Goal: Transaction & Acquisition: Download file/media

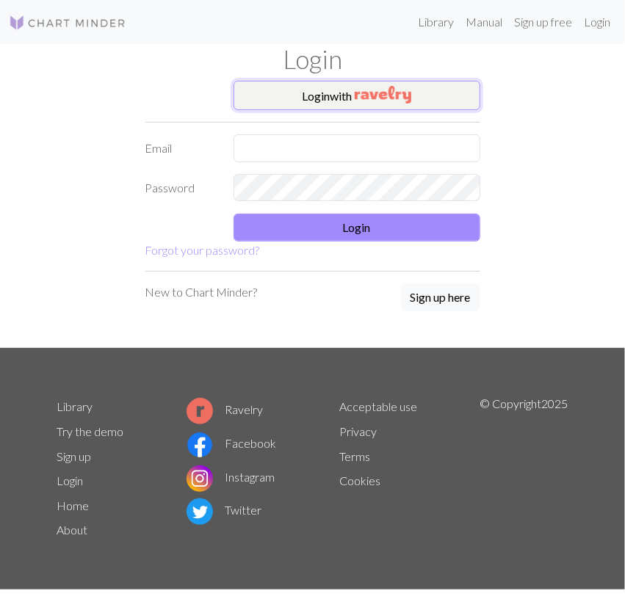
click at [424, 103] on button "Login with" at bounding box center [356, 95] width 247 height 29
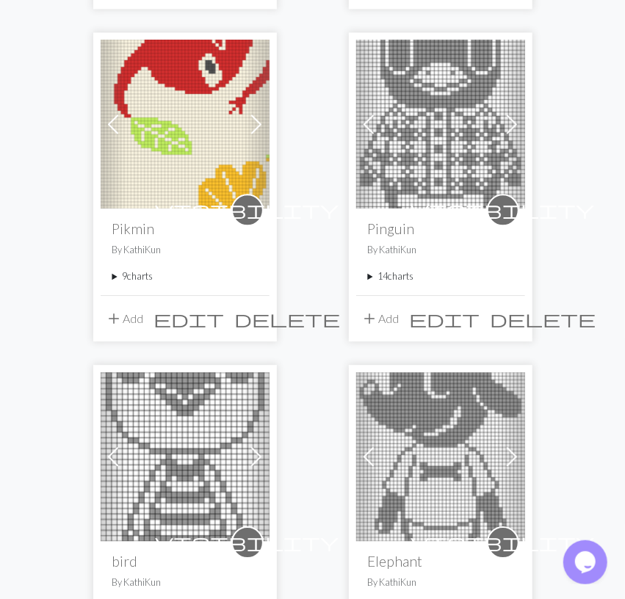
scroll to position [1221, 0]
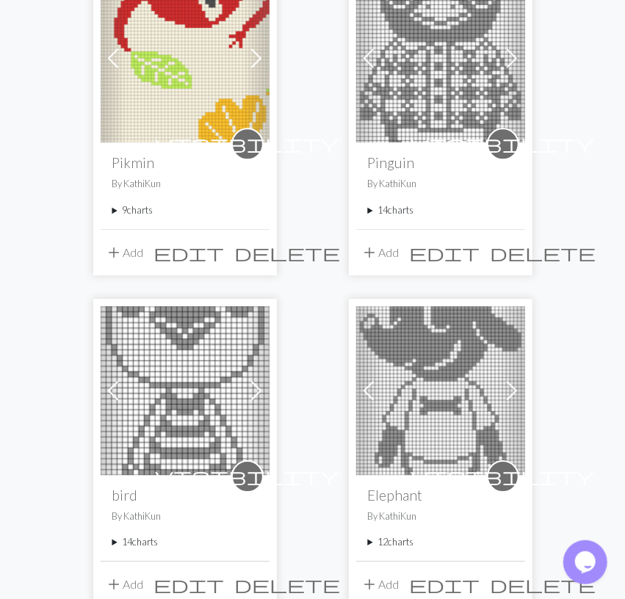
click at [123, 207] on summary "9 charts" at bounding box center [184, 210] width 145 height 14
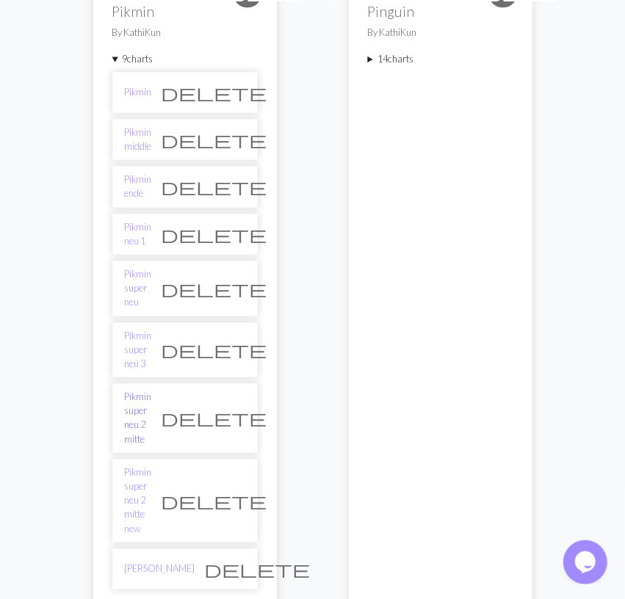
scroll to position [1374, 0]
click at [152, 327] on link "Pikmin super neu 3" at bounding box center [138, 348] width 27 height 43
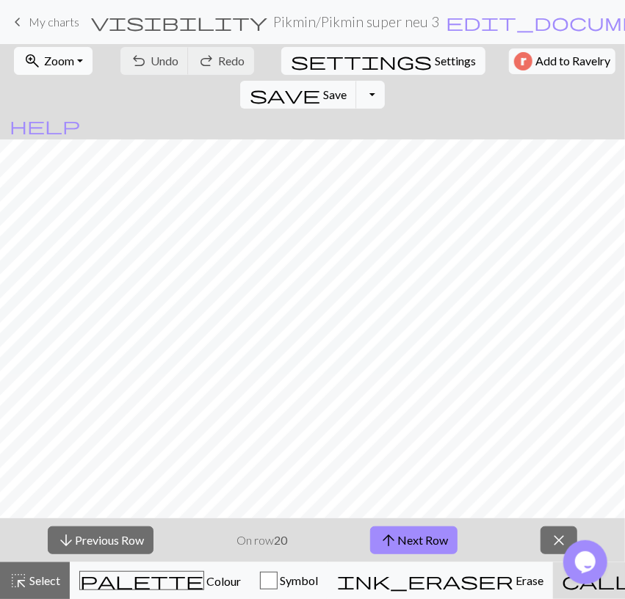
click at [71, 59] on button "zoom_in Zoom Zoom" at bounding box center [53, 61] width 79 height 28
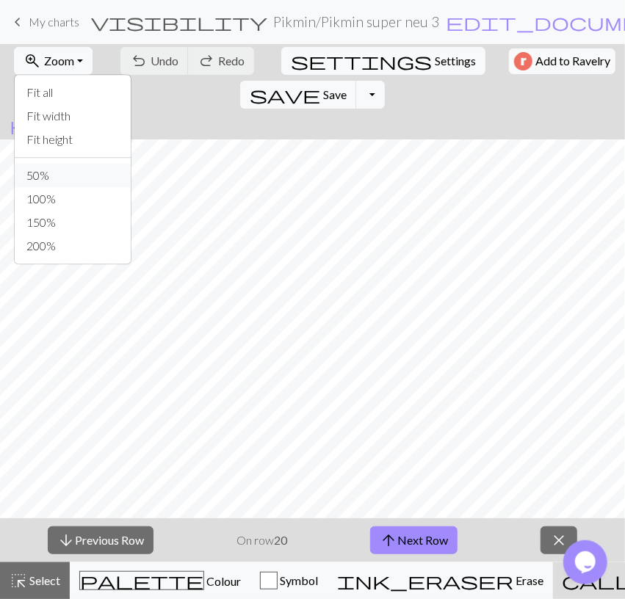
click at [79, 180] on button "50%" at bounding box center [73, 175] width 116 height 23
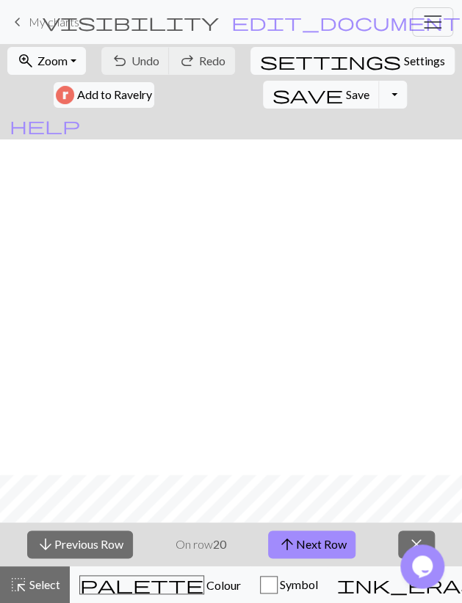
scroll to position [1869, 0]
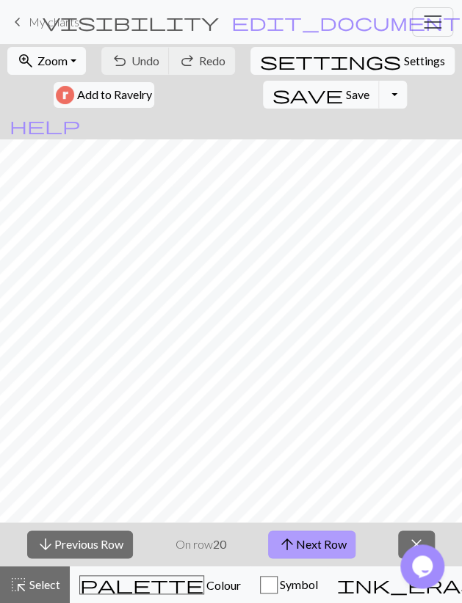
click at [299, 537] on button "arrow_upward Next Row" at bounding box center [311, 545] width 87 height 28
click at [346, 93] on span "Save" at bounding box center [357, 94] width 23 height 14
click at [283, 542] on span "arrow_upward" at bounding box center [286, 544] width 18 height 21
click at [346, 94] on span "Save" at bounding box center [357, 94] width 23 height 14
click at [327, 545] on button "arrow_upward Next Row" at bounding box center [311, 545] width 87 height 28
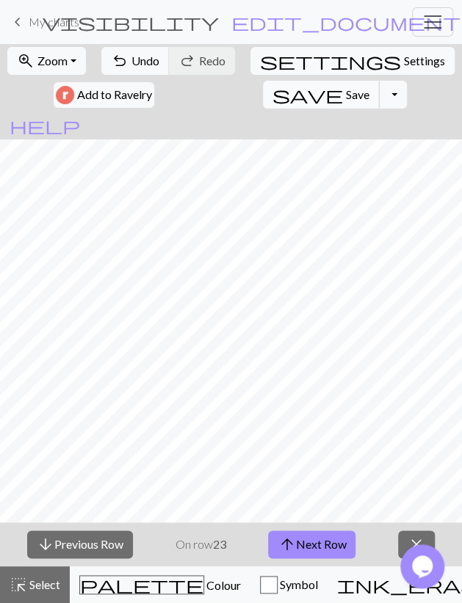
click at [263, 96] on button "save Save Save" at bounding box center [321, 95] width 117 height 28
click at [291, 542] on span "arrow_upward" at bounding box center [286, 544] width 18 height 21
click at [272, 89] on span "save" at bounding box center [307, 94] width 70 height 21
click at [331, 540] on button "arrow_upward Next Row" at bounding box center [311, 545] width 87 height 28
click at [263, 87] on button "save Save Save" at bounding box center [321, 95] width 117 height 28
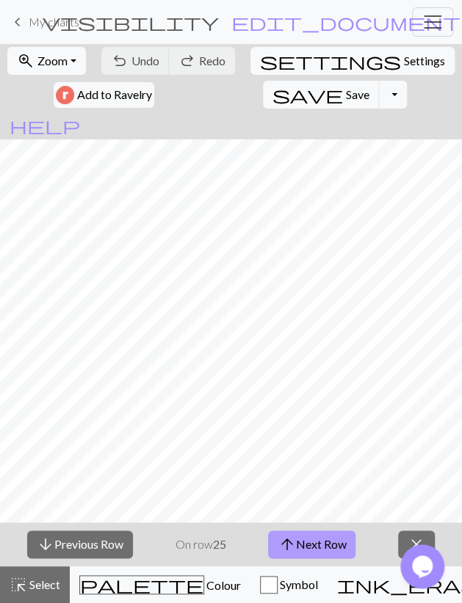
click at [295, 543] on span "arrow_upward" at bounding box center [286, 544] width 18 height 21
click at [346, 88] on span "Save" at bounding box center [357, 94] width 23 height 14
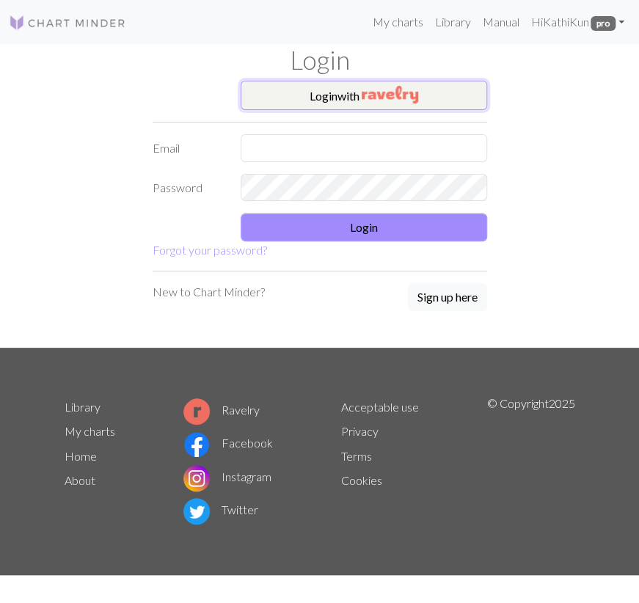
click at [451, 97] on button "Login with" at bounding box center [364, 95] width 247 height 29
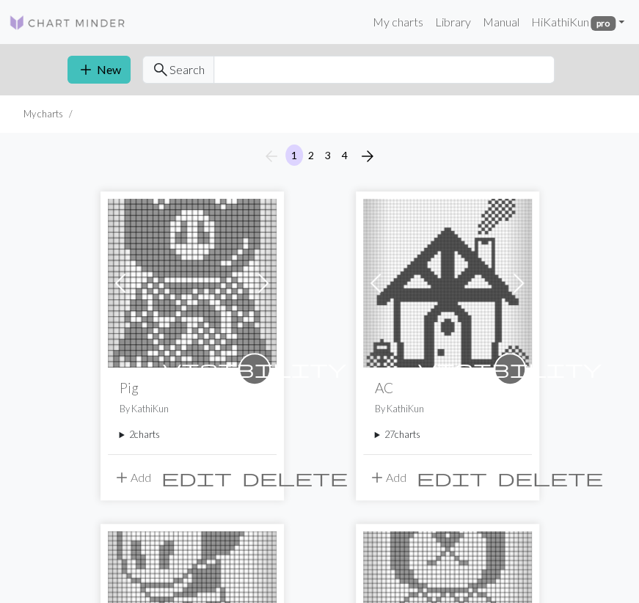
click at [128, 431] on summary "2 charts" at bounding box center [192, 435] width 145 height 14
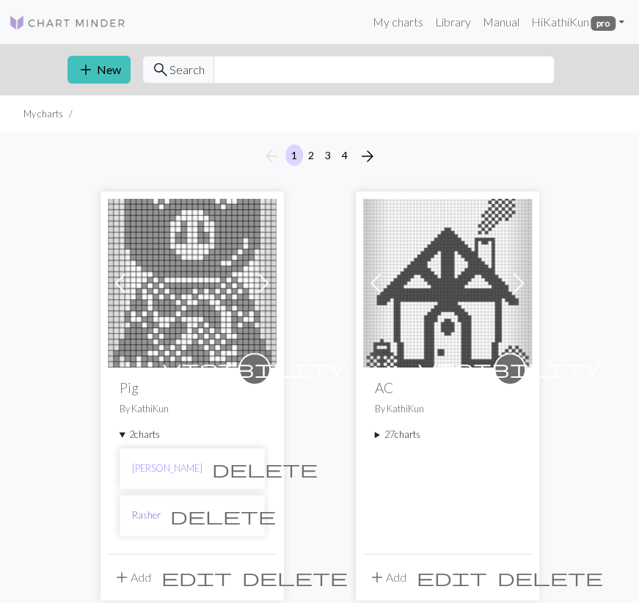
click at [136, 512] on link "Rasher" at bounding box center [146, 516] width 29 height 14
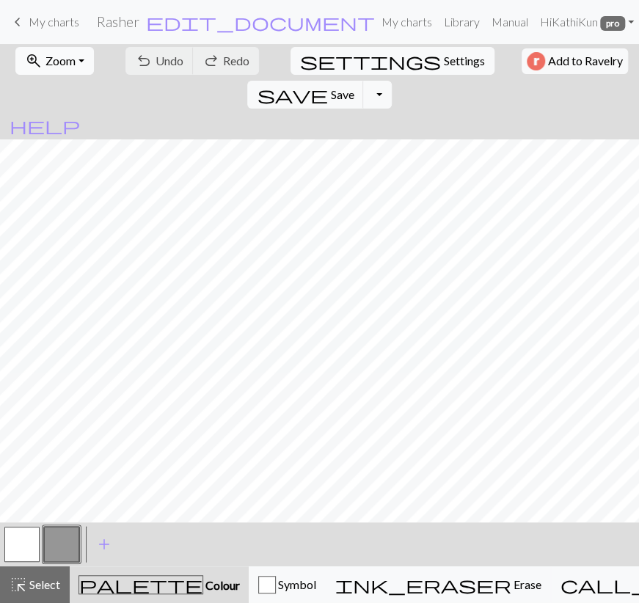
click at [49, 58] on span "Zoom" at bounding box center [61, 61] width 30 height 14
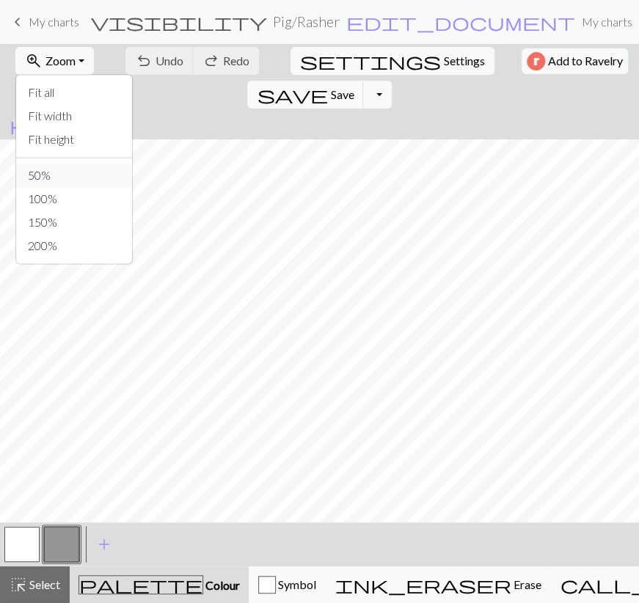
click at [32, 176] on button "50%" at bounding box center [74, 175] width 116 height 23
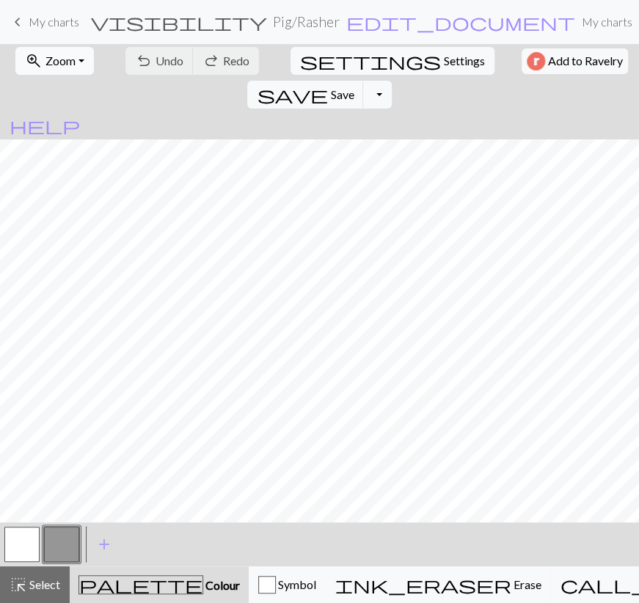
click at [81, 60] on button "zoom_in Zoom Zoom" at bounding box center [54, 61] width 79 height 28
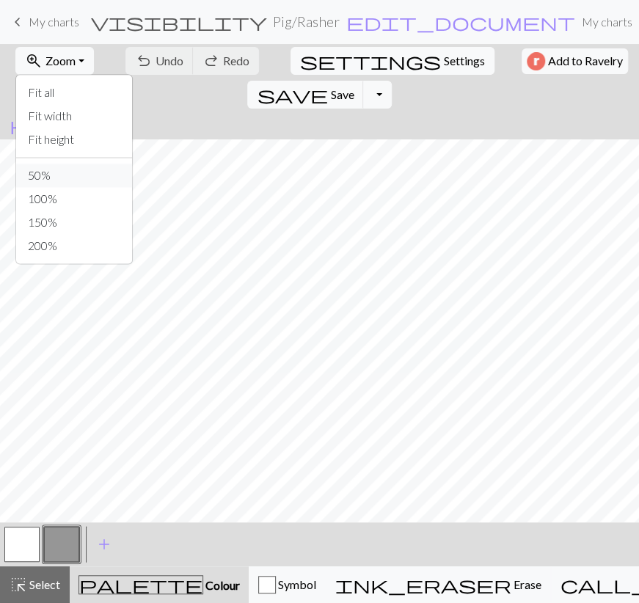
click at [51, 178] on button "50%" at bounding box center [74, 175] width 116 height 23
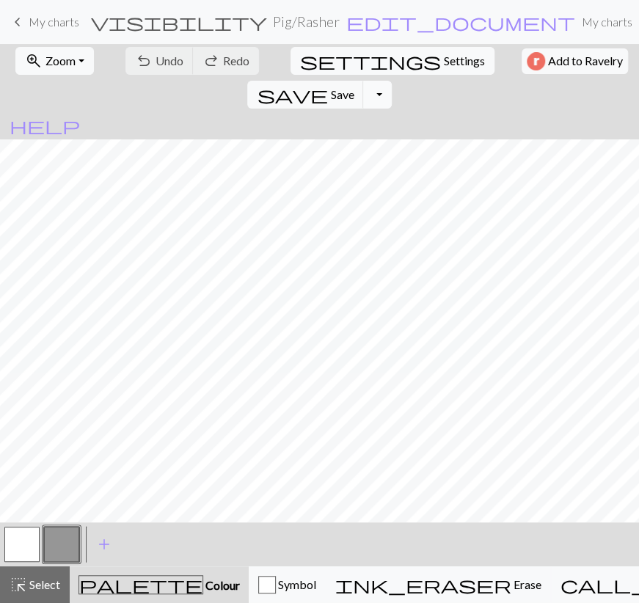
click at [391, 81] on button "Toggle Dropdown" at bounding box center [377, 95] width 28 height 28
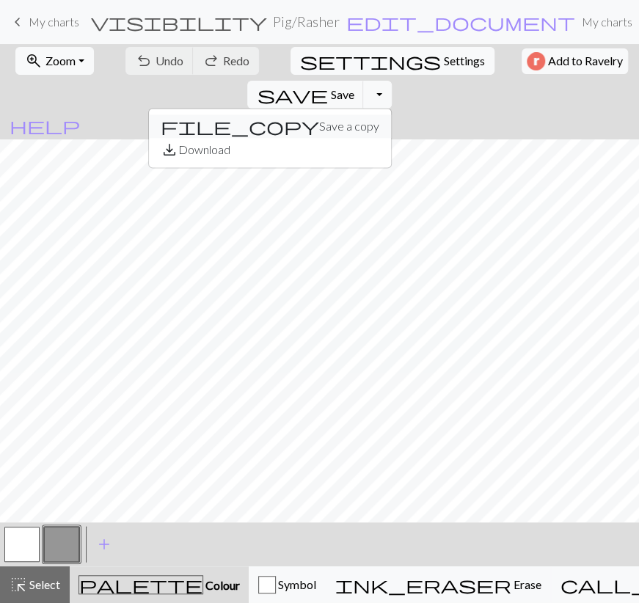
click at [391, 115] on button "file_copy Save a copy" at bounding box center [270, 126] width 242 height 23
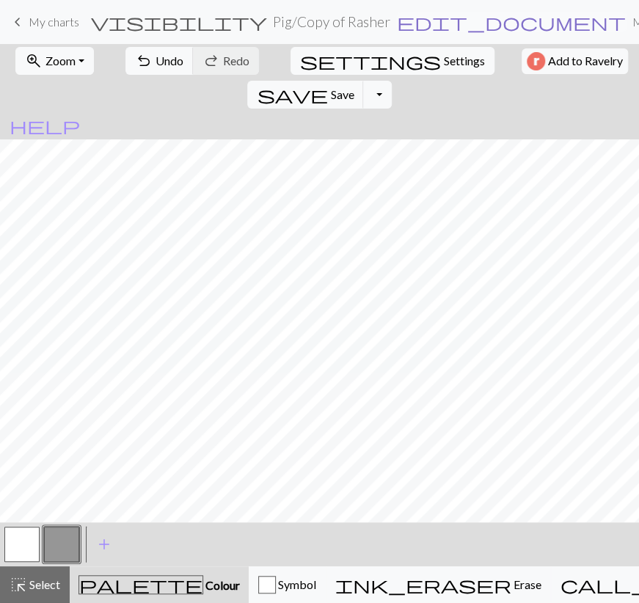
click at [397, 27] on span "edit_document" at bounding box center [511, 22] width 229 height 21
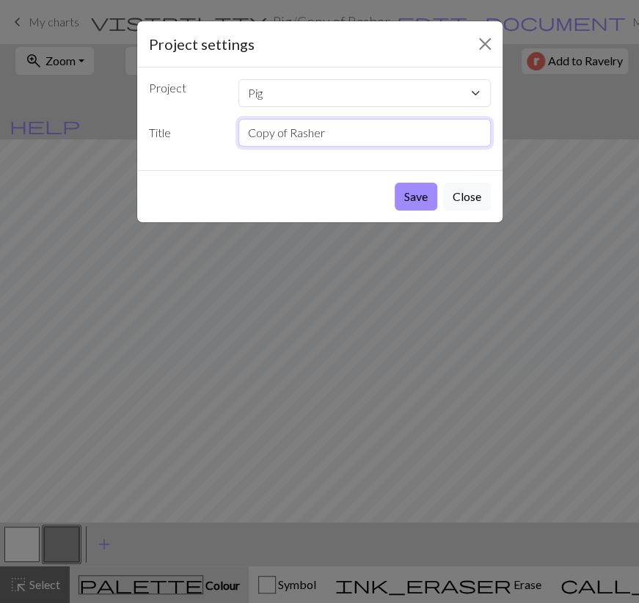
drag, startPoint x: 330, startPoint y: 131, endPoint x: 143, endPoint y: 152, distance: 187.6
click at [239, 147] on input "Copy of Rasher" at bounding box center [365, 133] width 253 height 28
type input "Boris"
click at [424, 195] on button "Save" at bounding box center [416, 197] width 43 height 28
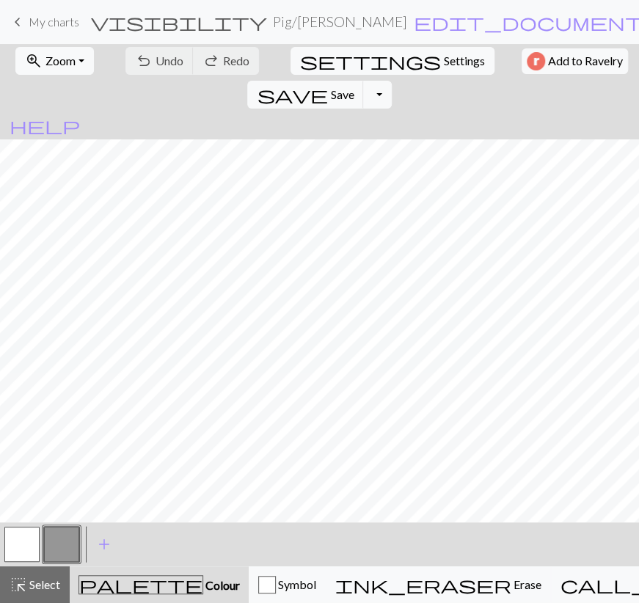
click at [299, 57] on div "Chart saved" at bounding box center [320, 29] width 86 height 58
click at [444, 68] on span "Settings" at bounding box center [464, 61] width 41 height 18
select select "aran"
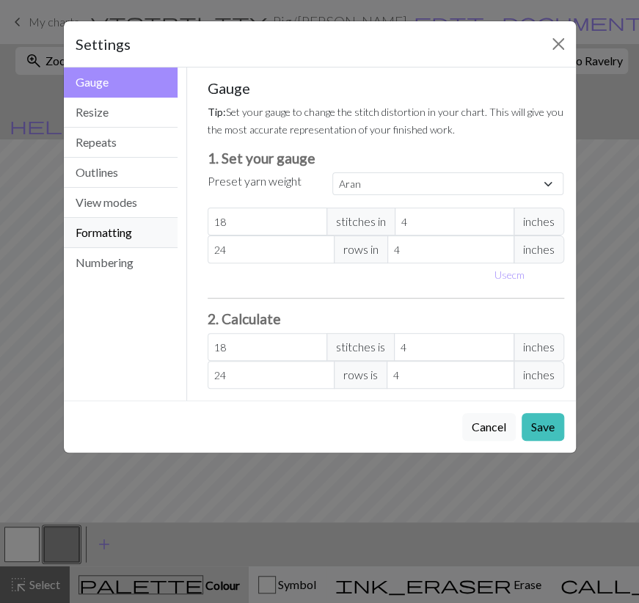
click at [118, 231] on button "Formatting" at bounding box center [121, 233] width 115 height 30
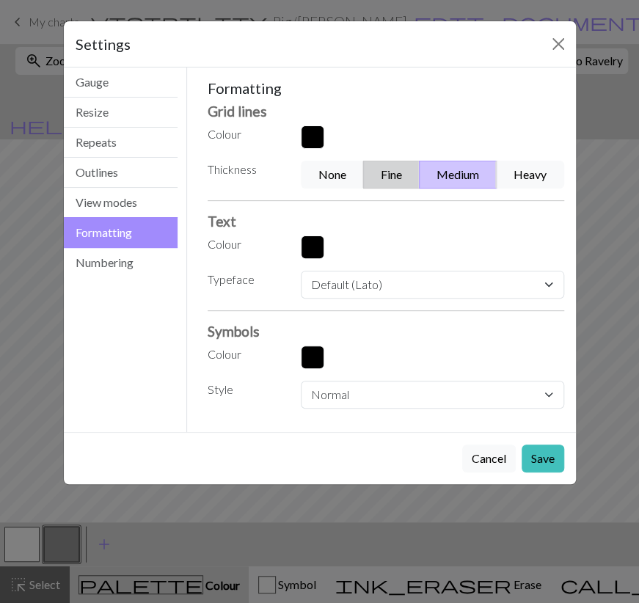
click at [412, 169] on button "Fine" at bounding box center [391, 175] width 57 height 28
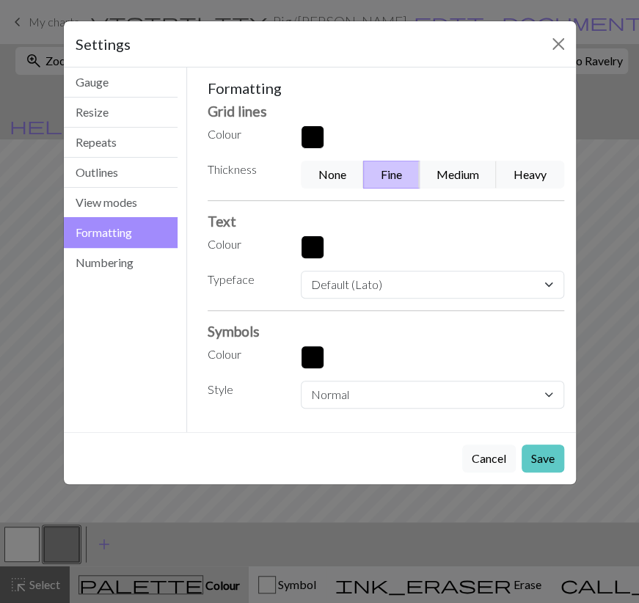
click at [542, 451] on button "Save" at bounding box center [543, 459] width 43 height 28
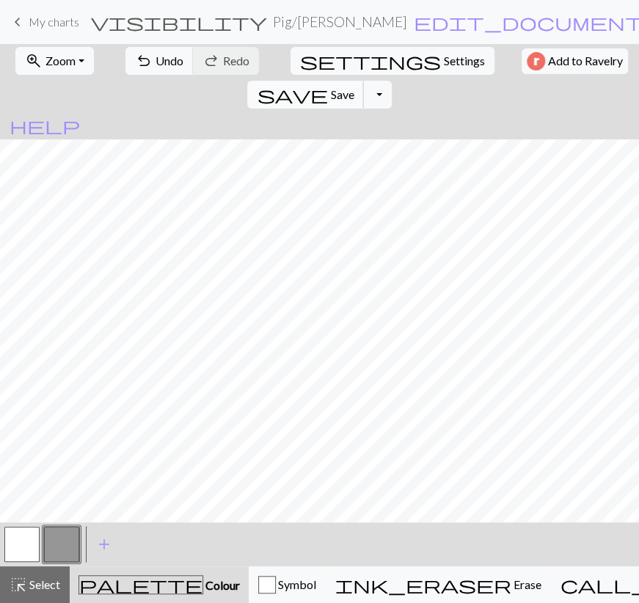
click at [354, 87] on span "Save" at bounding box center [341, 94] width 23 height 14
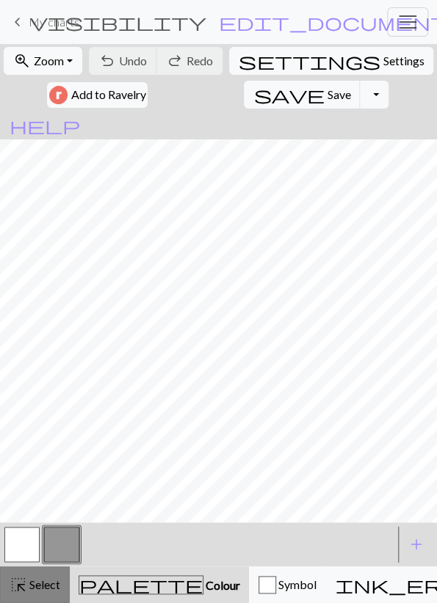
click at [40, 576] on div "highlight_alt Select Select" at bounding box center [35, 585] width 51 height 18
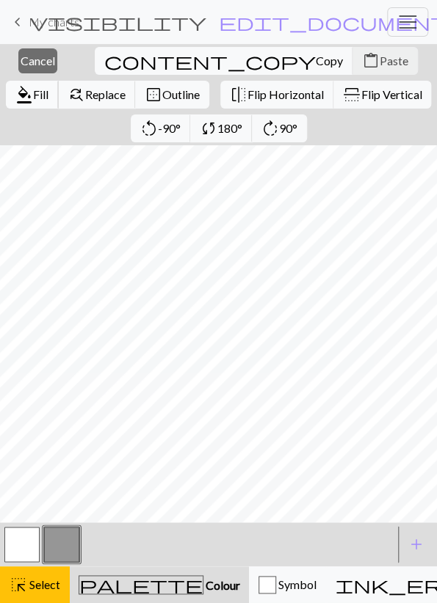
click at [48, 87] on span "Fill" at bounding box center [40, 94] width 15 height 14
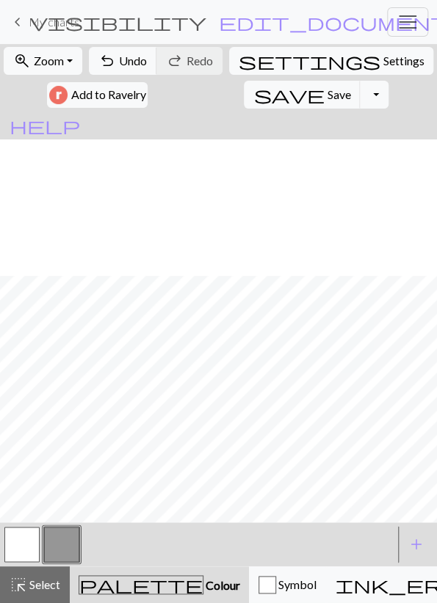
scroll to position [137, 0]
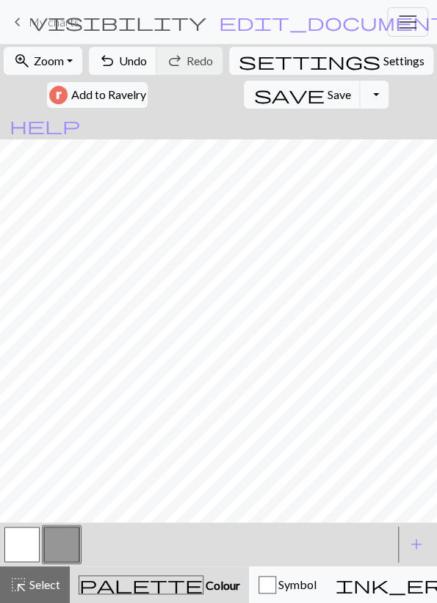
click at [25, 545] on button "button" at bounding box center [21, 544] width 35 height 35
click at [29, 578] on div "highlight_alt Select Select" at bounding box center [35, 585] width 51 height 18
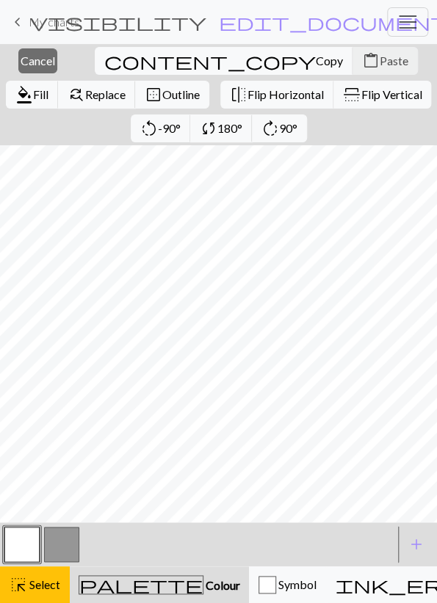
scroll to position [109, 0]
click at [48, 87] on span "Fill" at bounding box center [40, 94] width 15 height 14
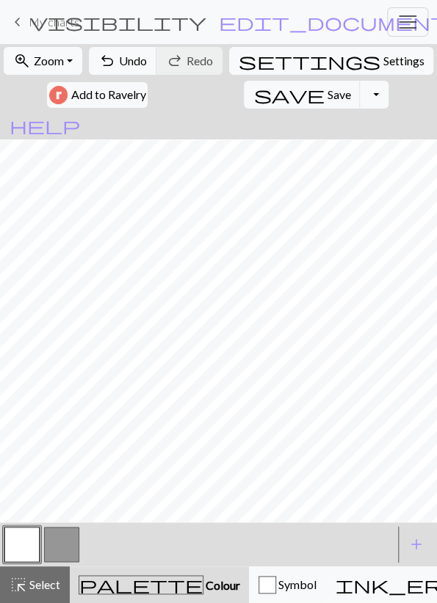
click at [58, 537] on button "button" at bounding box center [61, 544] width 35 height 35
drag, startPoint x: 18, startPoint y: 549, endPoint x: 24, endPoint y: 532, distance: 17.9
click at [18, 548] on button "button" at bounding box center [21, 544] width 35 height 35
click at [136, 58] on span "Undo" at bounding box center [133, 61] width 28 height 14
click at [134, 59] on span "Undo" at bounding box center [133, 61] width 28 height 14
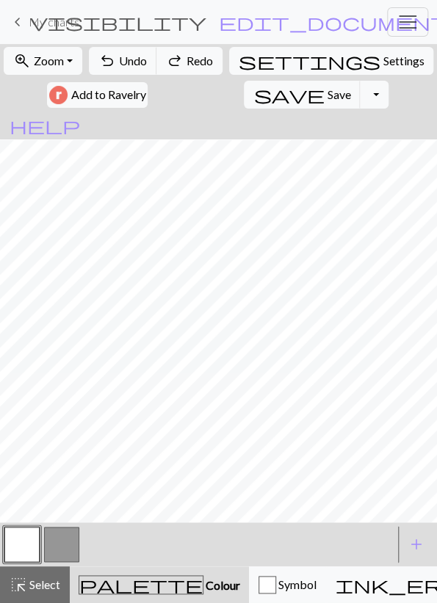
click at [57, 552] on button "button" at bounding box center [61, 544] width 35 height 35
click at [32, 532] on button "button" at bounding box center [21, 544] width 35 height 35
click at [48, 543] on button "button" at bounding box center [61, 544] width 35 height 35
click at [23, 544] on button "button" at bounding box center [21, 544] width 35 height 35
click at [68, 540] on button "button" at bounding box center [61, 544] width 35 height 35
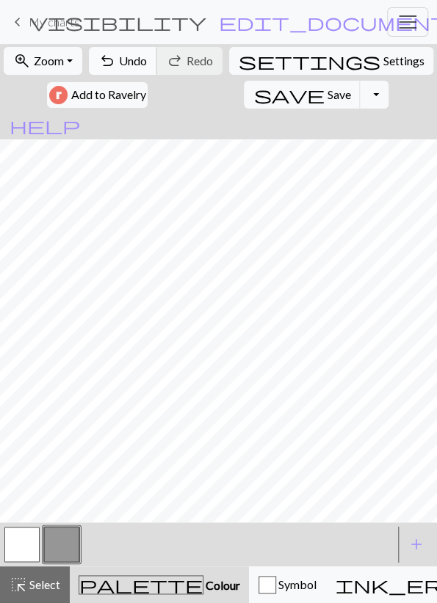
click at [134, 62] on span "Undo" at bounding box center [133, 61] width 28 height 14
click at [15, 540] on button "button" at bounding box center [21, 544] width 35 height 35
drag, startPoint x: 58, startPoint y: 545, endPoint x: 63, endPoint y: 530, distance: 15.6
click at [58, 544] on button "button" at bounding box center [61, 544] width 35 height 35
click at [19, 545] on button "button" at bounding box center [21, 544] width 35 height 35
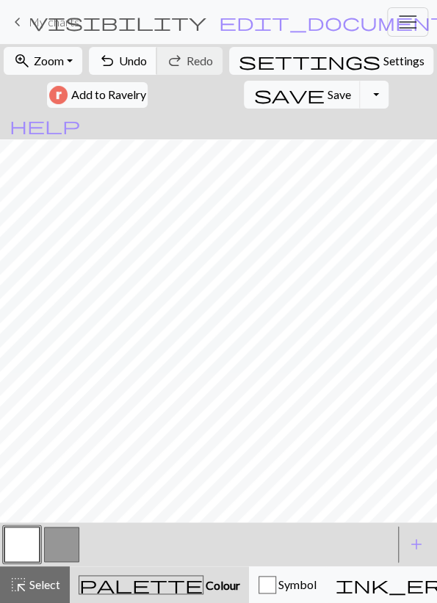
click at [146, 68] on button "undo Undo Undo" at bounding box center [123, 61] width 68 height 28
click at [122, 46] on div "undo Undo Undo redo Redo Redo" at bounding box center [155, 61] width 137 height 34
click at [116, 55] on span "undo" at bounding box center [107, 61] width 18 height 21
click at [65, 552] on button "button" at bounding box center [61, 544] width 35 height 35
click at [33, 544] on button "button" at bounding box center [21, 544] width 35 height 35
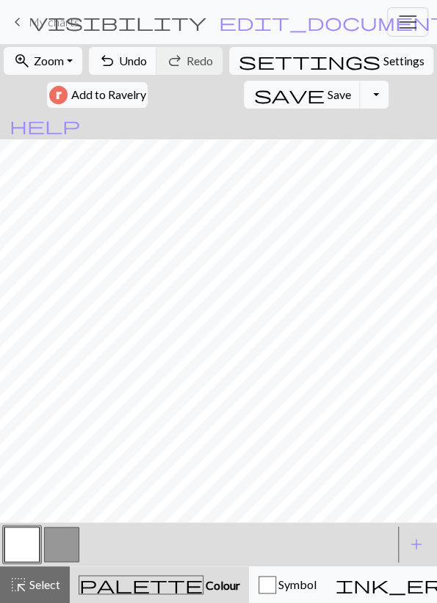
click at [52, 545] on button "button" at bounding box center [61, 544] width 35 height 35
click at [27, 548] on button "button" at bounding box center [21, 544] width 35 height 35
click at [61, 543] on button "button" at bounding box center [61, 544] width 35 height 35
drag, startPoint x: 20, startPoint y: 538, endPoint x: 26, endPoint y: 528, distance: 11.8
click at [26, 528] on button "button" at bounding box center [21, 544] width 35 height 35
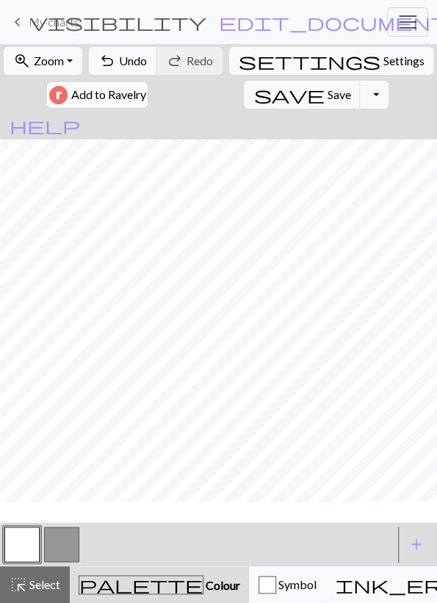
scroll to position [23, 0]
click at [51, 531] on button "button" at bounding box center [61, 544] width 35 height 35
click at [25, 537] on button "button" at bounding box center [21, 544] width 35 height 35
click at [126, 60] on span "Undo" at bounding box center [133, 61] width 28 height 14
click at [146, 52] on button "undo Undo Undo" at bounding box center [123, 61] width 68 height 28
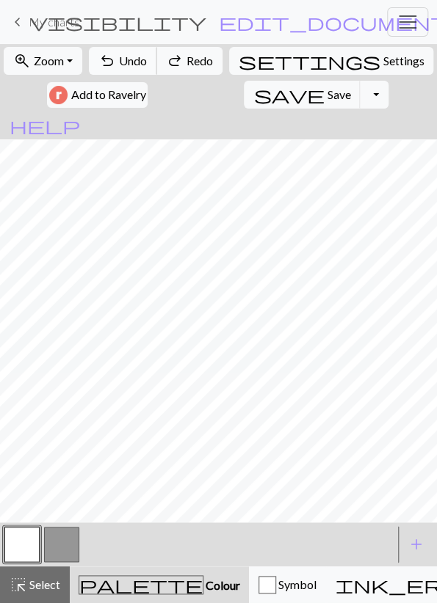
click at [145, 52] on button "undo Undo Undo" at bounding box center [123, 61] width 68 height 28
click at [61, 540] on button "button" at bounding box center [61, 544] width 35 height 35
click at [146, 57] on span "Undo" at bounding box center [133, 61] width 28 height 14
click at [144, 57] on span "Undo" at bounding box center [133, 61] width 28 height 14
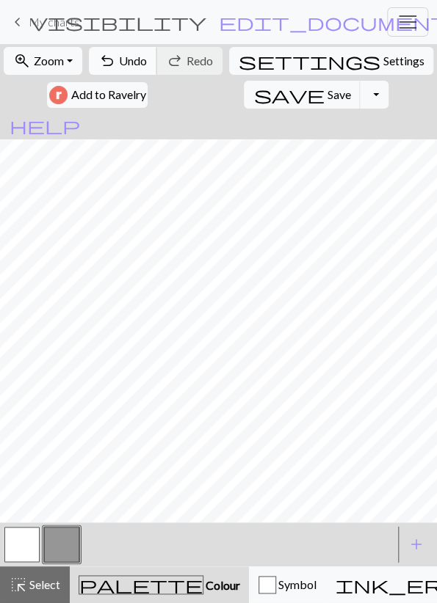
click at [125, 59] on button "undo Undo Undo" at bounding box center [123, 61] width 68 height 28
drag, startPoint x: 17, startPoint y: 537, endPoint x: 27, endPoint y: 531, distance: 11.8
click at [17, 538] on button "button" at bounding box center [21, 544] width 35 height 35
click at [147, 65] on span "Undo" at bounding box center [133, 61] width 28 height 14
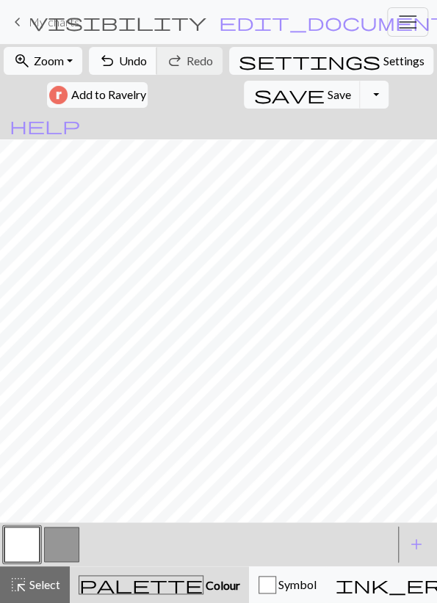
click at [146, 74] on button "undo Undo Undo" at bounding box center [123, 61] width 68 height 28
click at [133, 73] on button "undo Undo Undo" at bounding box center [123, 61] width 68 height 28
click at [58, 540] on button "button" at bounding box center [61, 544] width 35 height 35
click at [32, 542] on button "button" at bounding box center [21, 544] width 35 height 35
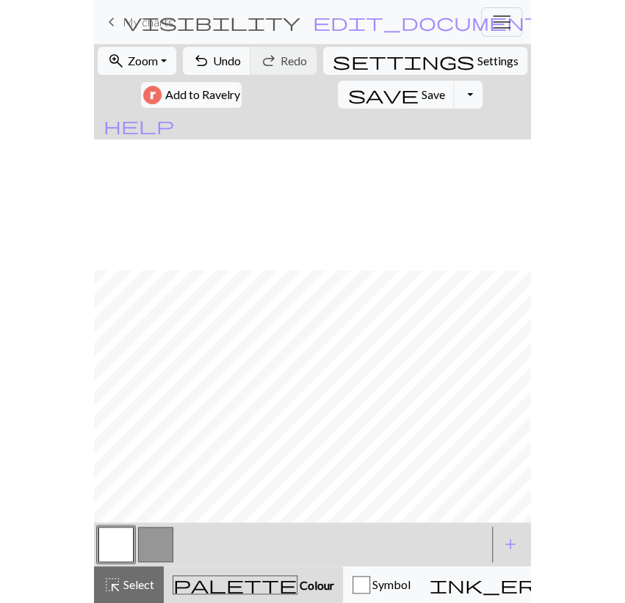
scroll to position [137, 0]
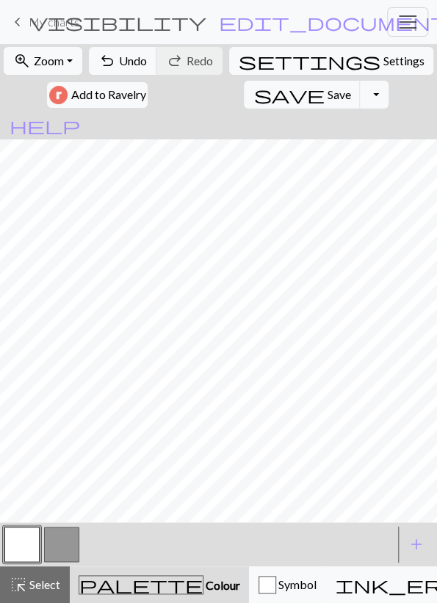
click at [54, 539] on button "button" at bounding box center [61, 544] width 35 height 35
click at [15, 549] on button "button" at bounding box center [21, 544] width 35 height 35
click at [147, 58] on span "Undo" at bounding box center [133, 61] width 28 height 14
click at [56, 540] on button "button" at bounding box center [61, 544] width 35 height 35
click at [360, 93] on button "Toggle Dropdown" at bounding box center [374, 95] width 28 height 28
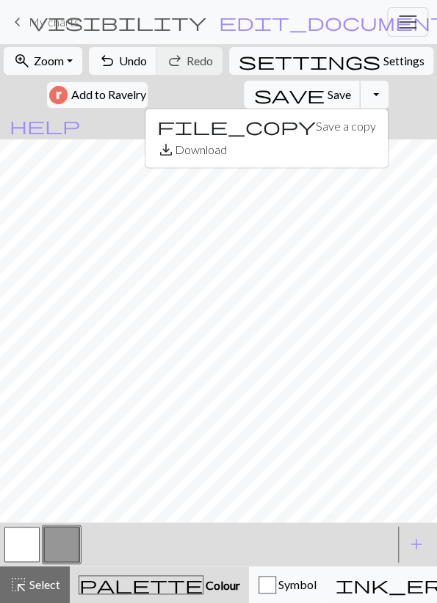
click at [327, 93] on span "Save" at bounding box center [338, 94] width 23 height 14
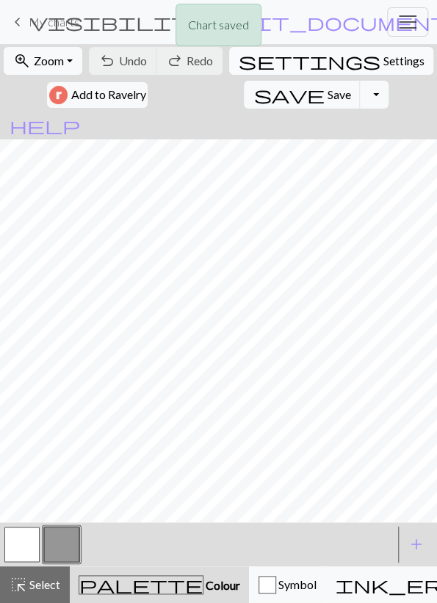
click at [382, 69] on span "Settings" at bounding box center [402, 61] width 41 height 18
select select "aran"
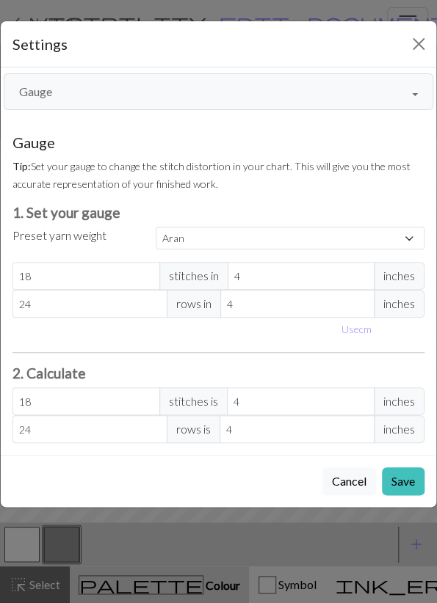
click at [101, 92] on button "Gauge" at bounding box center [218, 91] width 429 height 37
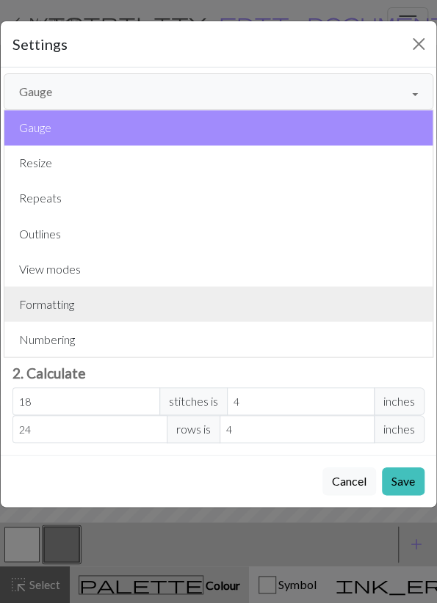
click at [55, 299] on button "Formatting" at bounding box center [218, 303] width 428 height 35
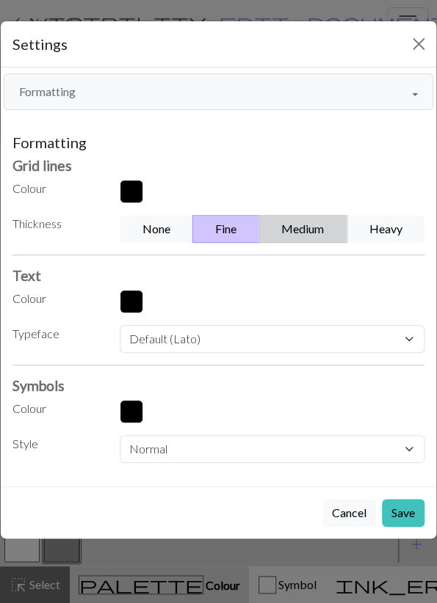
click at [313, 233] on button "Medium" at bounding box center [303, 229] width 88 height 28
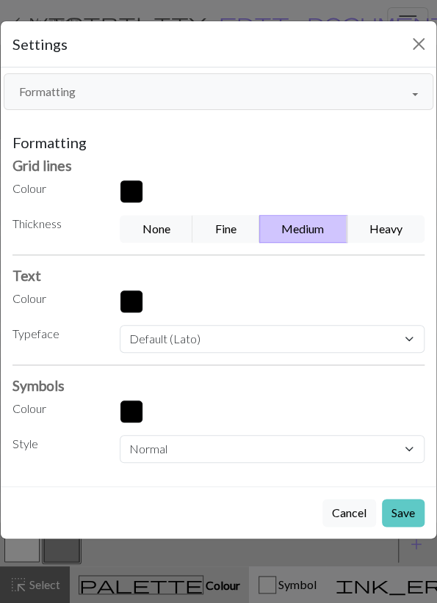
click at [403, 517] on button "Save" at bounding box center [403, 513] width 43 height 28
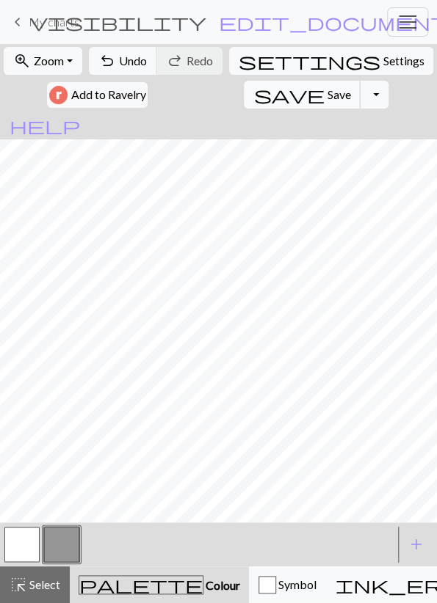
click at [327, 96] on span "Save" at bounding box center [338, 94] width 23 height 14
click at [360, 98] on button "Toggle Dropdown" at bounding box center [374, 95] width 28 height 28
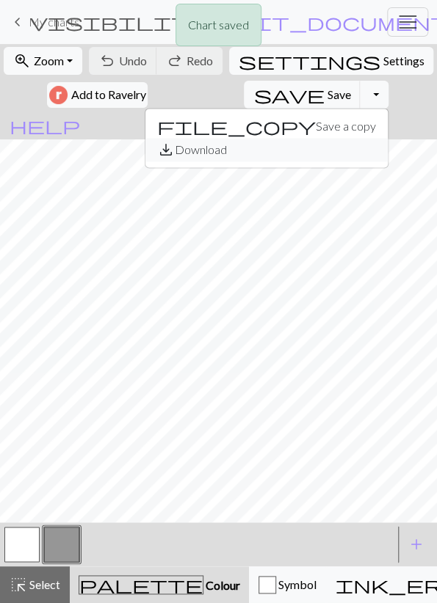
click at [220, 142] on button "save_alt Download" at bounding box center [266, 149] width 242 height 23
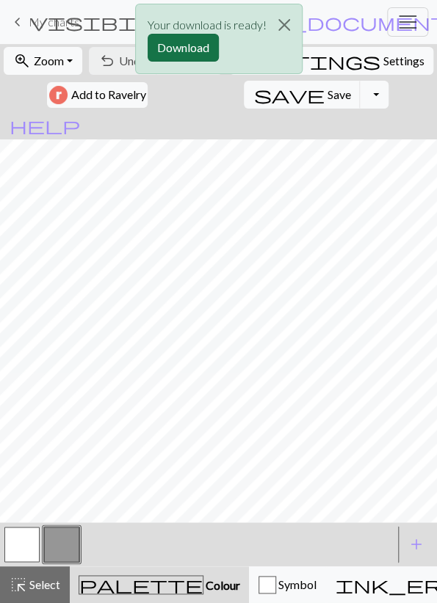
click at [181, 40] on button "Download" at bounding box center [183, 48] width 71 height 28
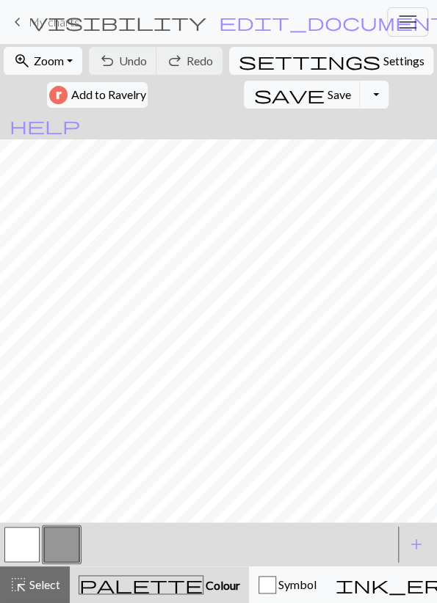
click at [65, 30] on link "keyboard_arrow_left My charts" at bounding box center [44, 22] width 70 height 25
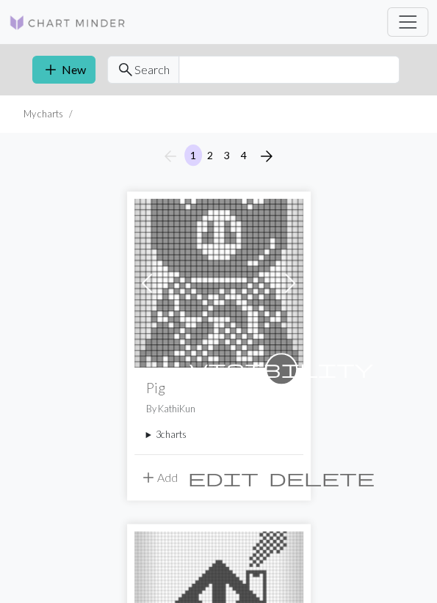
click at [155, 432] on summary "3 charts" at bounding box center [218, 435] width 145 height 14
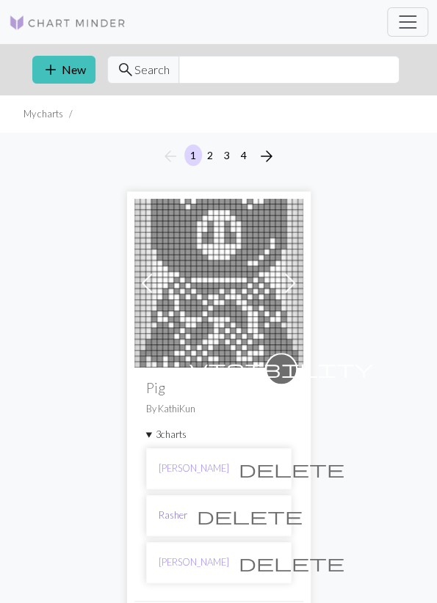
click at [170, 515] on link "Rasher" at bounding box center [173, 516] width 29 height 14
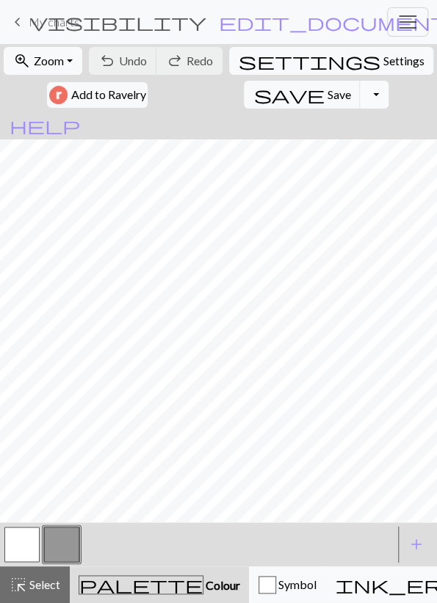
click at [360, 95] on button "Toggle Dropdown" at bounding box center [374, 95] width 28 height 28
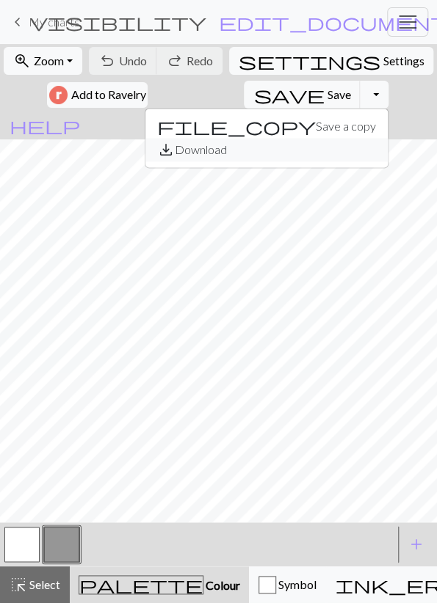
click at [215, 156] on button "save_alt Download" at bounding box center [266, 149] width 242 height 23
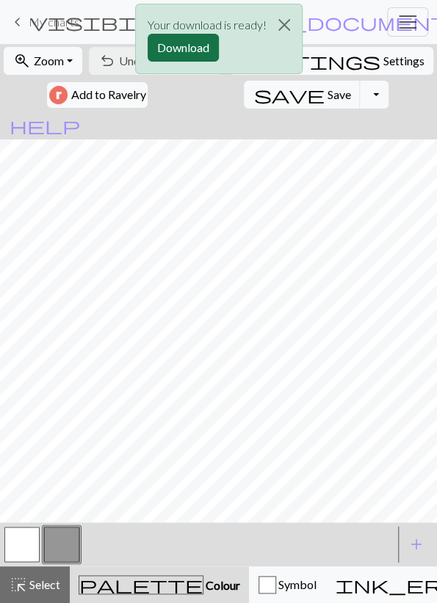
click at [167, 50] on button "Download" at bounding box center [183, 48] width 71 height 28
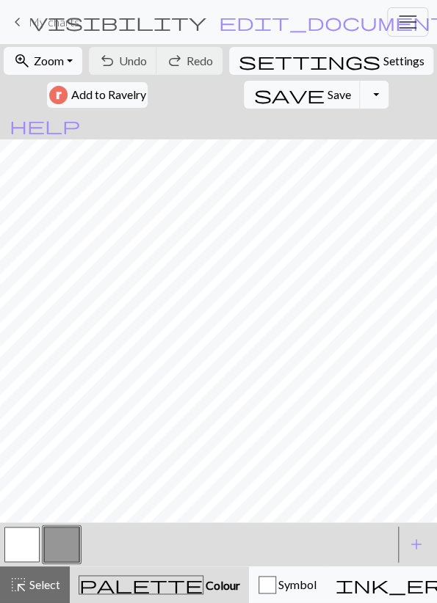
click at [27, 34] on div "keyboard_arrow_left My charts visibility Pig / Rasher edit_document Edit settin…" at bounding box center [218, 21] width 437 height 29
click at [48, 27] on span "My charts" at bounding box center [54, 22] width 51 height 14
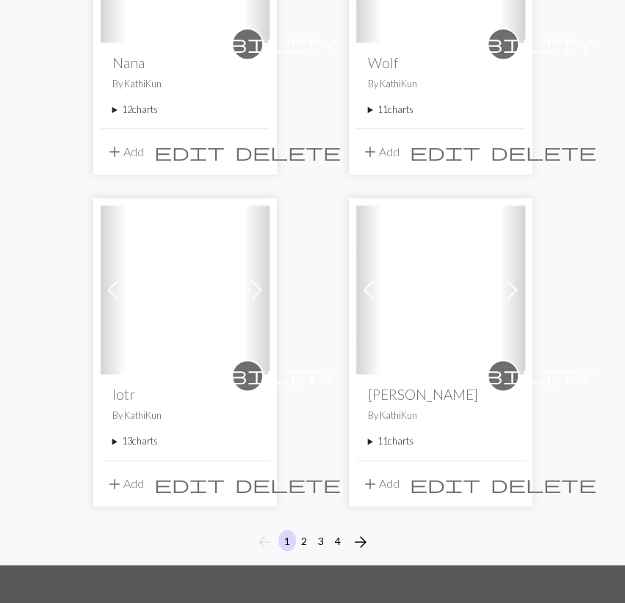
scroll to position [2487, 0]
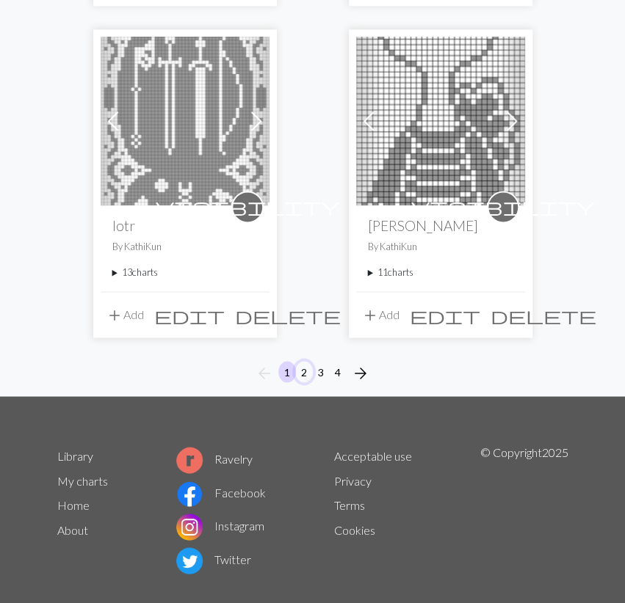
click at [300, 375] on button "2" at bounding box center [304, 371] width 18 height 21
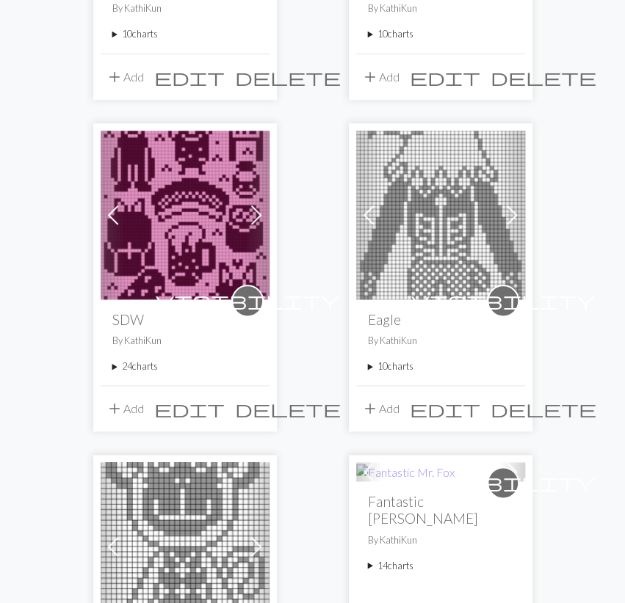
scroll to position [402, 0]
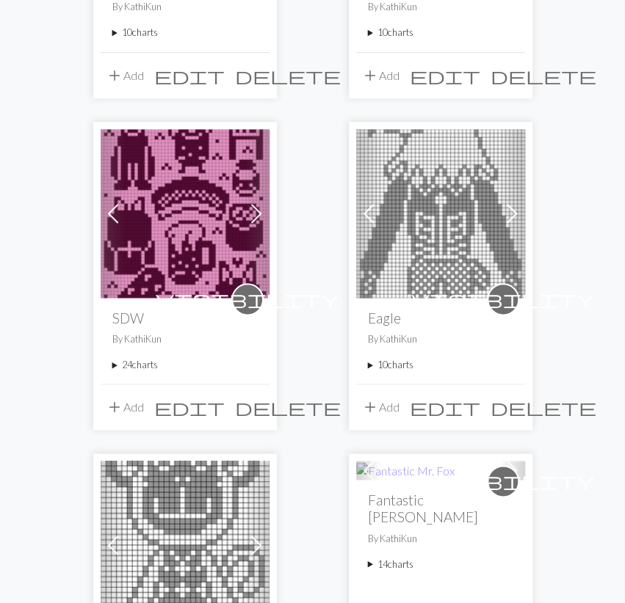
click at [130, 362] on summary "24 charts" at bounding box center [184, 366] width 145 height 14
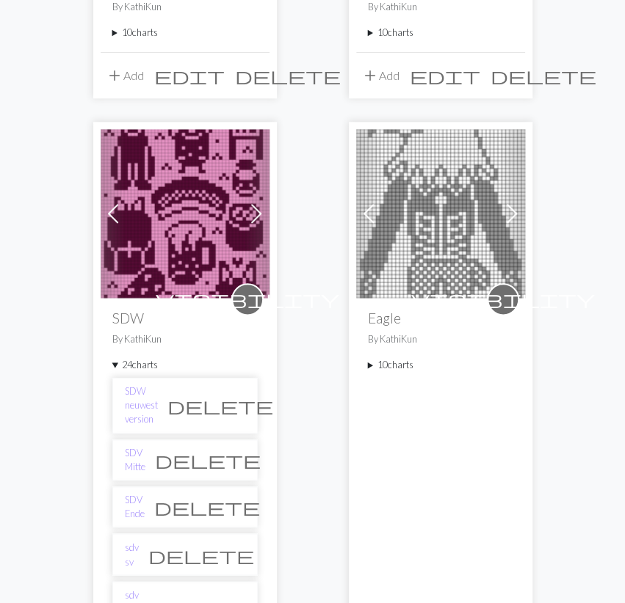
scroll to position [727, 0]
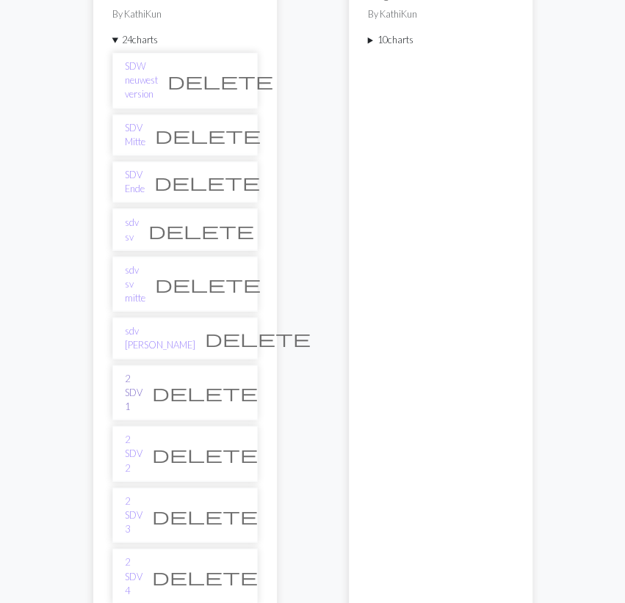
click at [142, 371] on link "2 SDV 1" at bounding box center [134, 392] width 18 height 43
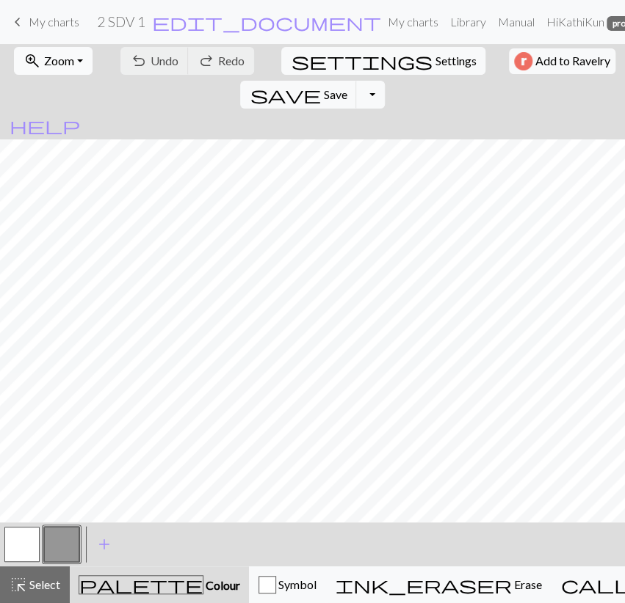
click at [73, 61] on button "zoom_in Zoom Zoom" at bounding box center [53, 61] width 79 height 28
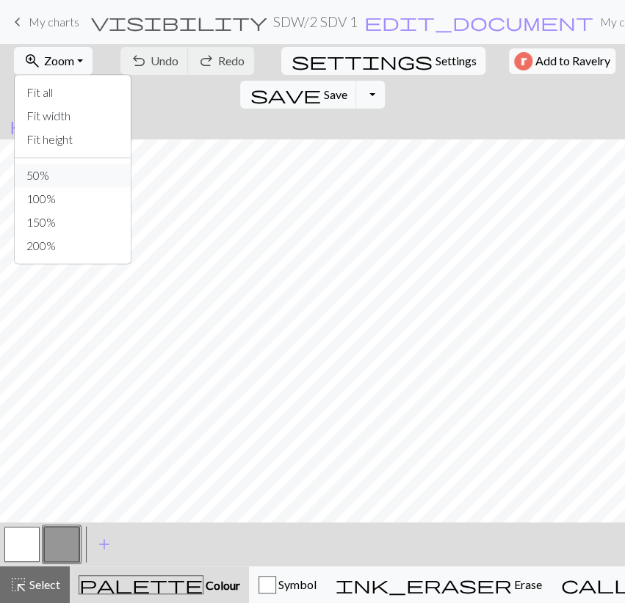
click at [59, 185] on button "50%" at bounding box center [73, 175] width 116 height 23
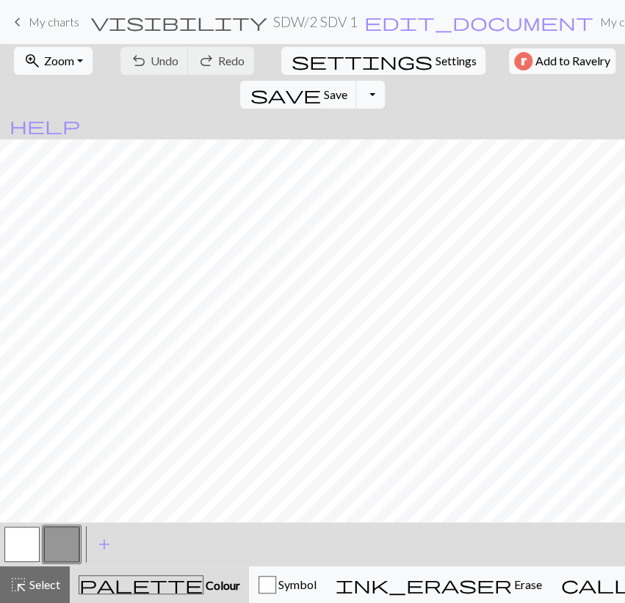
click at [384, 81] on button "Toggle Dropdown" at bounding box center [370, 95] width 28 height 28
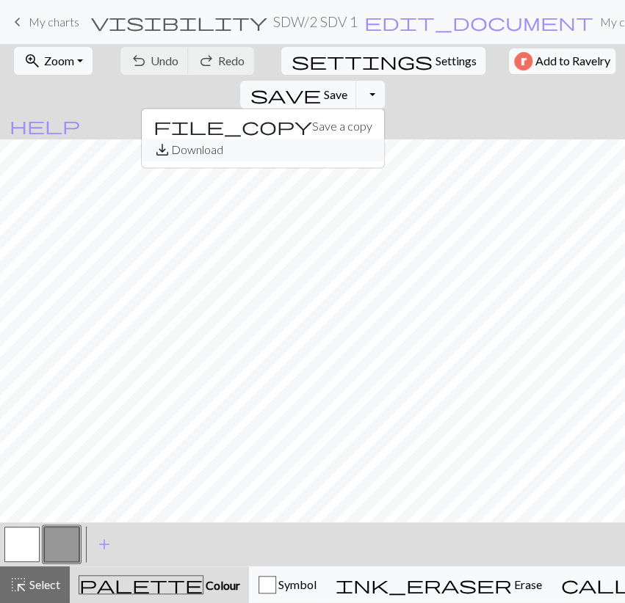
click at [384, 138] on button "save_alt Download" at bounding box center [263, 149] width 242 height 23
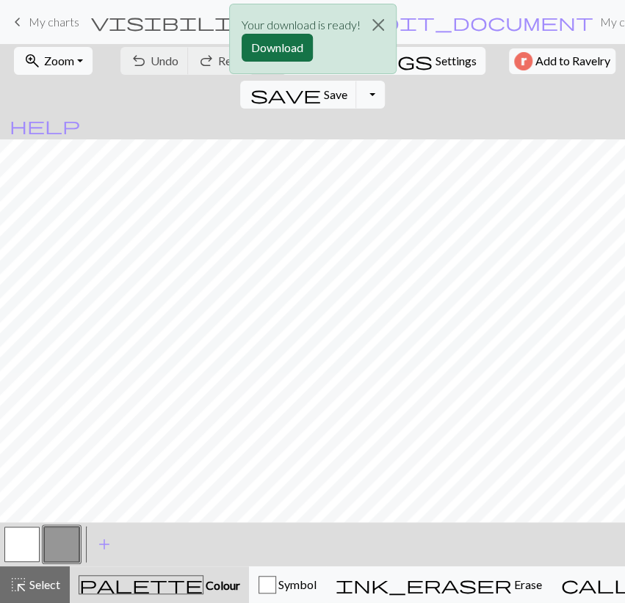
click at [286, 48] on button "Download" at bounding box center [276, 48] width 71 height 28
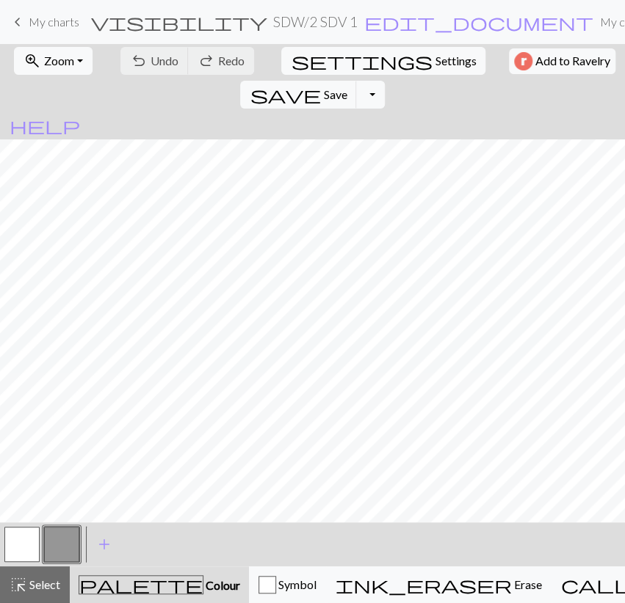
click at [148, 544] on div "< > add Add a colour" at bounding box center [312, 545] width 625 height 44
click at [64, 540] on button "button" at bounding box center [61, 544] width 35 height 35
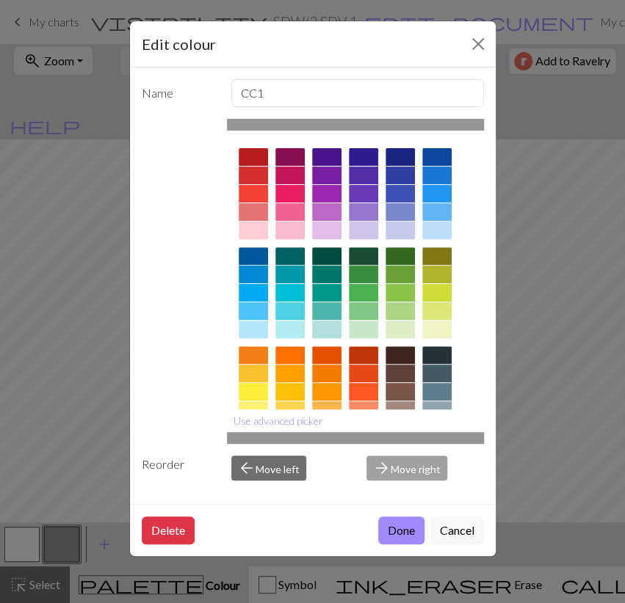
scroll to position [144, 0]
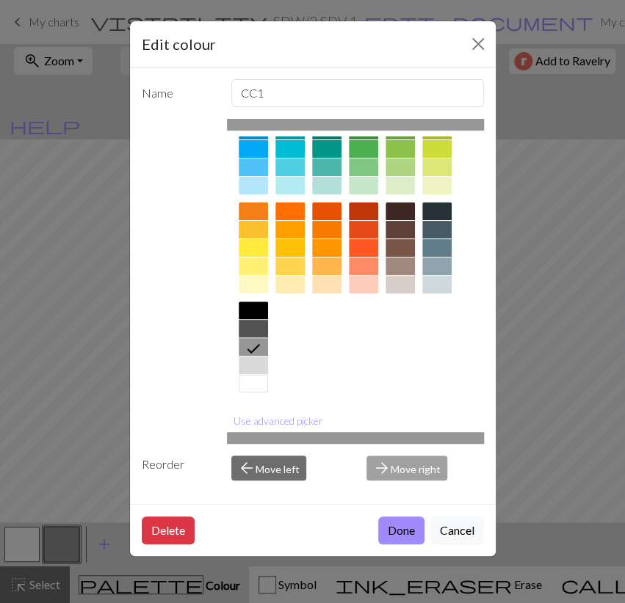
click at [253, 386] on div at bounding box center [253, 384] width 29 height 18
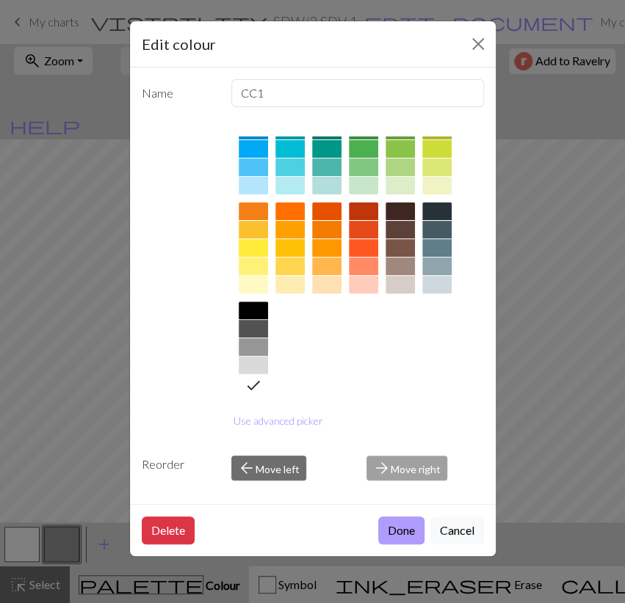
click at [391, 532] on button "Done" at bounding box center [401, 531] width 46 height 28
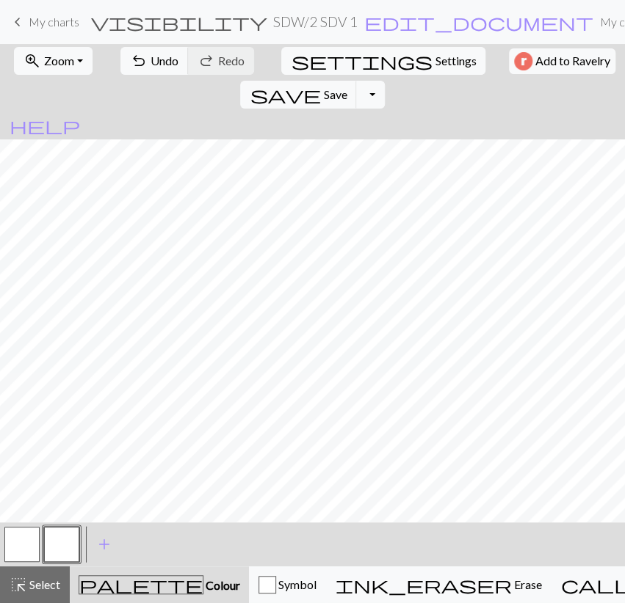
click at [23, 535] on button "button" at bounding box center [21, 544] width 35 height 35
click at [34, 544] on button "button" at bounding box center [21, 544] width 35 height 35
click at [27, 545] on button "button" at bounding box center [21, 544] width 35 height 35
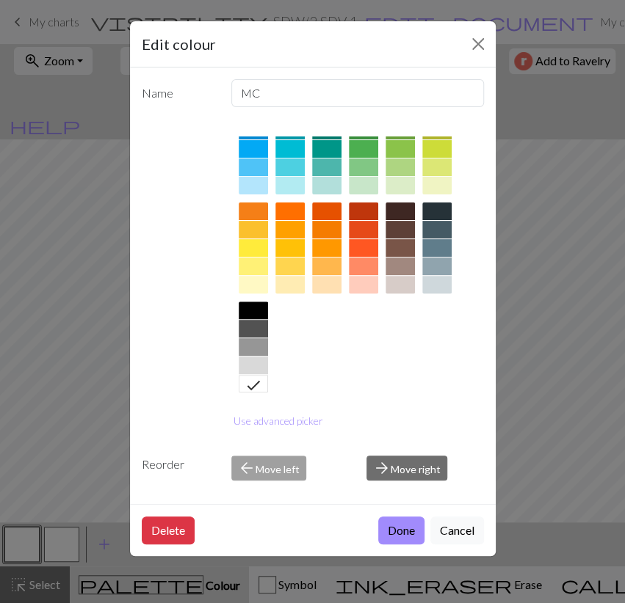
click at [252, 346] on div at bounding box center [253, 347] width 29 height 18
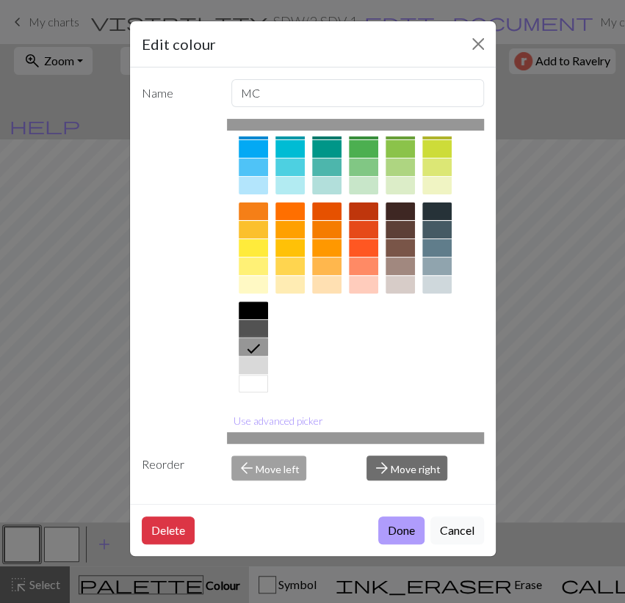
click at [391, 527] on button "Done" at bounding box center [401, 531] width 46 height 28
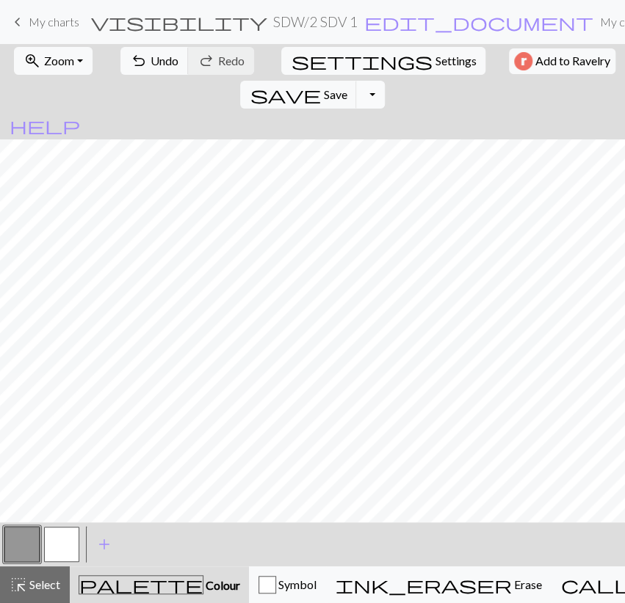
click at [384, 81] on button "Toggle Dropdown" at bounding box center [370, 95] width 28 height 28
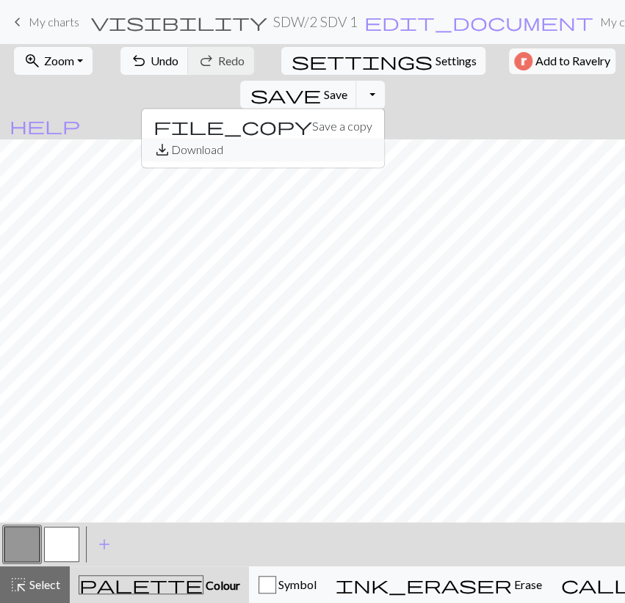
click at [384, 138] on button "save_alt Download" at bounding box center [263, 149] width 242 height 23
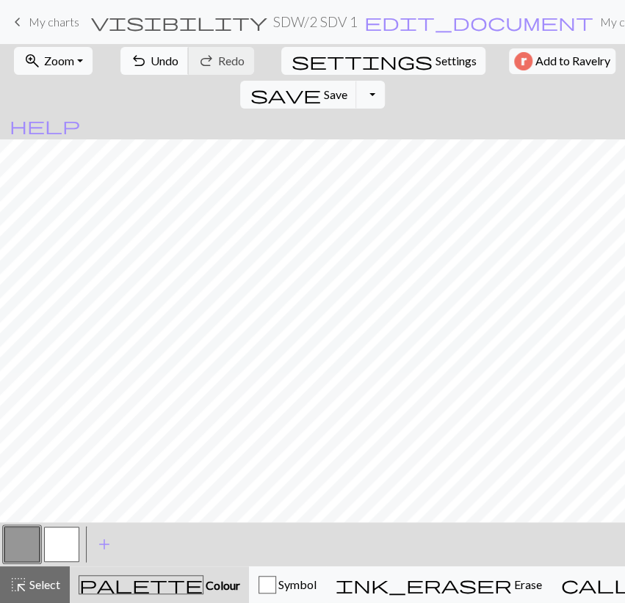
click at [150, 62] on span "Undo" at bounding box center [164, 61] width 28 height 14
click at [320, 84] on span "save" at bounding box center [285, 94] width 70 height 21
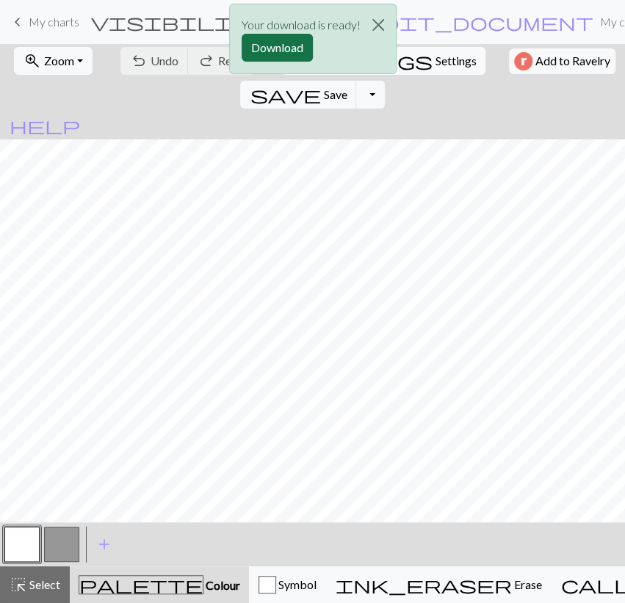
click at [299, 45] on button "Download" at bounding box center [276, 48] width 71 height 28
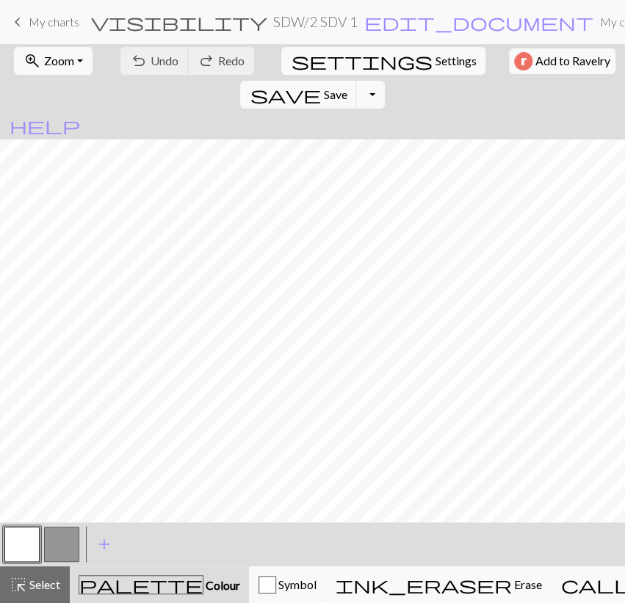
click at [134, 20] on form "visibility SDW / 2 SDV 1 edit_document Edit settings" at bounding box center [342, 21] width 503 height 29
click at [57, 21] on span "My charts" at bounding box center [54, 22] width 51 height 14
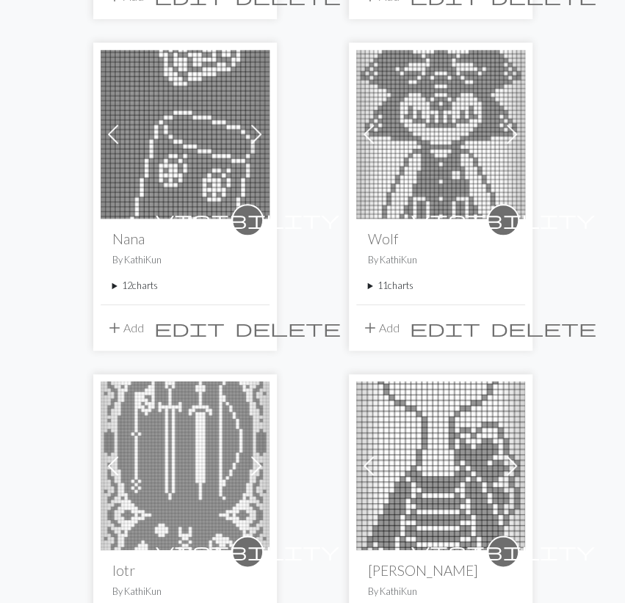
scroll to position [2504, 0]
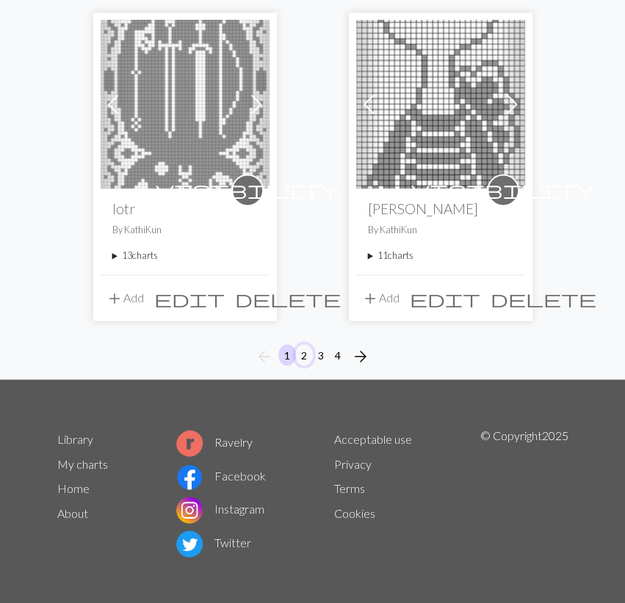
click at [302, 349] on button "2" at bounding box center [304, 354] width 18 height 21
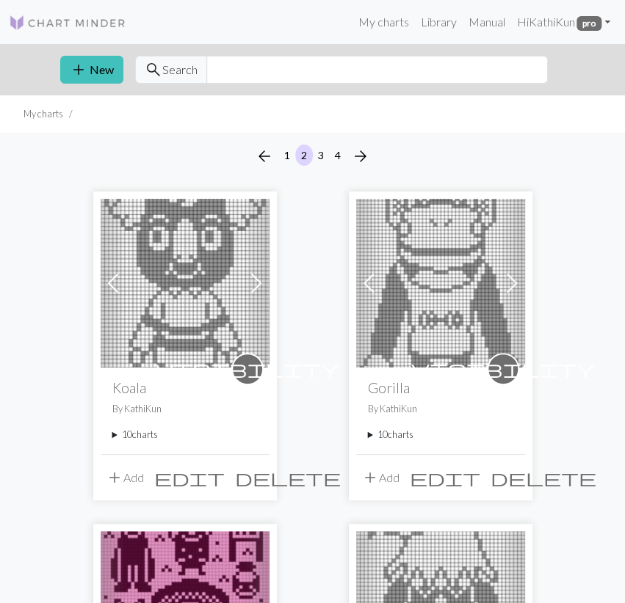
scroll to position [527, 0]
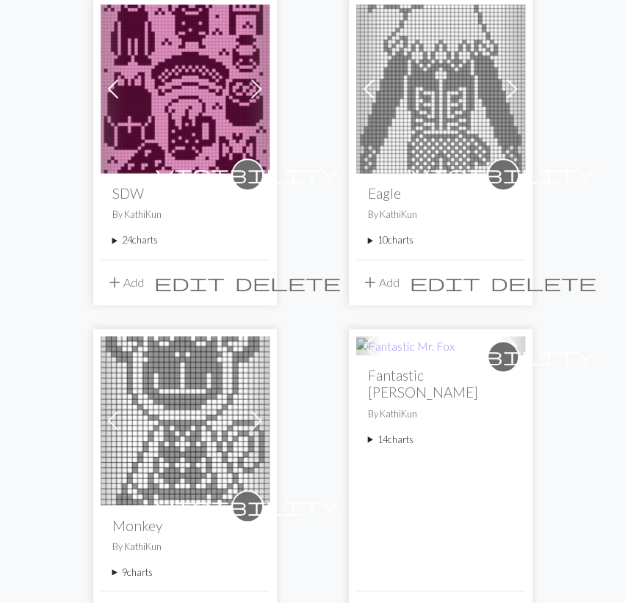
click at [147, 234] on summary "24 charts" at bounding box center [184, 240] width 145 height 14
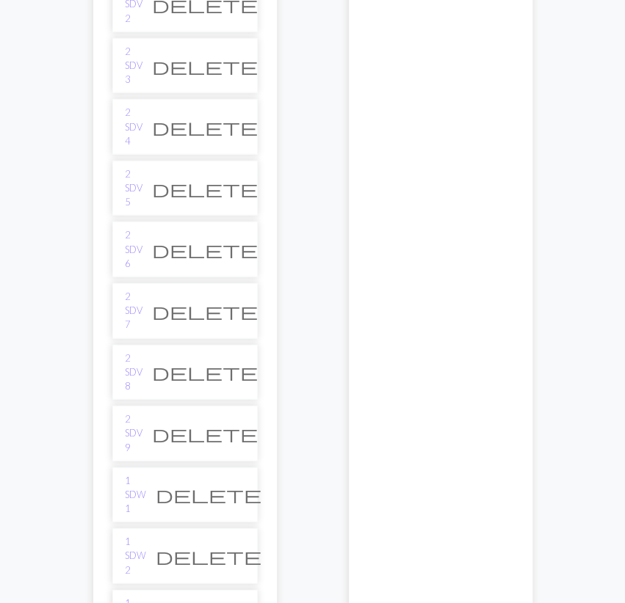
scroll to position [1176, 0]
click at [142, 413] on link "2 SDV 9" at bounding box center [134, 434] width 18 height 43
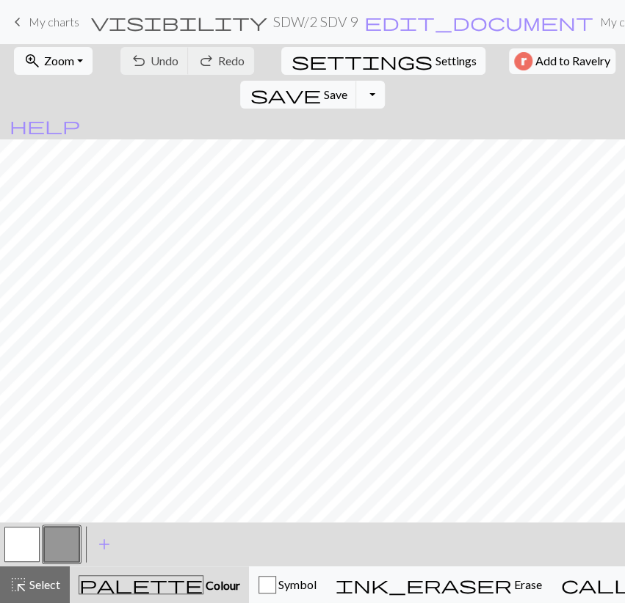
click at [384, 81] on button "Toggle Dropdown" at bounding box center [370, 95] width 28 height 28
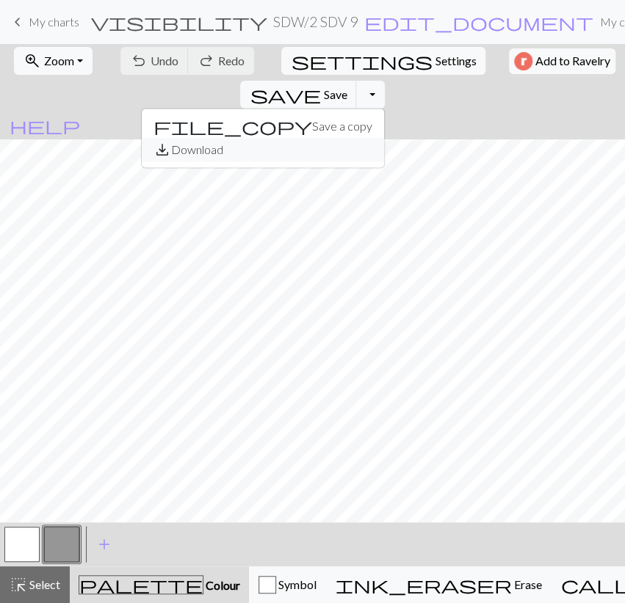
click at [384, 138] on button "save_alt Download" at bounding box center [263, 149] width 242 height 23
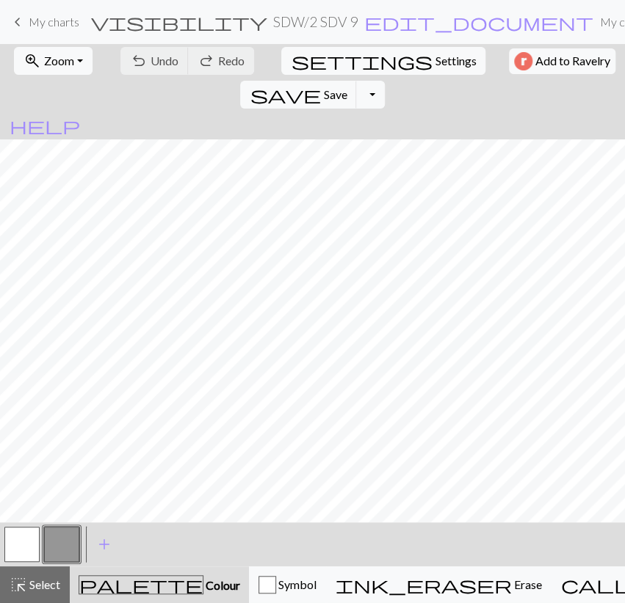
click at [26, 554] on button "button" at bounding box center [21, 544] width 35 height 35
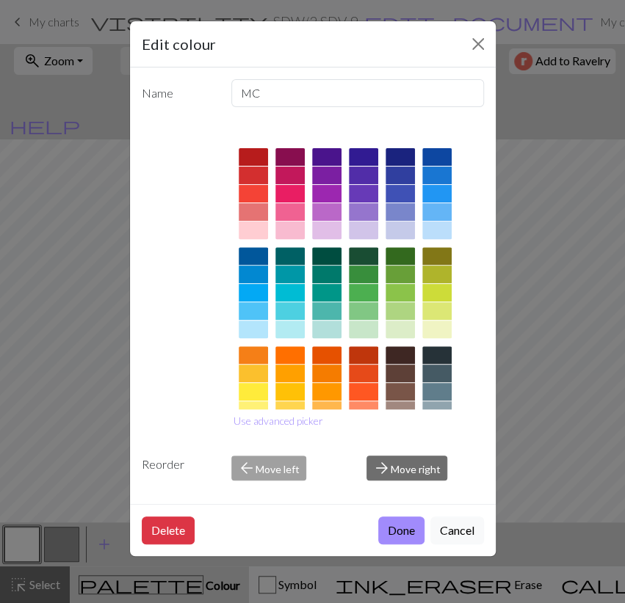
scroll to position [144, 0]
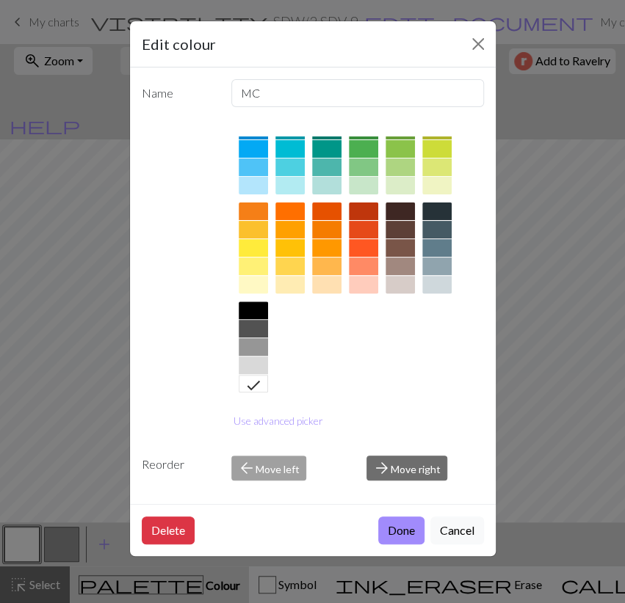
click at [252, 358] on div at bounding box center [253, 366] width 29 height 18
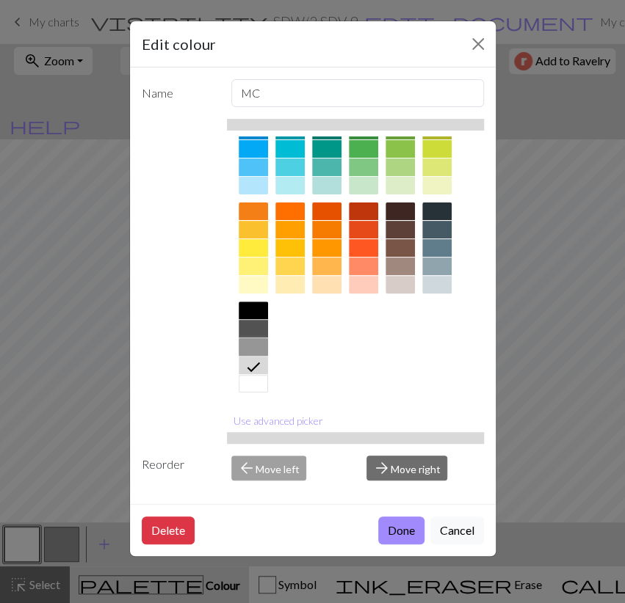
click at [254, 347] on div at bounding box center [253, 347] width 29 height 18
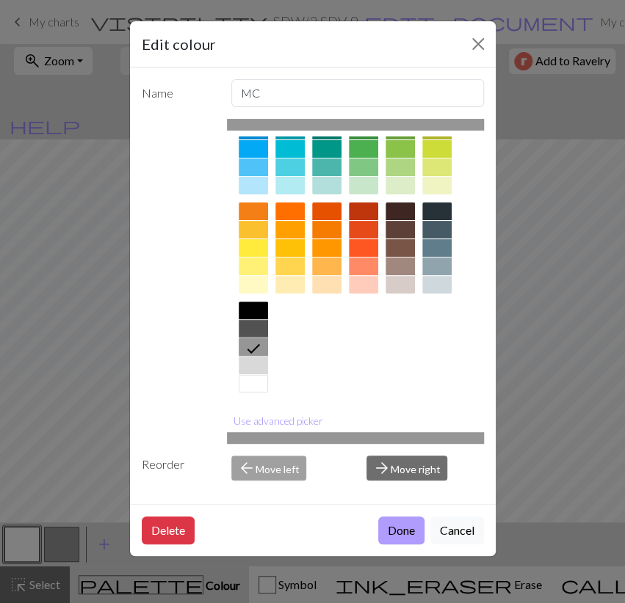
click at [406, 522] on button "Done" at bounding box center [401, 531] width 46 height 28
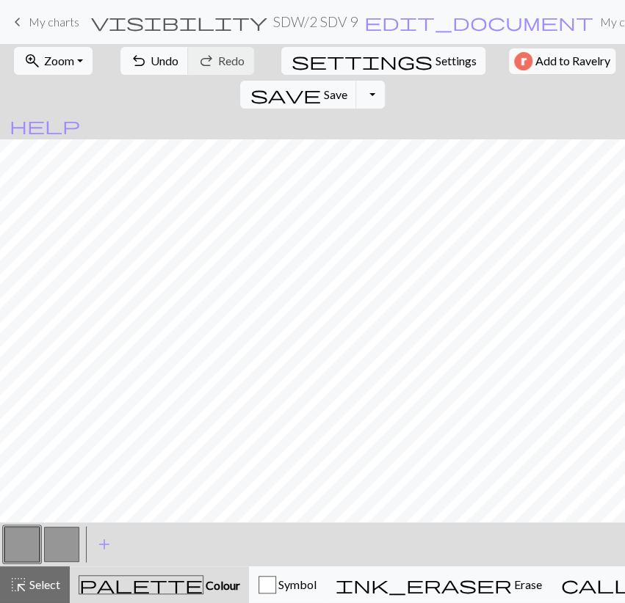
click at [63, 547] on button "button" at bounding box center [61, 544] width 35 height 35
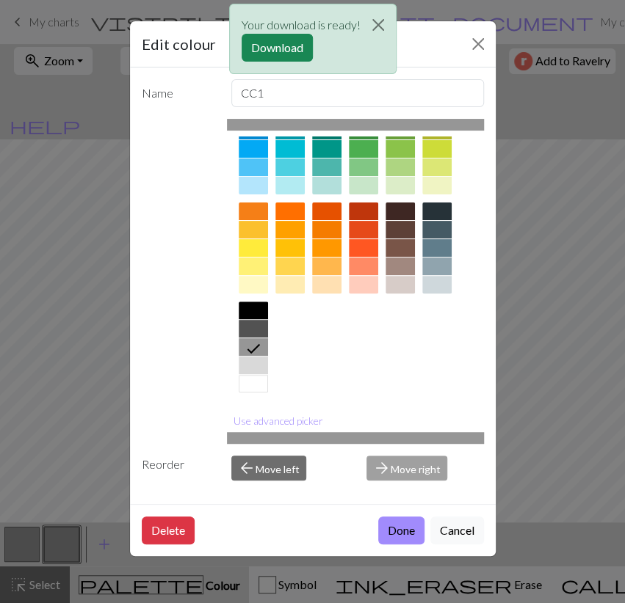
click at [250, 388] on div at bounding box center [253, 384] width 29 height 18
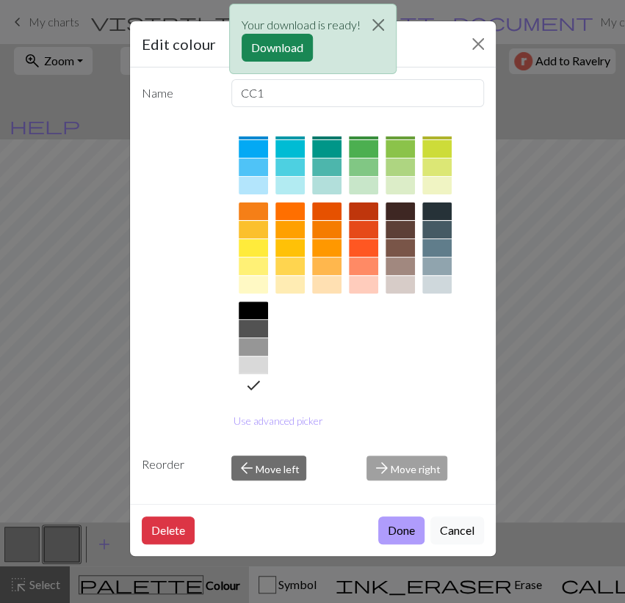
click at [392, 531] on button "Done" at bounding box center [401, 531] width 46 height 28
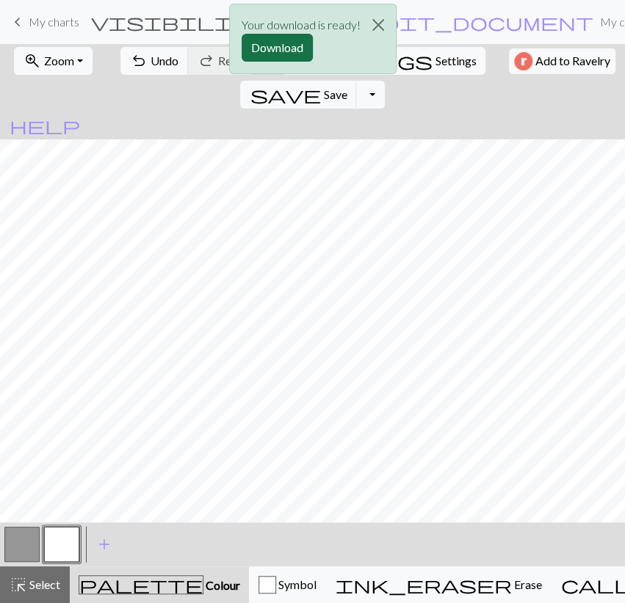
click at [283, 40] on button "Download" at bounding box center [276, 48] width 71 height 28
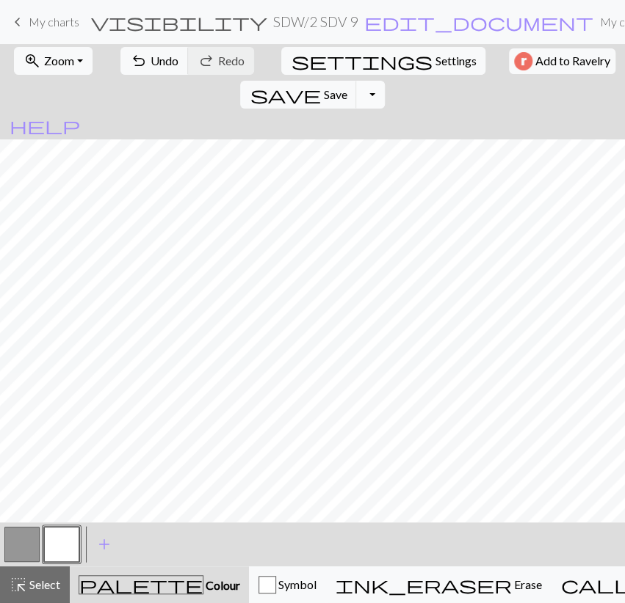
click at [384, 81] on button "Toggle Dropdown" at bounding box center [370, 95] width 28 height 28
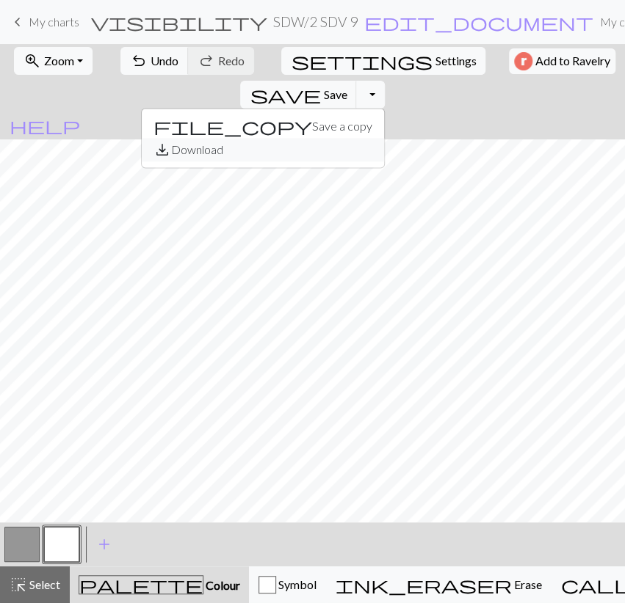
click at [384, 138] on button "save_alt Download" at bounding box center [263, 149] width 242 height 23
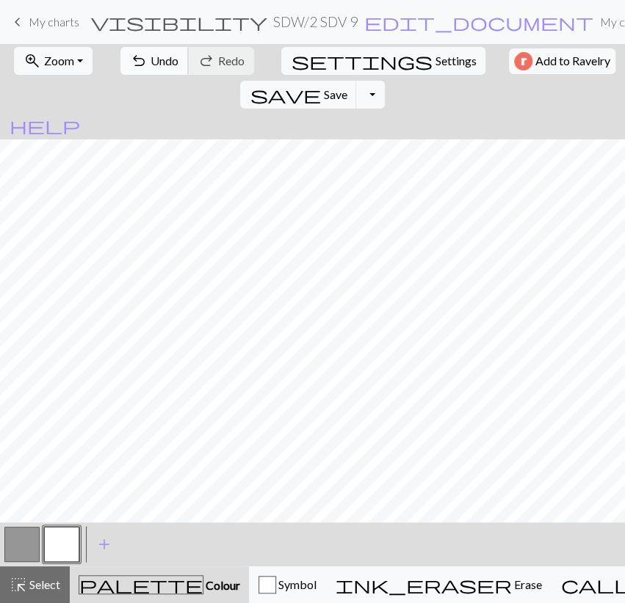
click at [161, 70] on button "undo Undo Undo" at bounding box center [154, 61] width 68 height 28
click at [346, 87] on span "Save" at bounding box center [334, 94] width 23 height 14
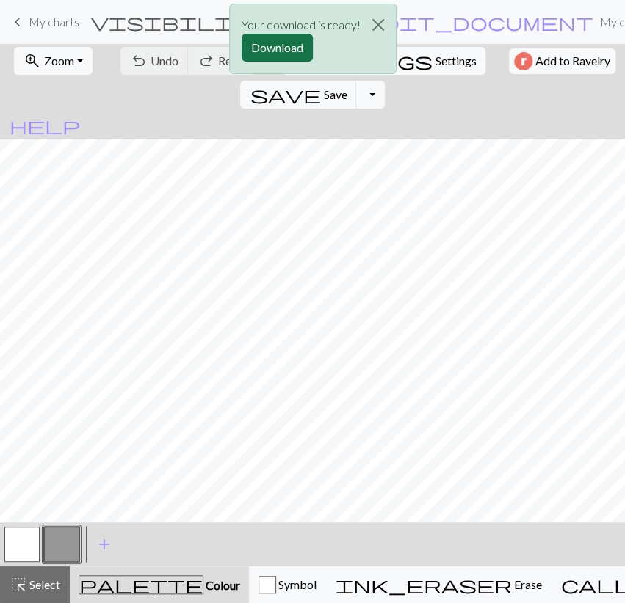
click at [275, 53] on button "Download" at bounding box center [276, 48] width 71 height 28
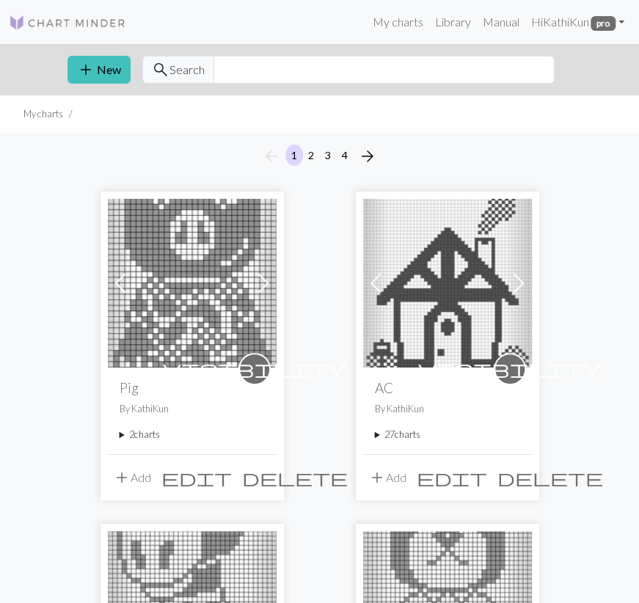
click at [190, 281] on img at bounding box center [192, 283] width 169 height 169
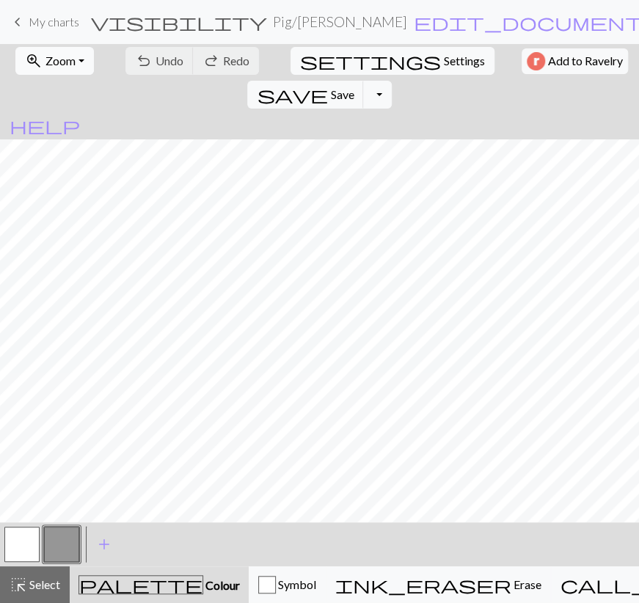
click at [73, 59] on button "zoom_in Zoom Zoom" at bounding box center [54, 61] width 79 height 28
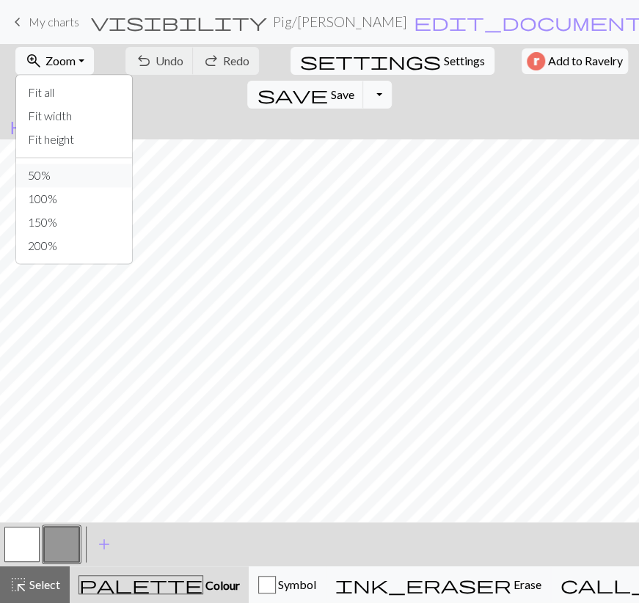
click at [64, 171] on button "50%" at bounding box center [74, 175] width 116 height 23
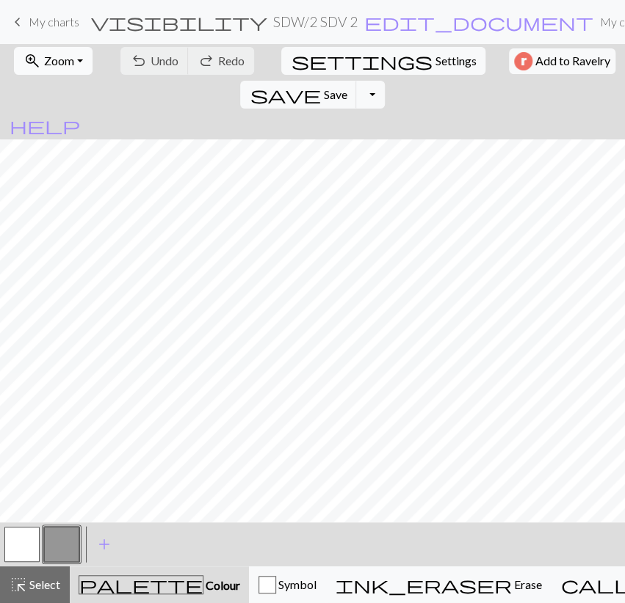
click at [71, 61] on button "zoom_in Zoom Zoom" at bounding box center [53, 61] width 79 height 28
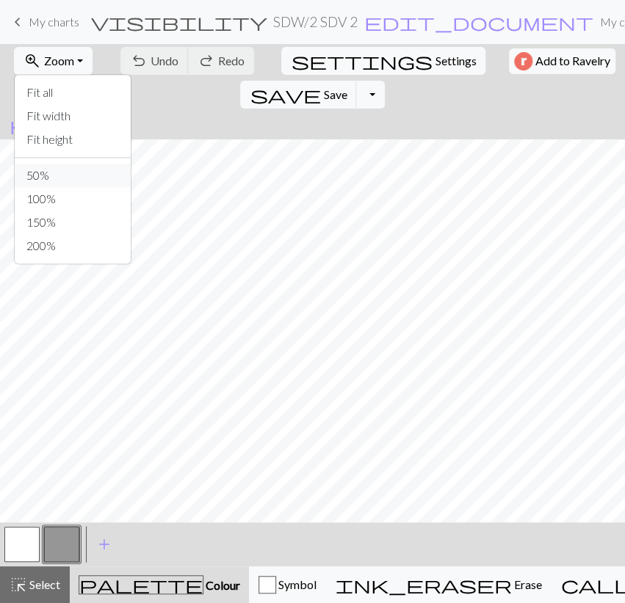
click at [68, 167] on button "50%" at bounding box center [73, 175] width 116 height 23
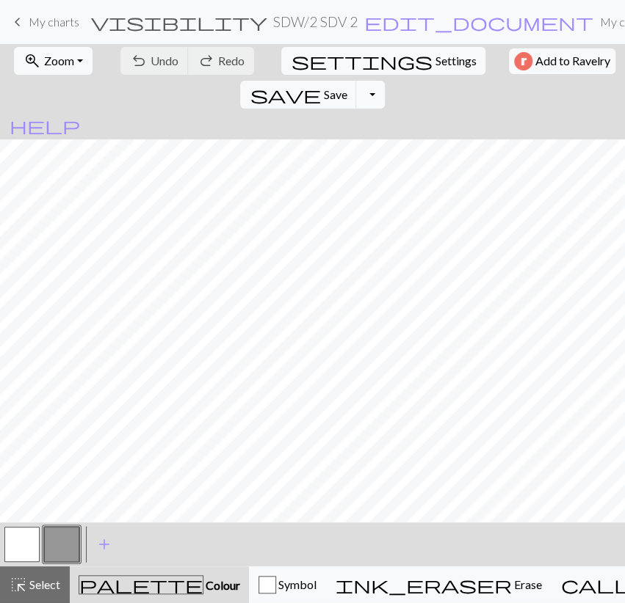
click at [384, 81] on button "Toggle Dropdown" at bounding box center [370, 95] width 28 height 28
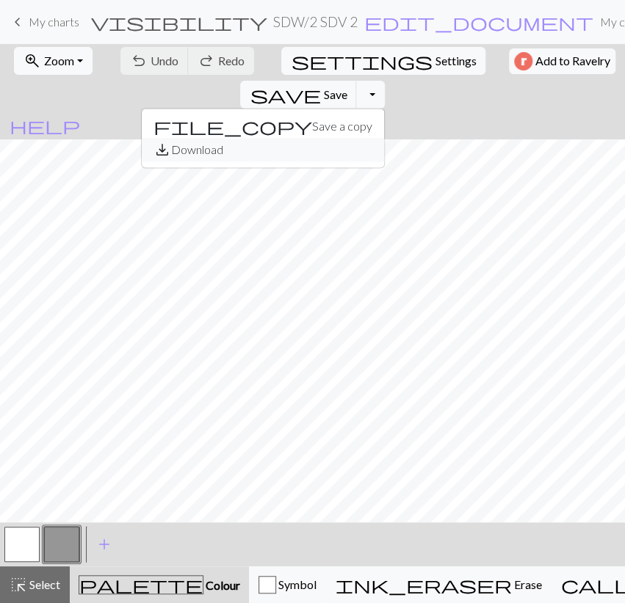
click at [384, 138] on button "save_alt Download" at bounding box center [263, 149] width 242 height 23
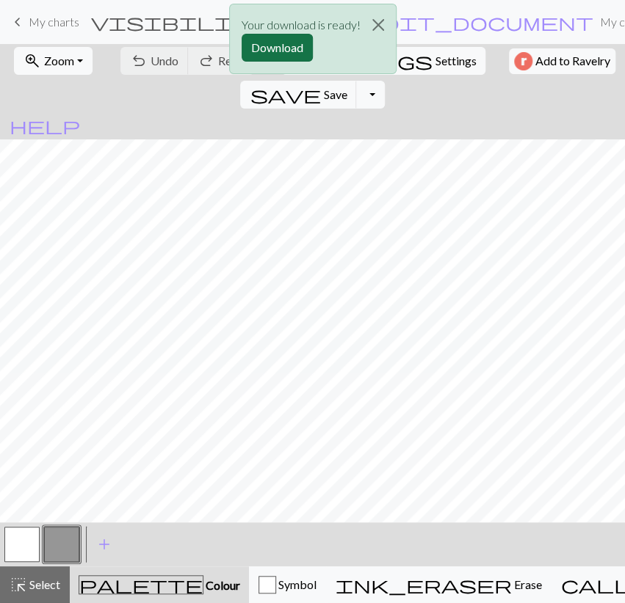
click at [299, 42] on button "Download" at bounding box center [276, 48] width 71 height 28
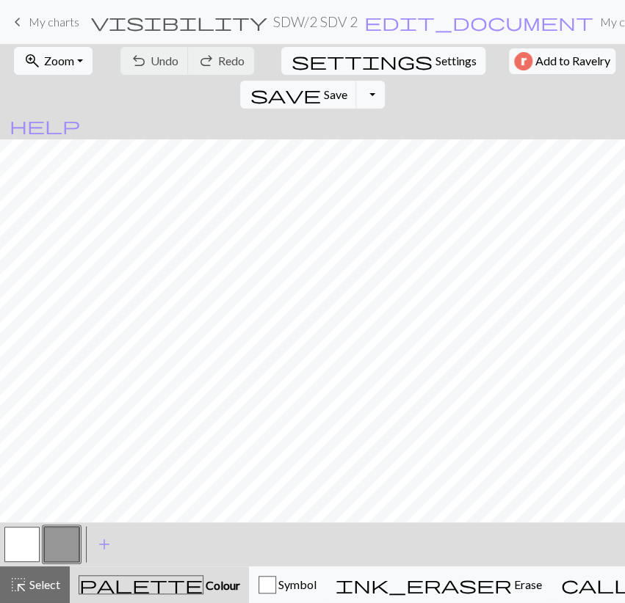
click at [167, 525] on div "< > add Add a colour" at bounding box center [312, 545] width 625 height 44
click at [18, 551] on button "button" at bounding box center [21, 544] width 35 height 35
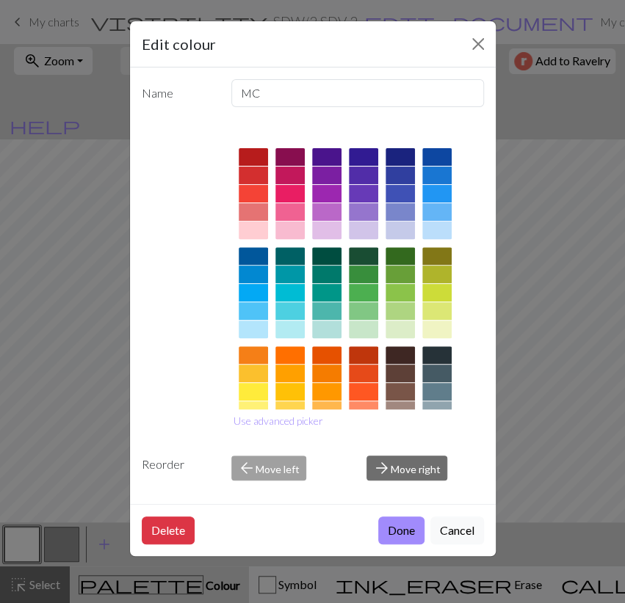
scroll to position [144, 0]
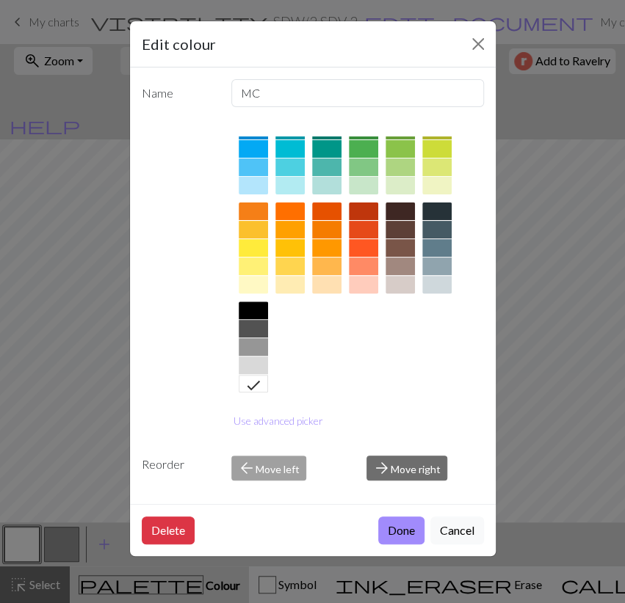
click at [239, 351] on div at bounding box center [253, 347] width 29 height 18
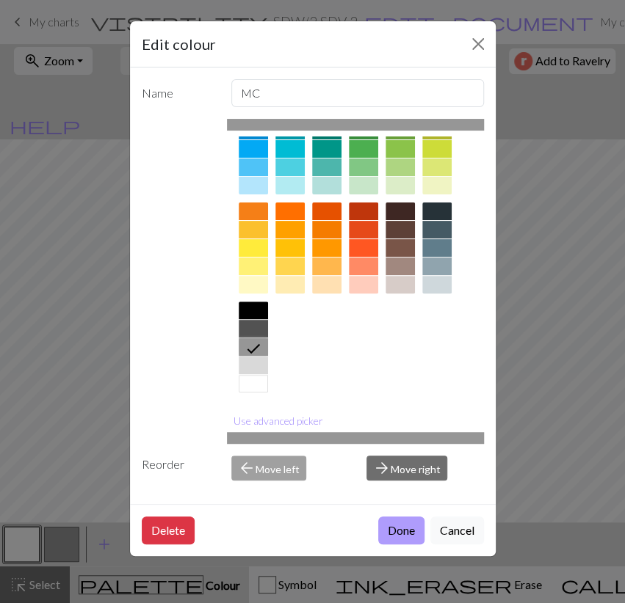
click at [396, 533] on button "Done" at bounding box center [401, 531] width 46 height 28
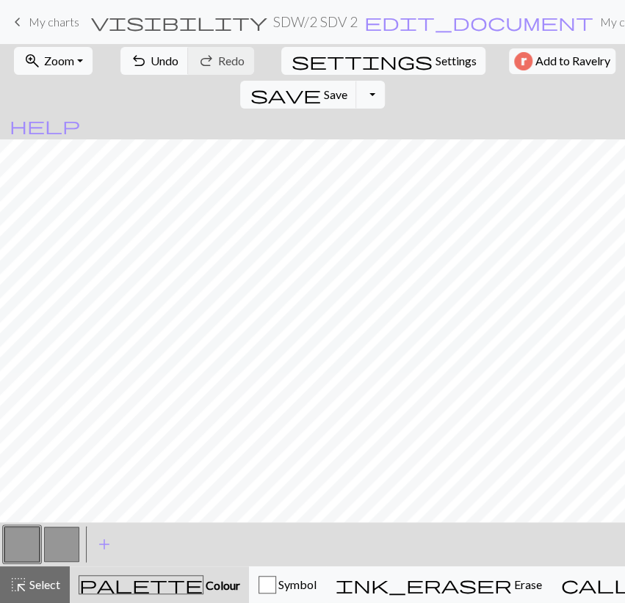
click at [70, 540] on button "button" at bounding box center [61, 544] width 35 height 35
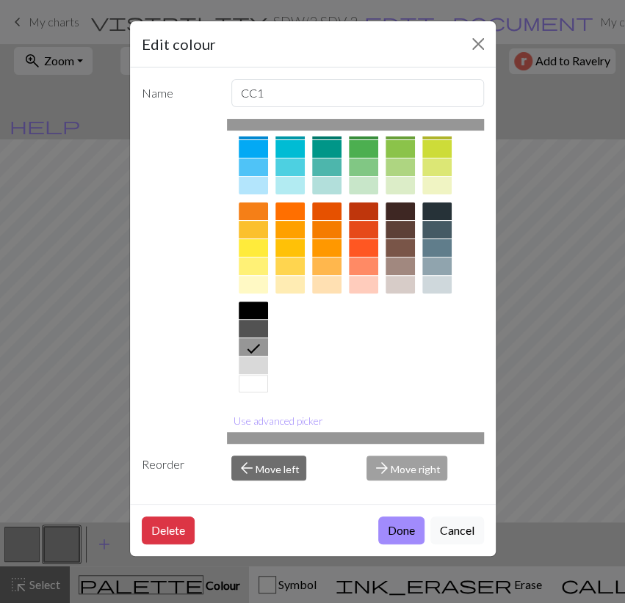
click at [250, 384] on div at bounding box center [253, 384] width 29 height 18
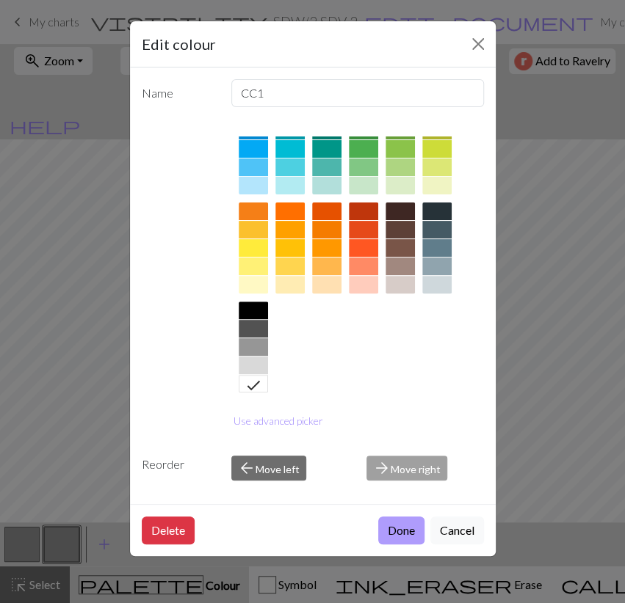
click at [388, 529] on button "Done" at bounding box center [401, 531] width 46 height 28
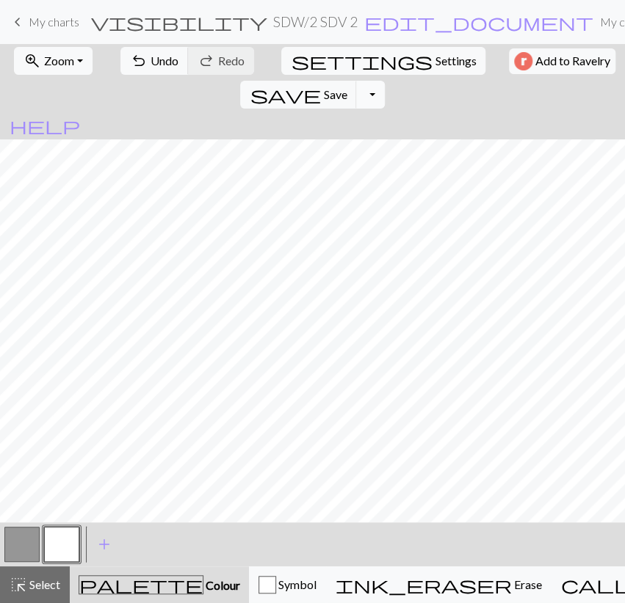
click at [384, 81] on button "Toggle Dropdown" at bounding box center [370, 95] width 28 height 28
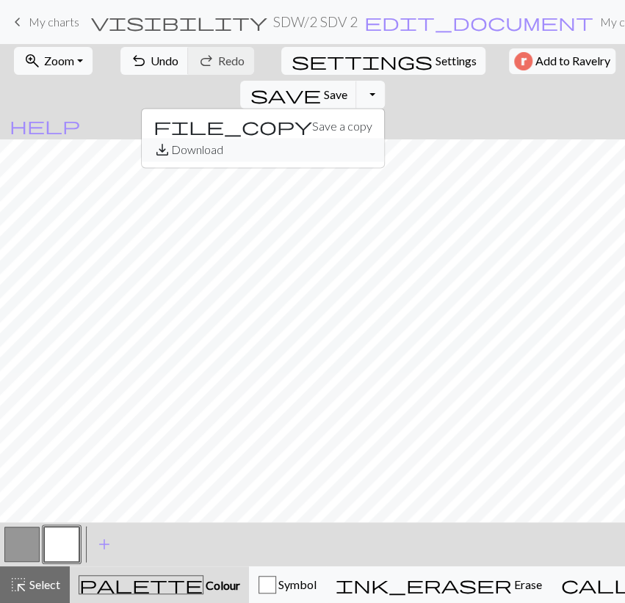
click at [384, 138] on button "save_alt Download" at bounding box center [263, 149] width 242 height 23
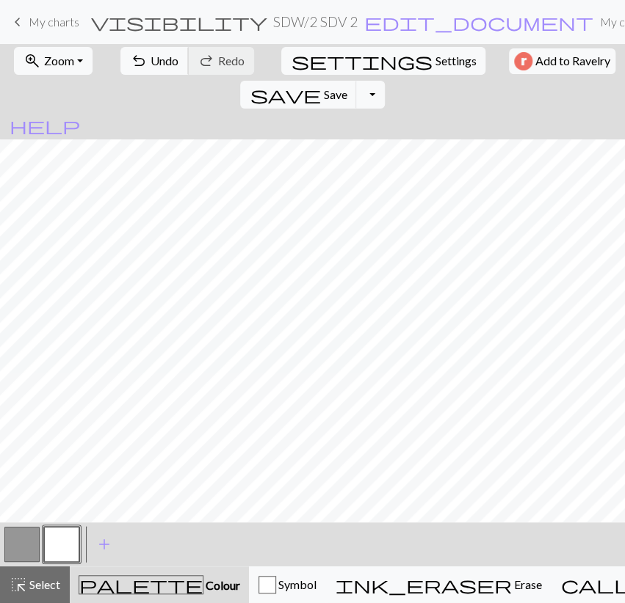
click at [150, 60] on span "Undo" at bounding box center [164, 61] width 28 height 14
click at [320, 84] on span "save" at bounding box center [285, 94] width 70 height 21
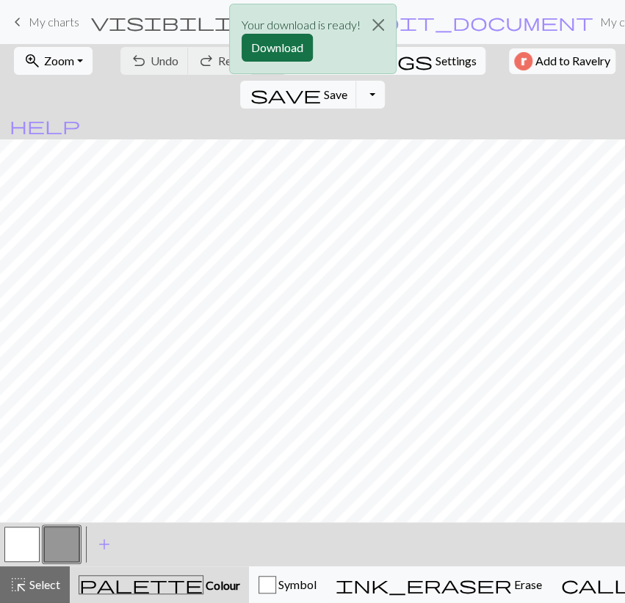
click at [294, 52] on button "Download" at bounding box center [276, 48] width 71 height 28
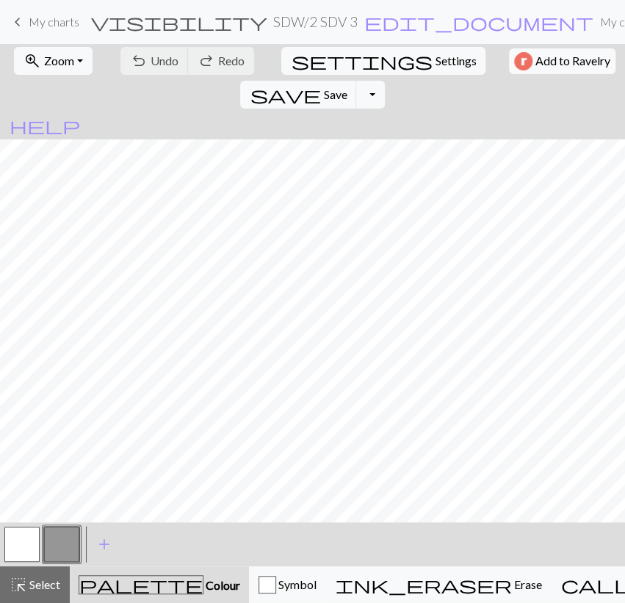
click at [62, 74] on div "zoom_in Zoom Zoom Fit all Fit width Fit height 50% 100% 150% 200%" at bounding box center [53, 61] width 87 height 34
click at [68, 65] on span "Zoom" at bounding box center [59, 61] width 30 height 14
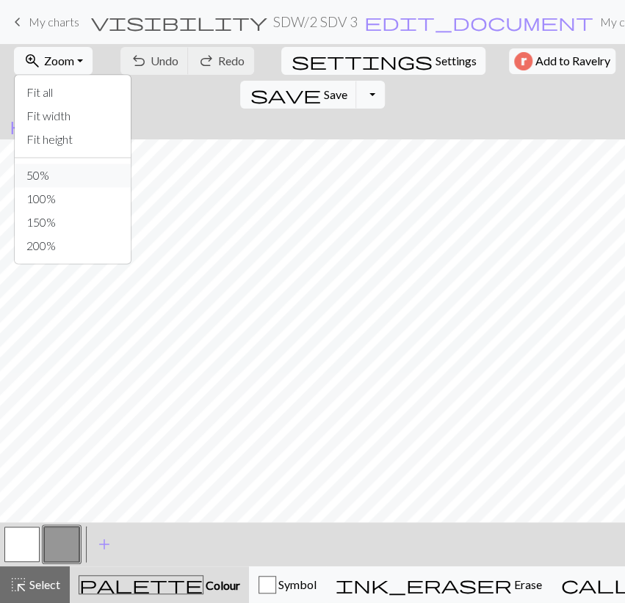
click at [59, 177] on button "50%" at bounding box center [73, 175] width 116 height 23
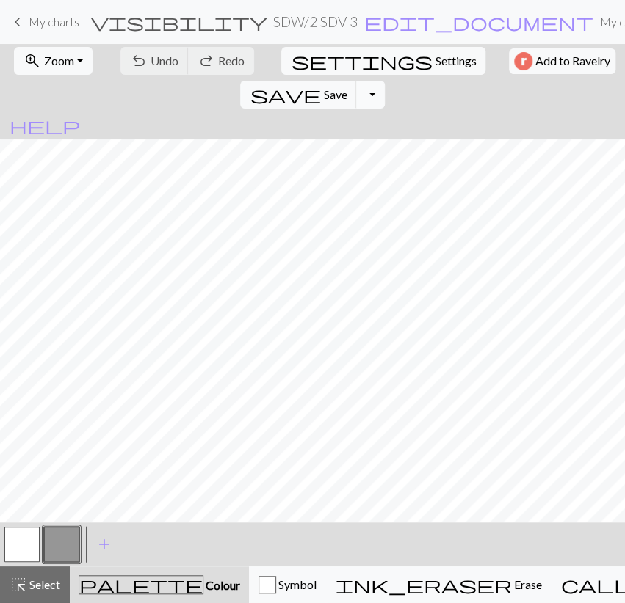
click at [384, 81] on button "Toggle Dropdown" at bounding box center [370, 95] width 28 height 28
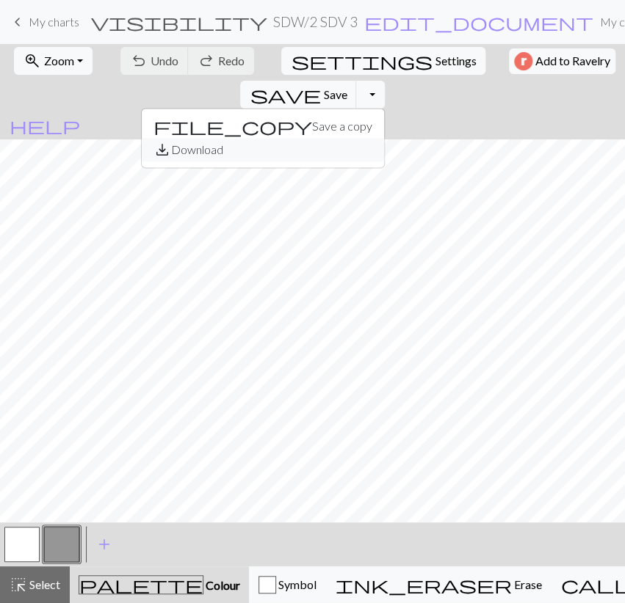
click at [384, 138] on button "save_alt Download" at bounding box center [263, 149] width 242 height 23
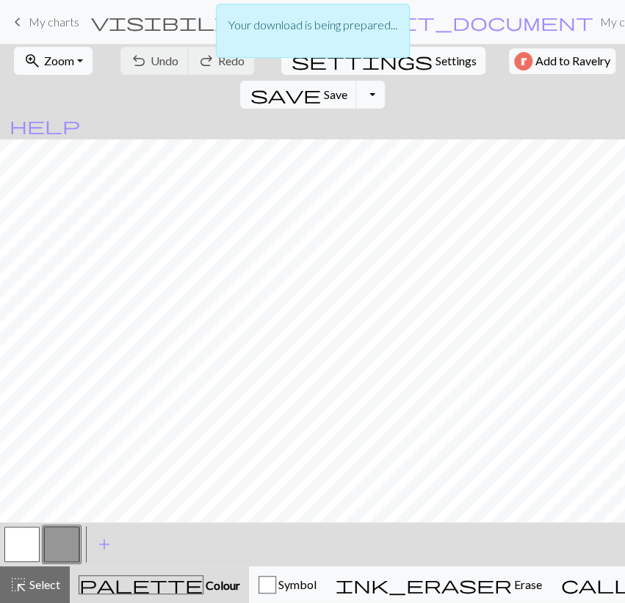
click at [32, 550] on button "button" at bounding box center [21, 544] width 35 height 35
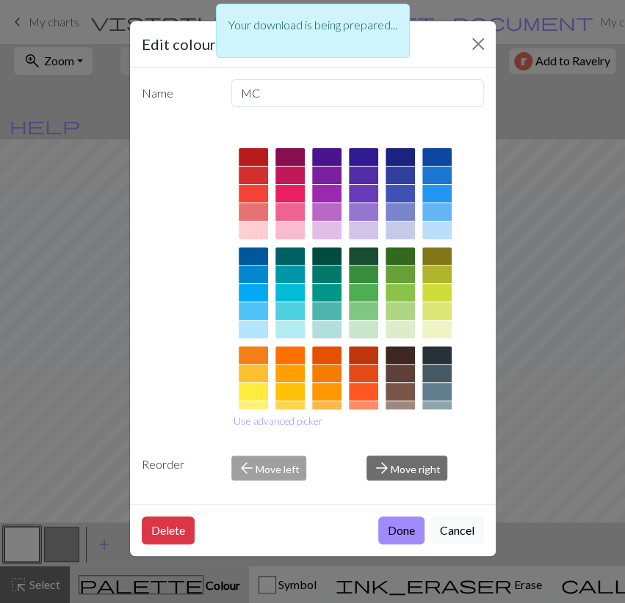
scroll to position [144, 0]
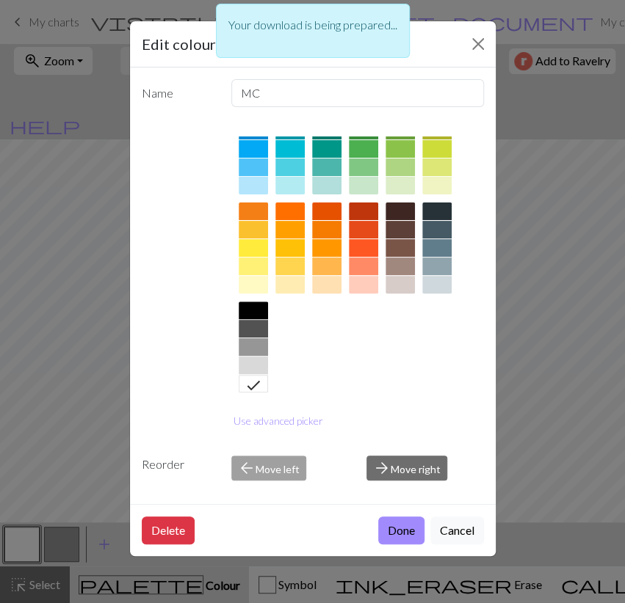
click at [252, 344] on div at bounding box center [253, 347] width 29 height 18
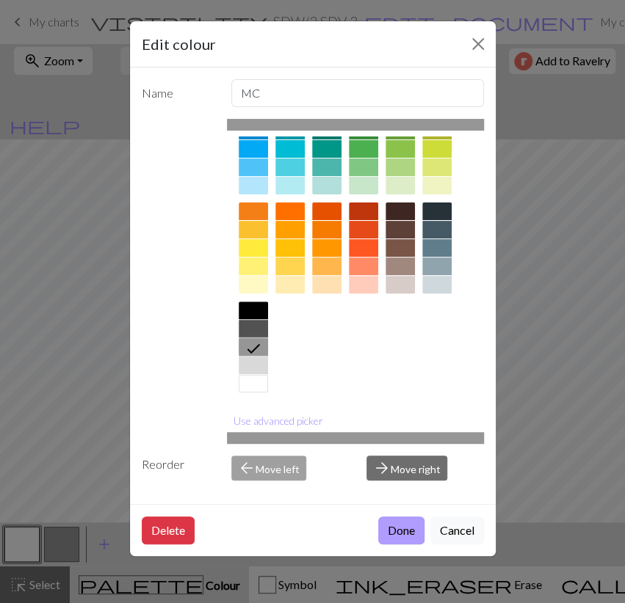
click at [392, 539] on button "Done" at bounding box center [401, 531] width 46 height 28
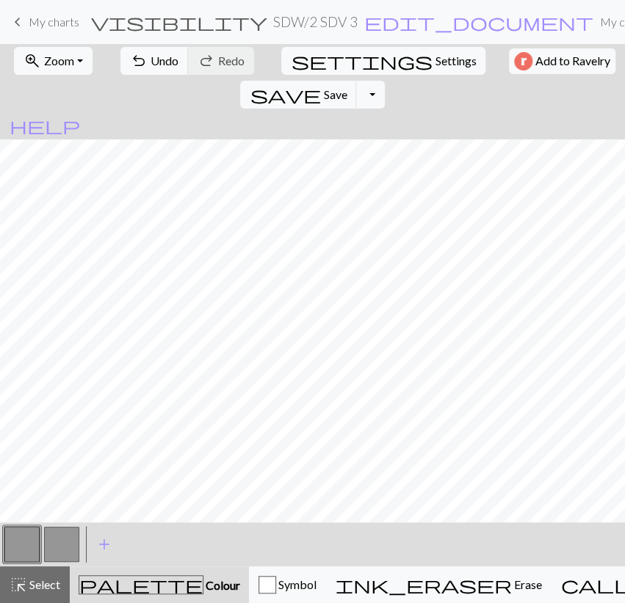
click at [59, 541] on button "button" at bounding box center [61, 544] width 35 height 35
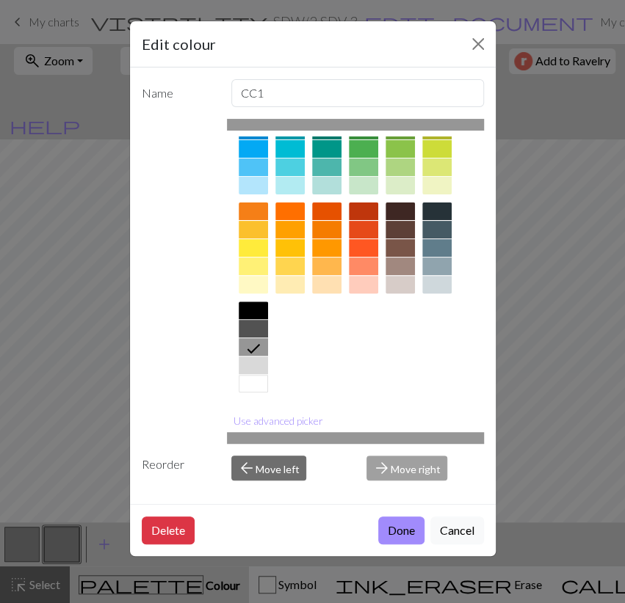
click at [247, 379] on div at bounding box center [253, 384] width 29 height 18
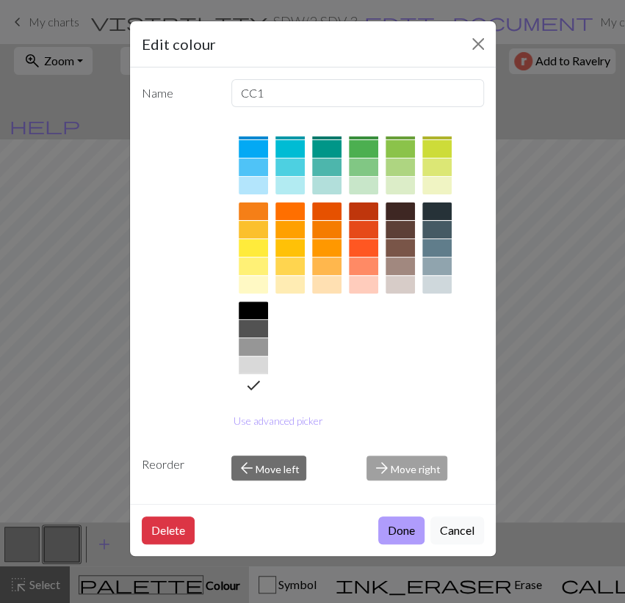
click at [393, 529] on button "Done" at bounding box center [401, 531] width 46 height 28
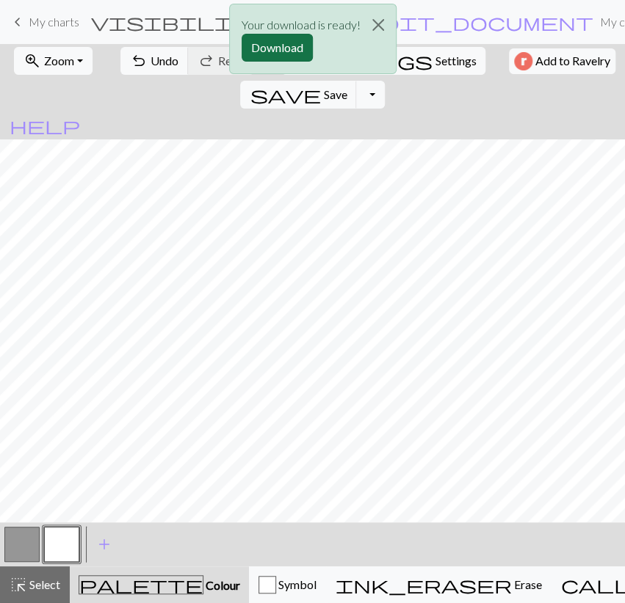
click at [266, 47] on button "Download" at bounding box center [276, 48] width 71 height 28
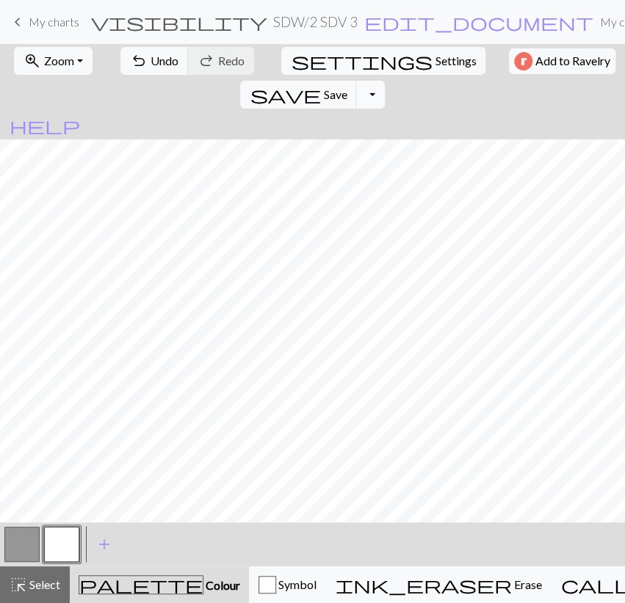
click at [384, 81] on button "Toggle Dropdown" at bounding box center [370, 95] width 28 height 28
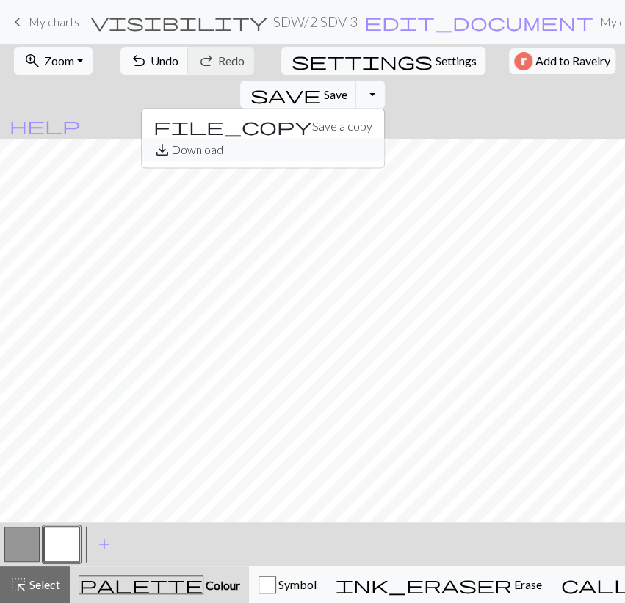
click at [384, 138] on button "save_alt Download" at bounding box center [263, 149] width 242 height 23
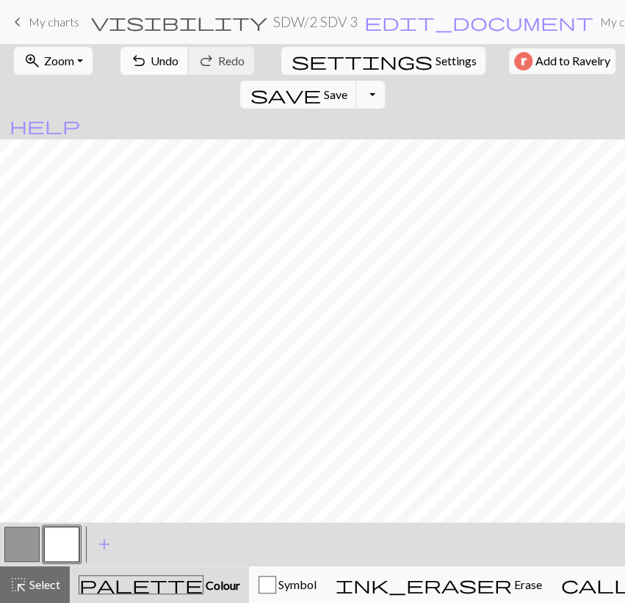
click at [152, 61] on span "Undo" at bounding box center [164, 61] width 28 height 14
click at [346, 87] on span "Save" at bounding box center [334, 94] width 23 height 14
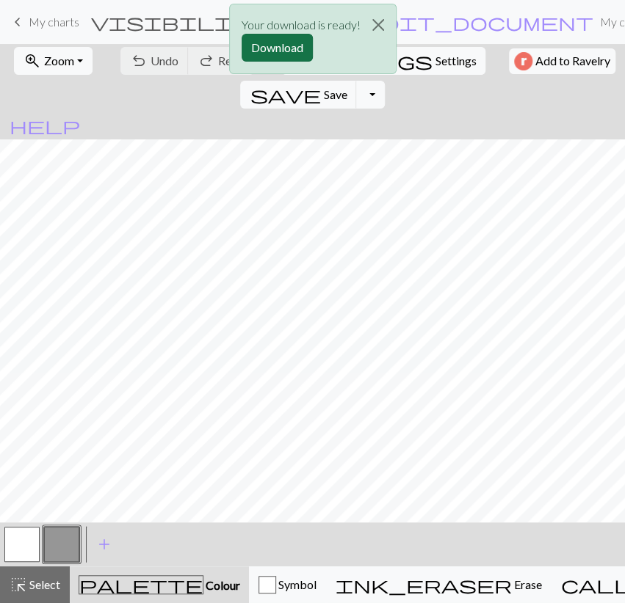
click at [287, 52] on button "Download" at bounding box center [276, 48] width 71 height 28
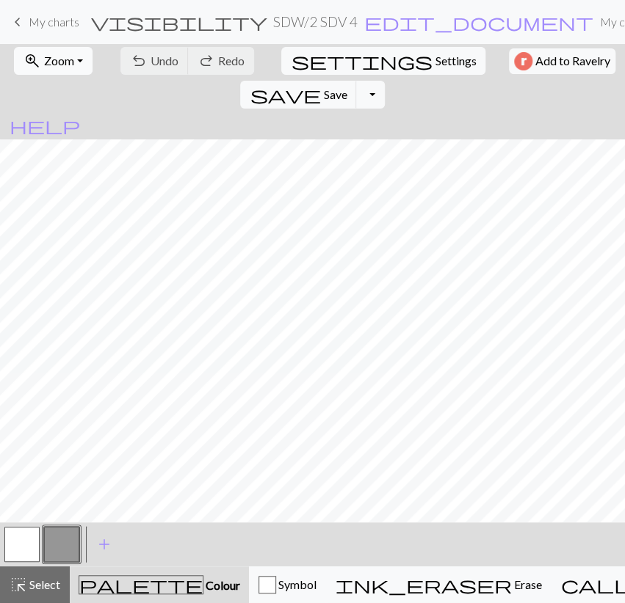
click at [53, 62] on span "Zoom" at bounding box center [59, 61] width 30 height 14
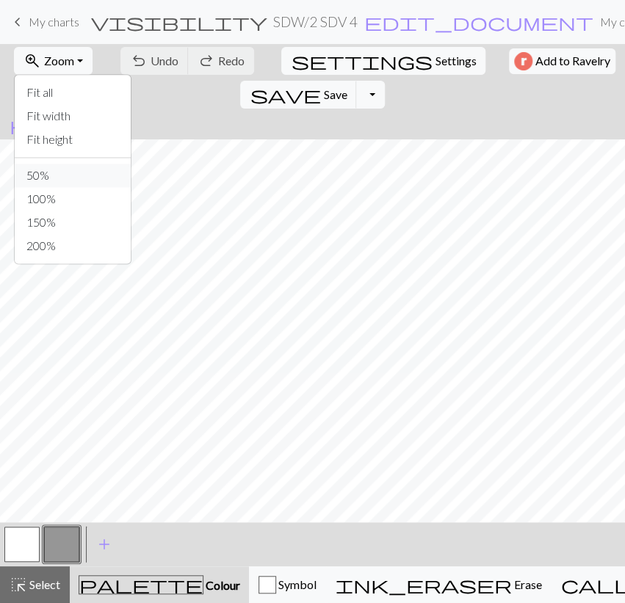
click at [65, 180] on button "50%" at bounding box center [73, 175] width 116 height 23
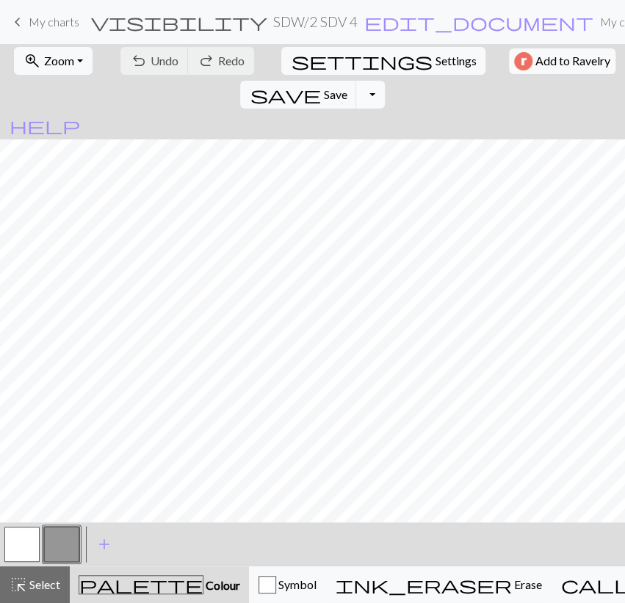
click at [384, 81] on button "Toggle Dropdown" at bounding box center [370, 95] width 28 height 28
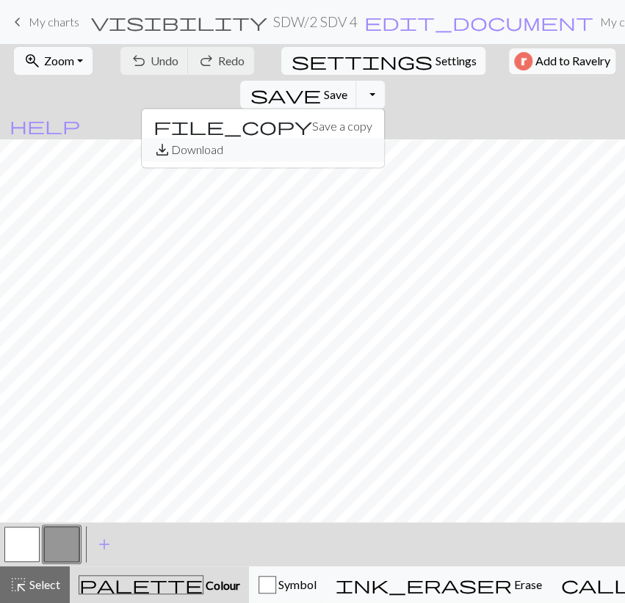
click at [384, 138] on button "save_alt Download" at bounding box center [263, 149] width 242 height 23
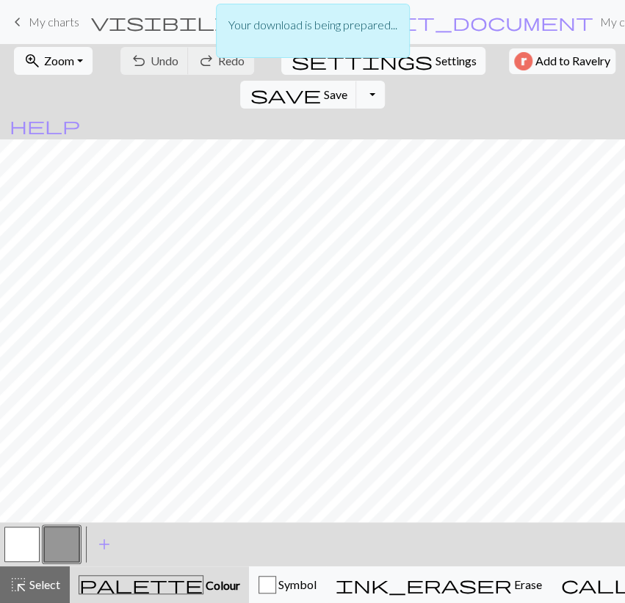
click at [27, 542] on button "button" at bounding box center [21, 544] width 35 height 35
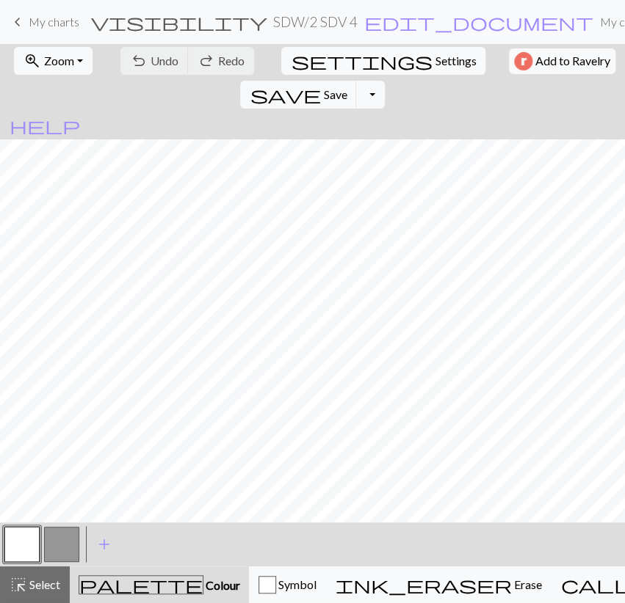
click at [11, 540] on button "button" at bounding box center [21, 544] width 35 height 35
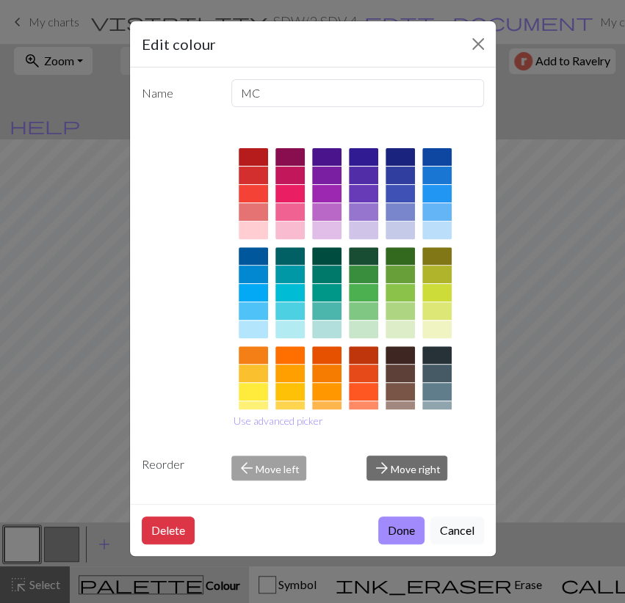
scroll to position [144, 0]
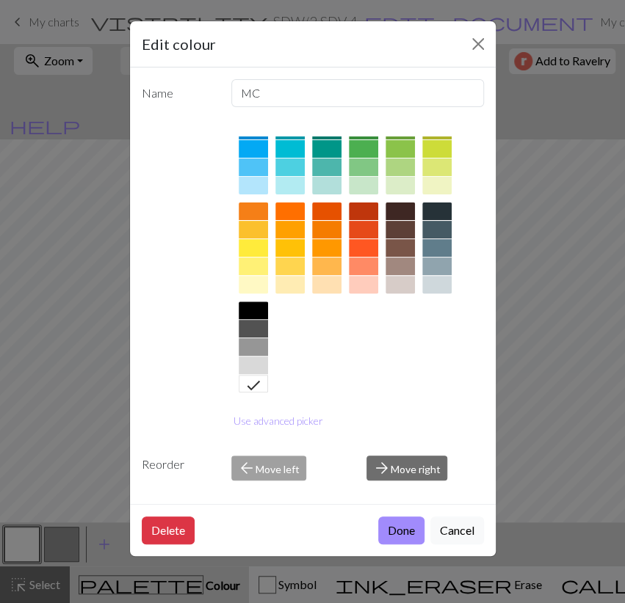
click at [262, 344] on div at bounding box center [253, 347] width 29 height 18
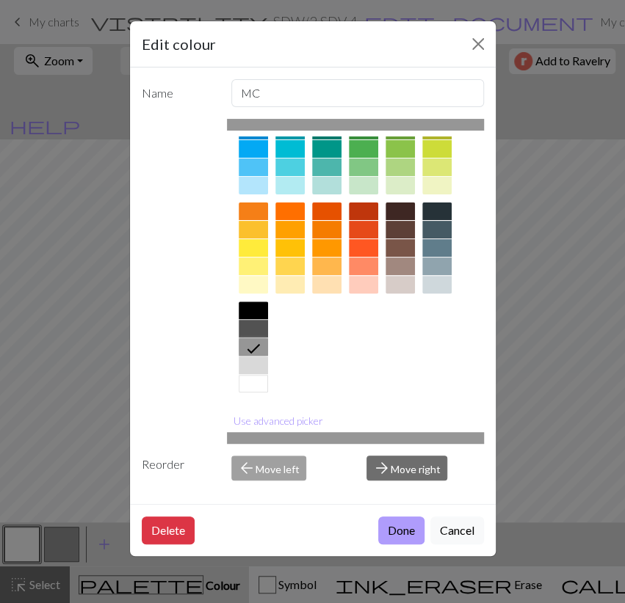
click at [403, 520] on button "Done" at bounding box center [401, 531] width 46 height 28
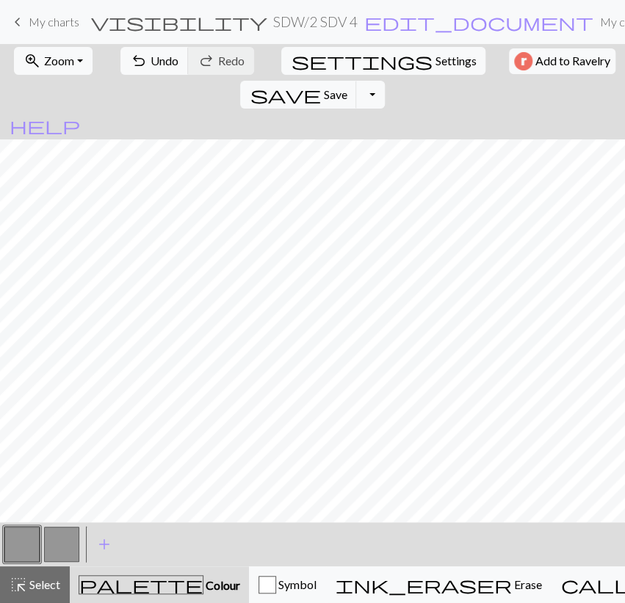
click at [59, 537] on button "button" at bounding box center [61, 544] width 35 height 35
click at [55, 537] on button "button" at bounding box center [61, 544] width 35 height 35
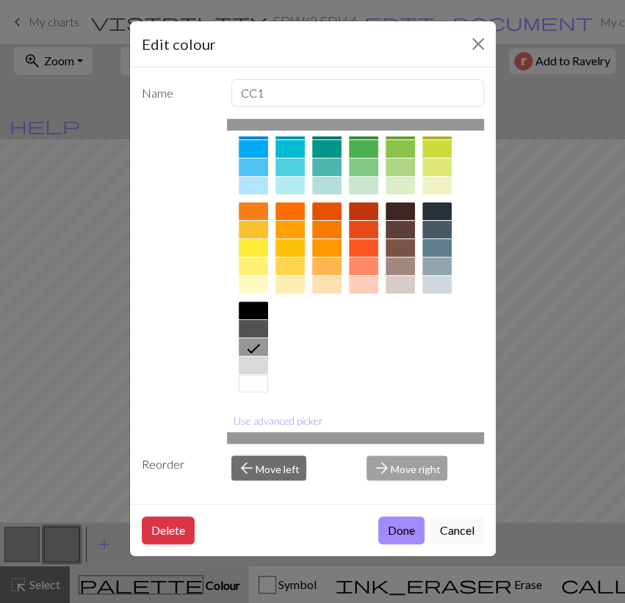
click at [259, 379] on div at bounding box center [253, 384] width 29 height 18
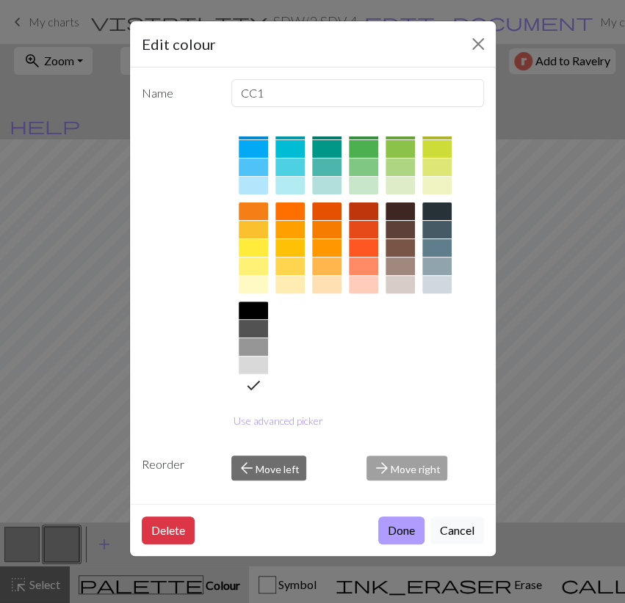
click at [402, 528] on button "Done" at bounding box center [401, 531] width 46 height 28
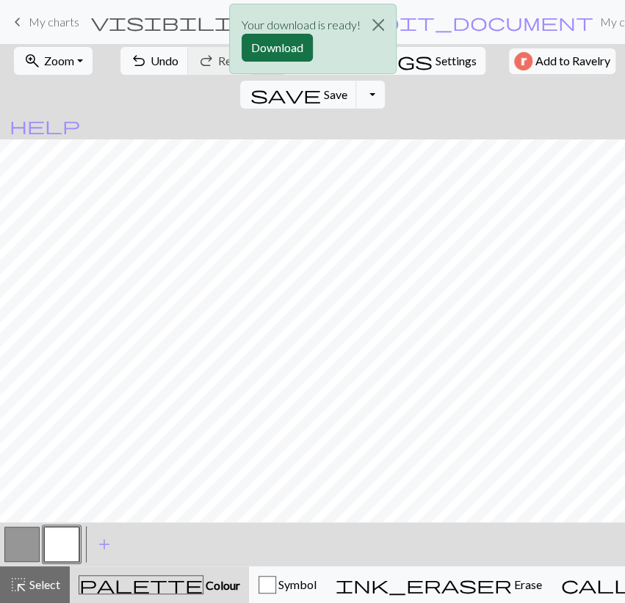
click at [255, 43] on button "Download" at bounding box center [276, 48] width 71 height 28
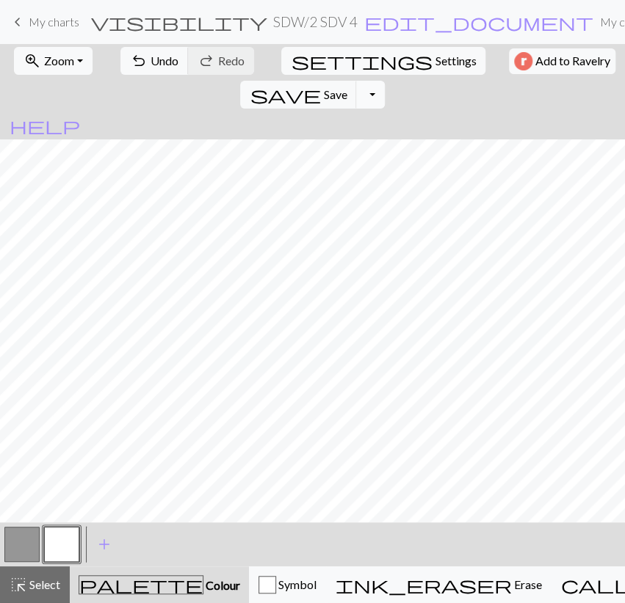
click at [384, 81] on button "Toggle Dropdown" at bounding box center [370, 95] width 28 height 28
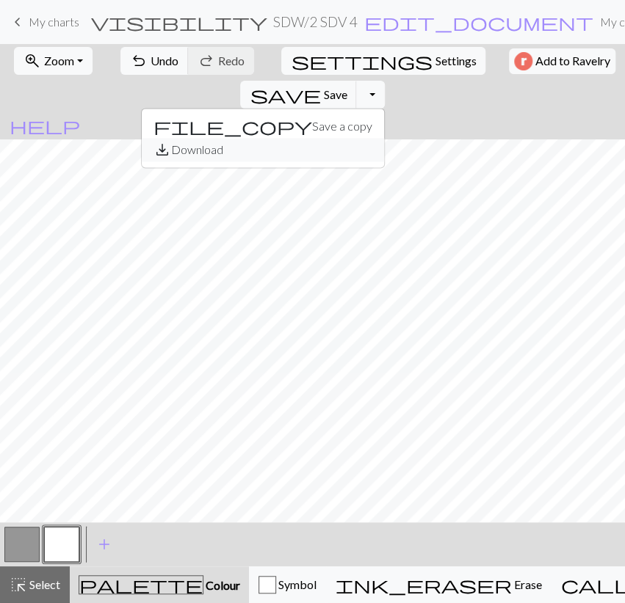
click at [384, 138] on button "save_alt Download" at bounding box center [263, 149] width 242 height 23
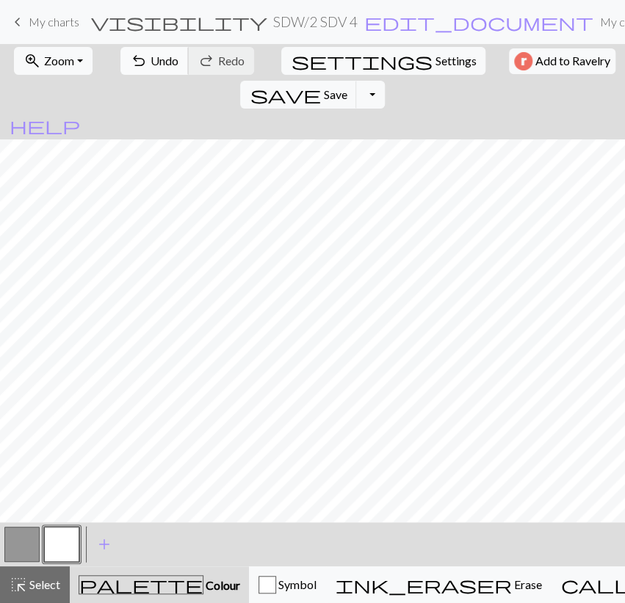
click at [139, 62] on button "undo Undo Undo" at bounding box center [154, 61] width 68 height 28
click at [320, 84] on span "save" at bounding box center [285, 94] width 70 height 21
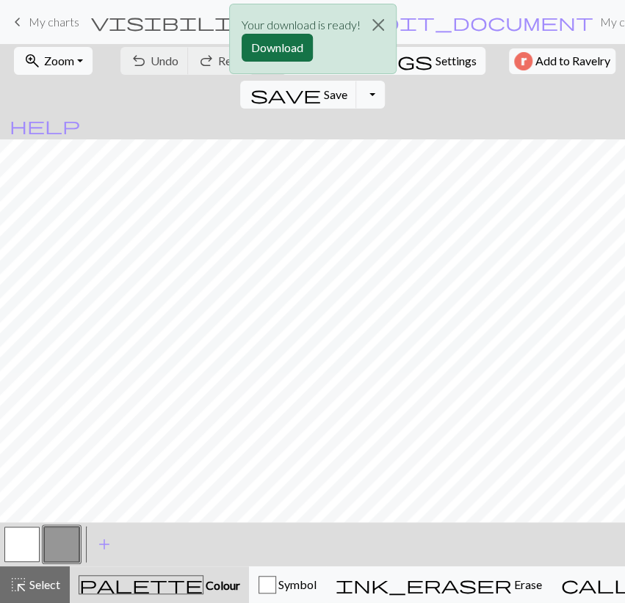
click at [306, 40] on button "Download" at bounding box center [276, 48] width 71 height 28
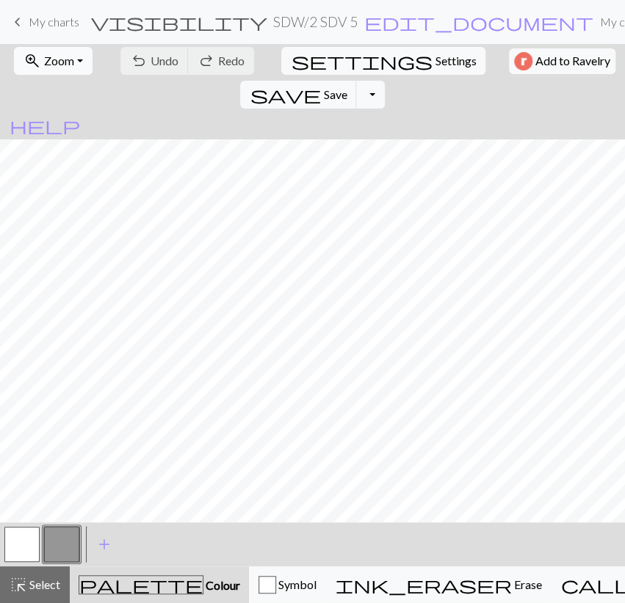
click at [61, 65] on span "Zoom" at bounding box center [59, 61] width 30 height 14
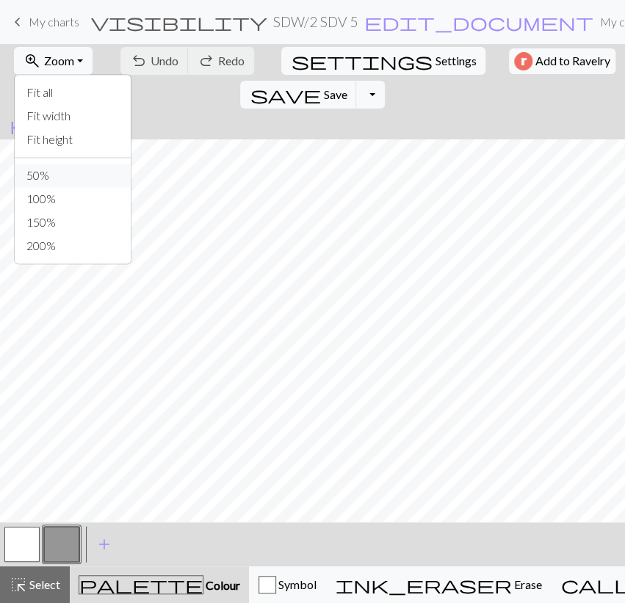
click at [54, 167] on button "50%" at bounding box center [73, 175] width 116 height 23
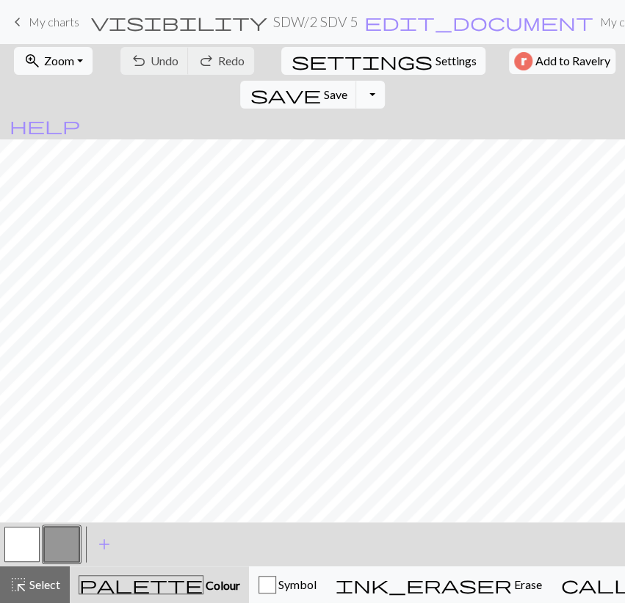
click at [384, 81] on button "Toggle Dropdown" at bounding box center [370, 95] width 28 height 28
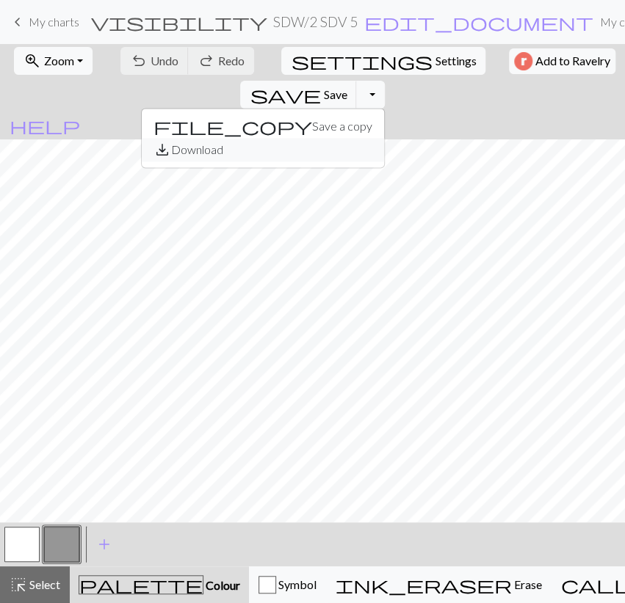
click at [384, 138] on button "save_alt Download" at bounding box center [263, 149] width 242 height 23
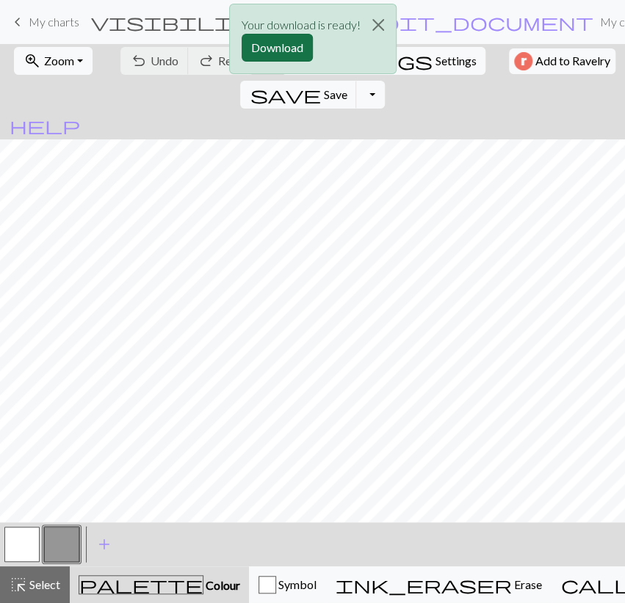
click at [272, 42] on button "Download" at bounding box center [276, 48] width 71 height 28
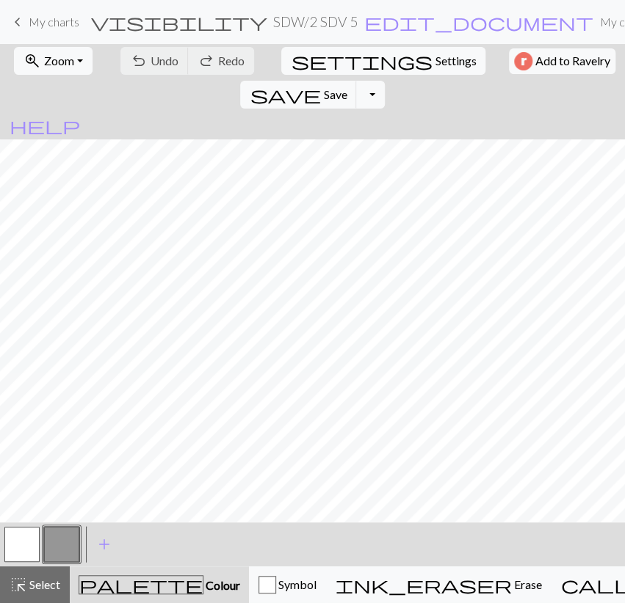
drag, startPoint x: 157, startPoint y: 537, endPoint x: 12, endPoint y: 544, distance: 145.5
click at [12, 544] on div "< > add Add a colour" at bounding box center [312, 545] width 625 height 44
click at [12, 544] on button "button" at bounding box center [21, 544] width 35 height 35
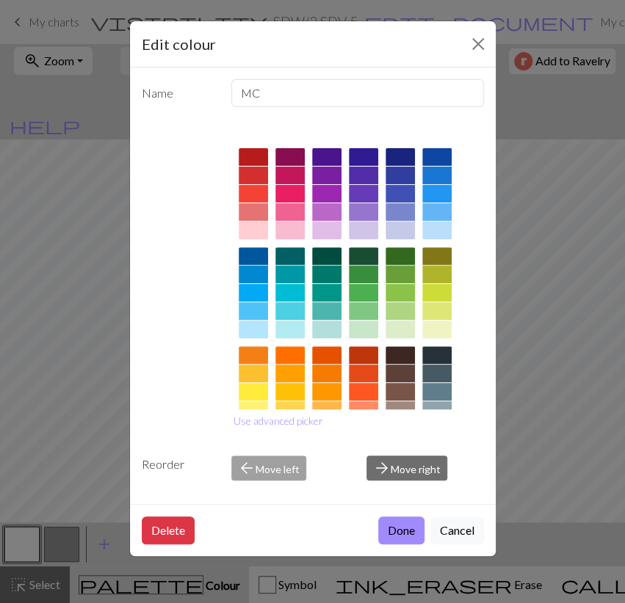
scroll to position [144, 0]
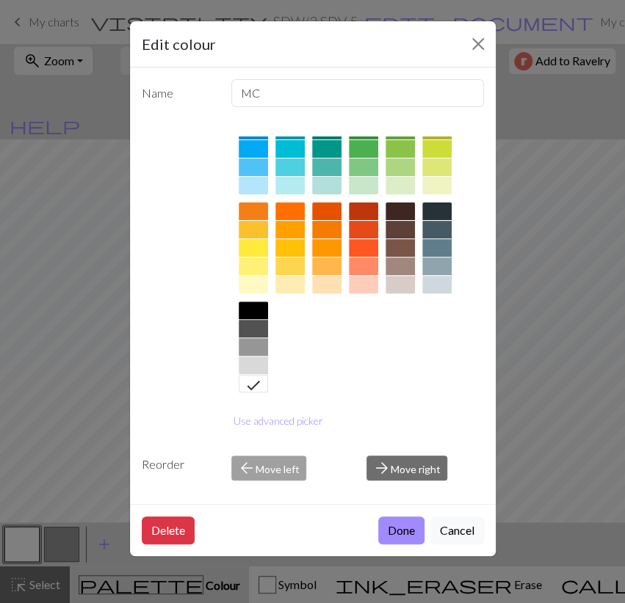
click at [258, 346] on div at bounding box center [253, 347] width 29 height 18
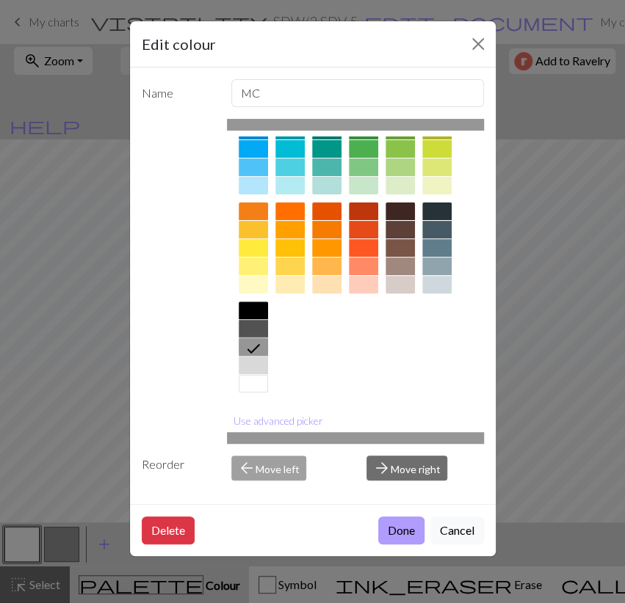
click at [402, 529] on button "Done" at bounding box center [401, 531] width 46 height 28
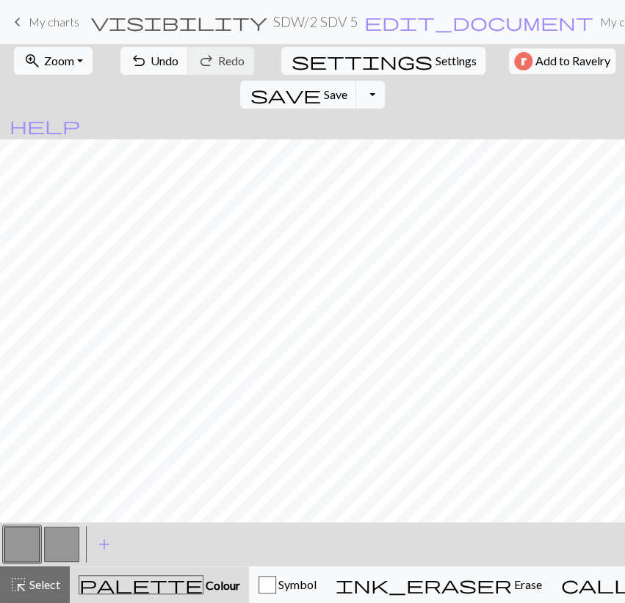
click at [65, 545] on button "button" at bounding box center [61, 544] width 35 height 35
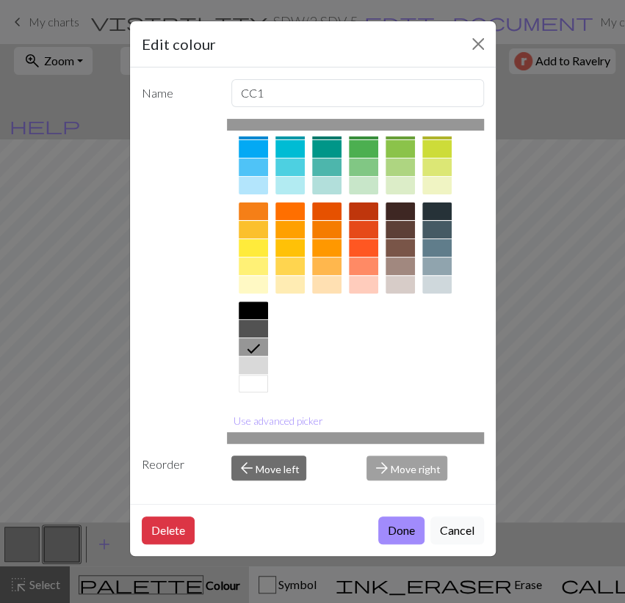
click at [261, 377] on div at bounding box center [253, 384] width 29 height 18
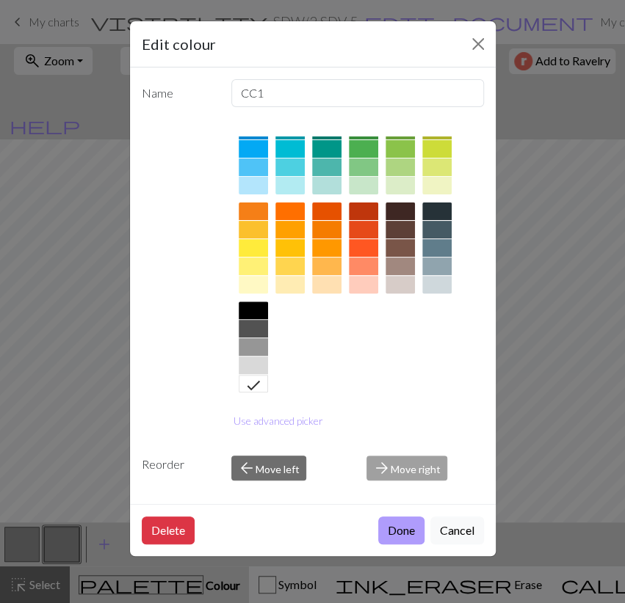
click at [406, 531] on button "Done" at bounding box center [401, 531] width 46 height 28
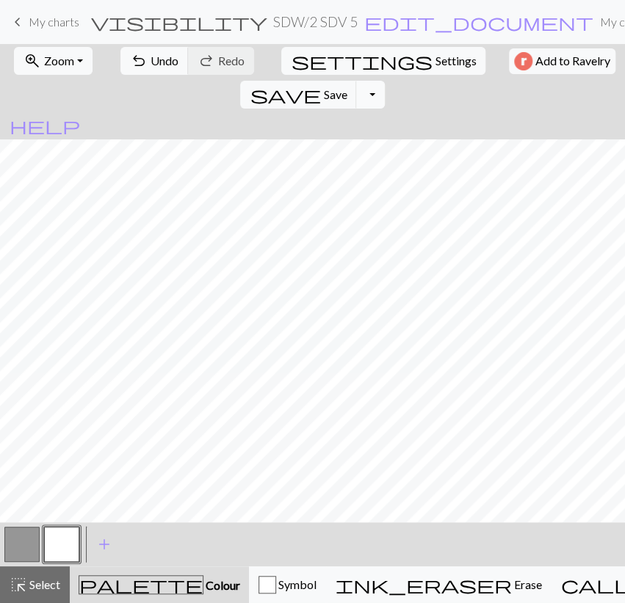
click at [384, 81] on button "Toggle Dropdown" at bounding box center [370, 95] width 28 height 28
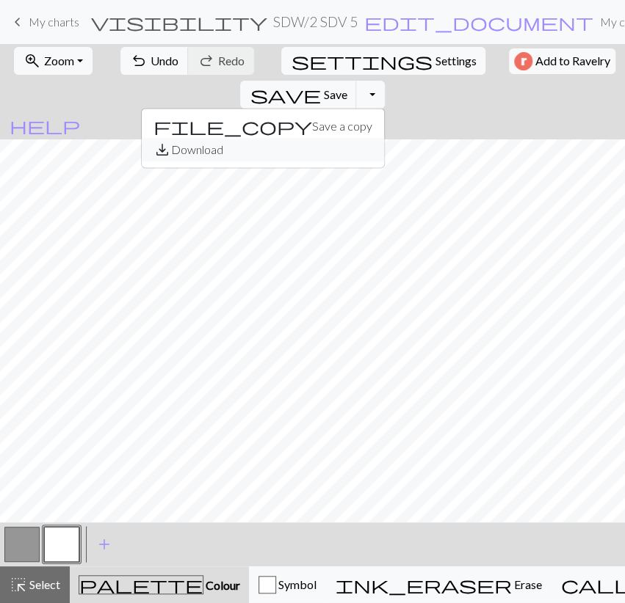
click at [384, 138] on button "save_alt Download" at bounding box center [263, 149] width 242 height 23
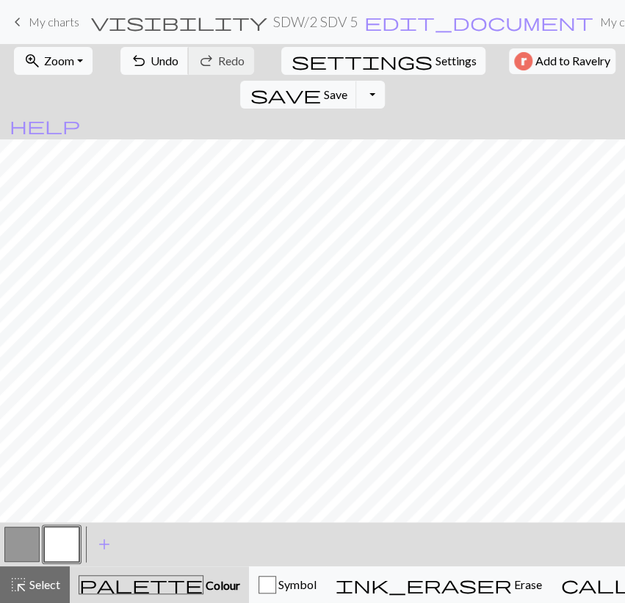
click at [153, 62] on span "Undo" at bounding box center [164, 61] width 28 height 14
click at [320, 84] on span "save" at bounding box center [285, 94] width 70 height 21
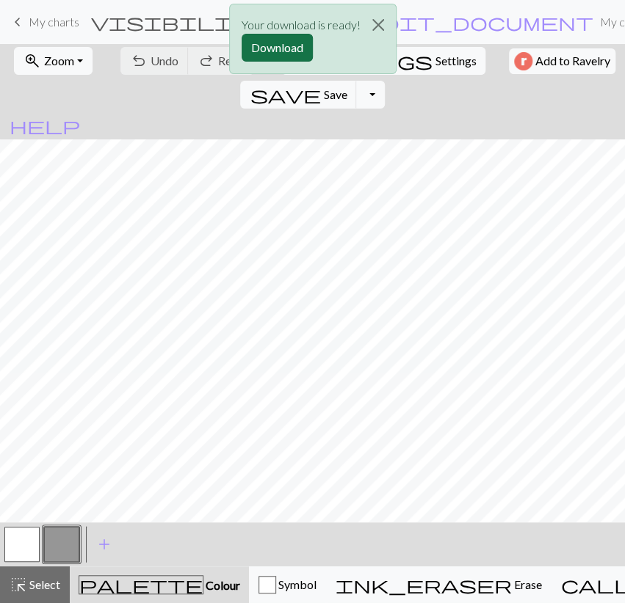
click at [270, 49] on button "Download" at bounding box center [276, 48] width 71 height 28
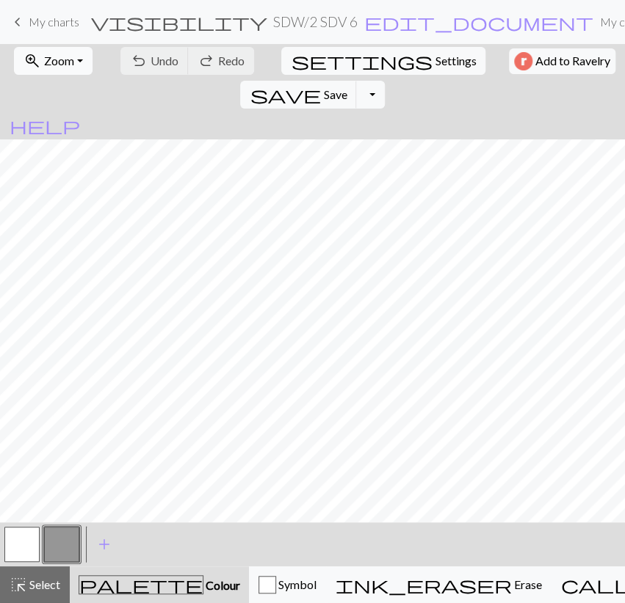
click at [68, 61] on span "Zoom" at bounding box center [59, 61] width 30 height 14
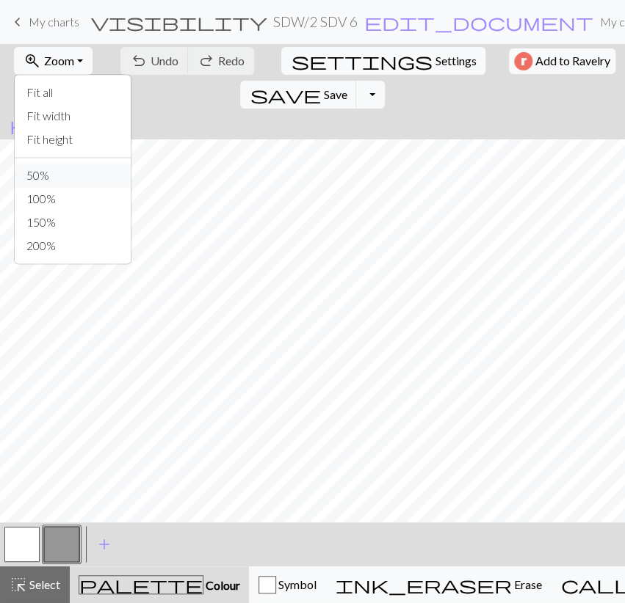
click at [67, 177] on button "50%" at bounding box center [73, 175] width 116 height 23
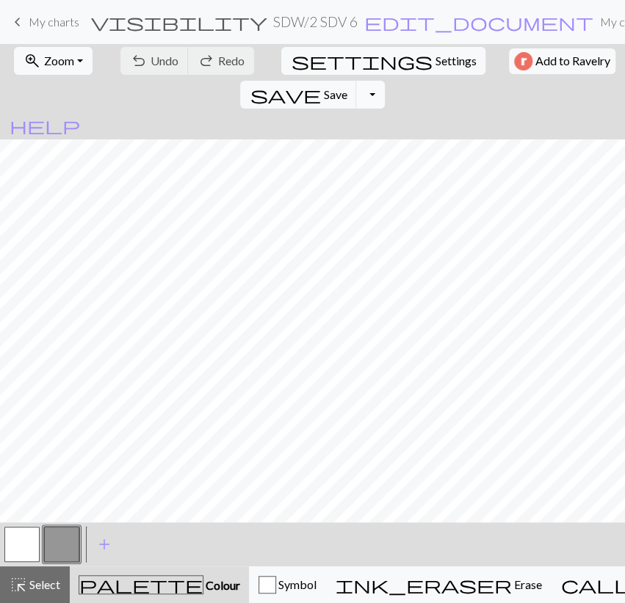
click at [384, 81] on button "Toggle Dropdown" at bounding box center [370, 95] width 28 height 28
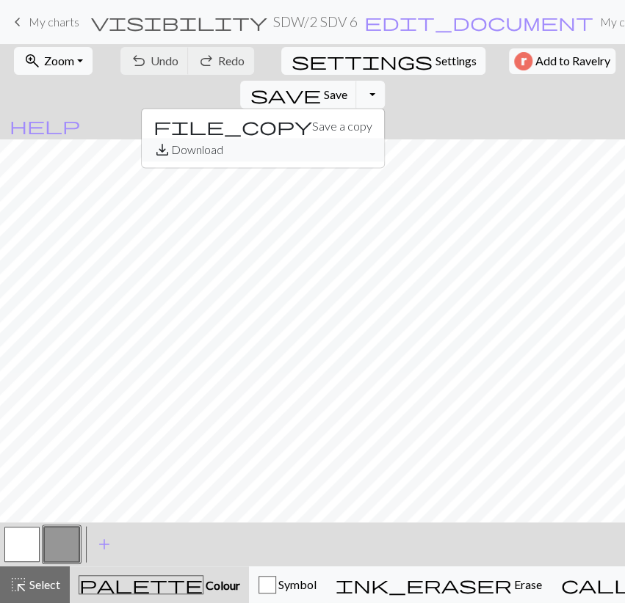
click at [384, 138] on button "save_alt Download" at bounding box center [263, 149] width 242 height 23
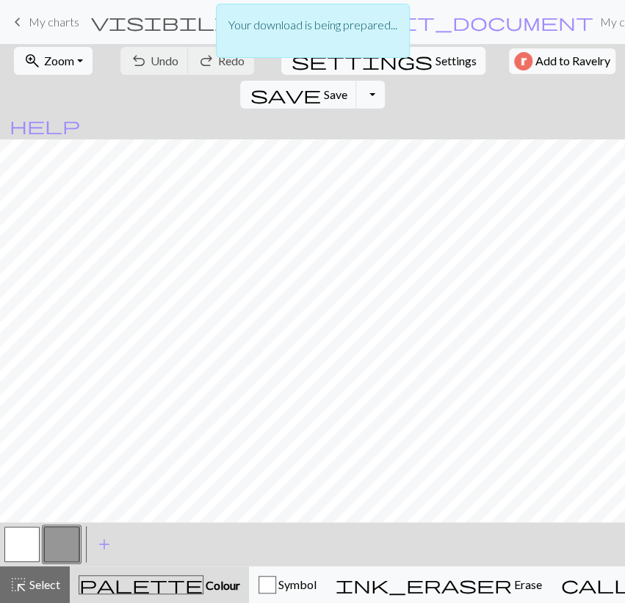
click at [27, 537] on button "button" at bounding box center [21, 544] width 35 height 35
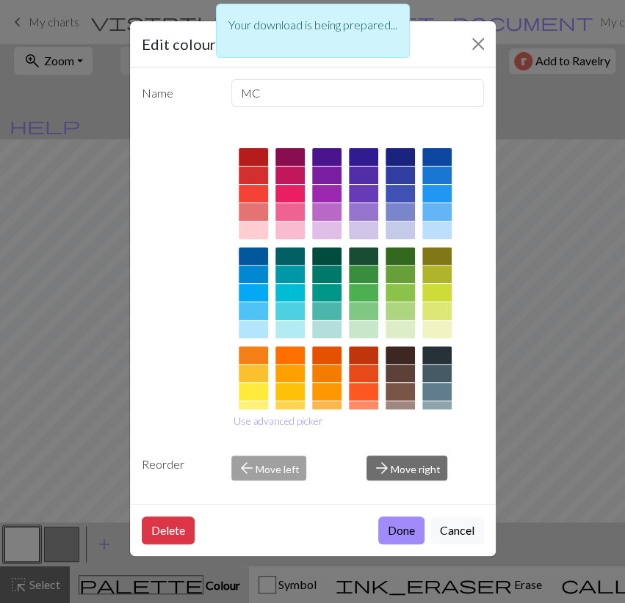
scroll to position [144, 0]
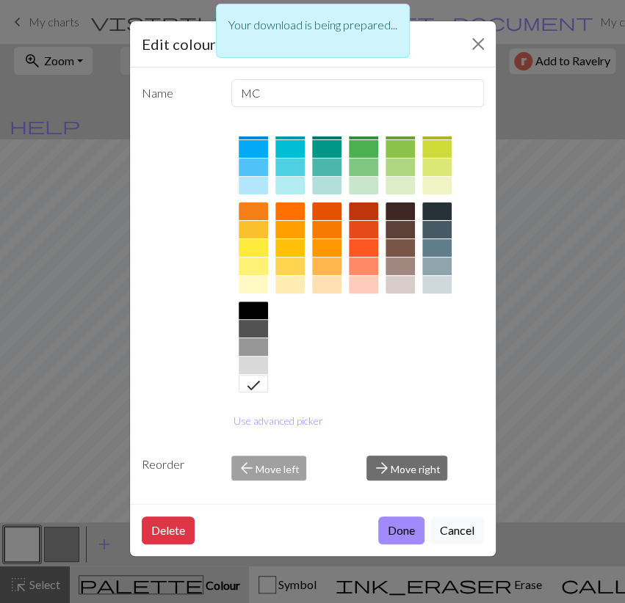
click at [258, 344] on div at bounding box center [253, 347] width 29 height 18
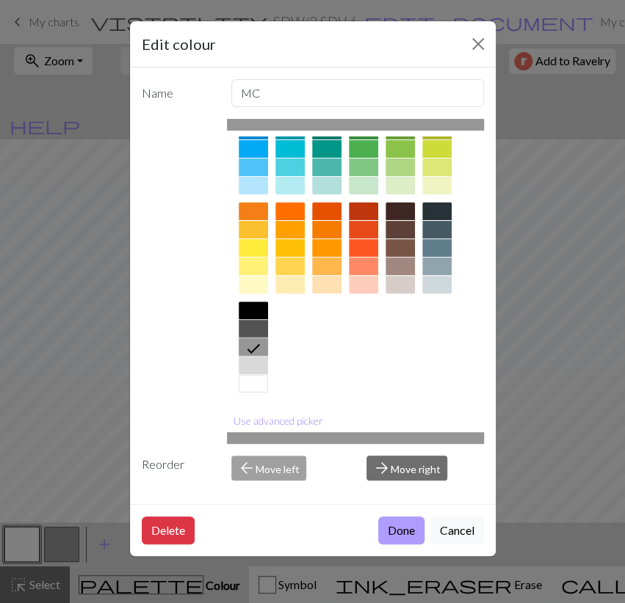
click at [396, 528] on button "Done" at bounding box center [401, 531] width 46 height 28
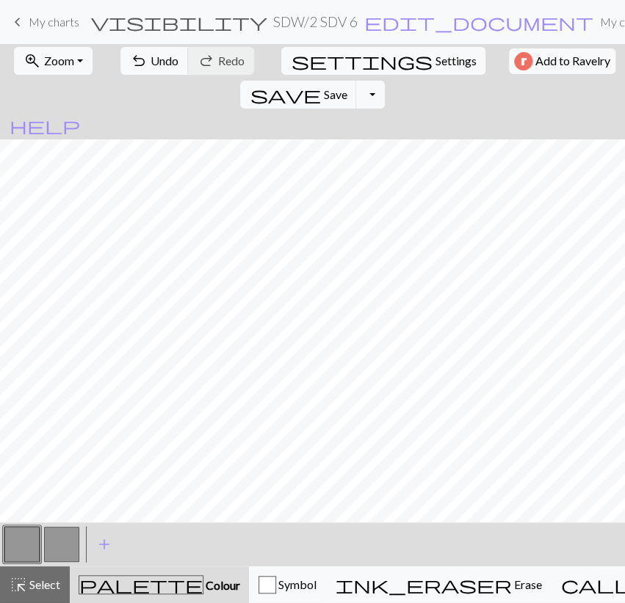
click at [70, 552] on button "button" at bounding box center [61, 544] width 35 height 35
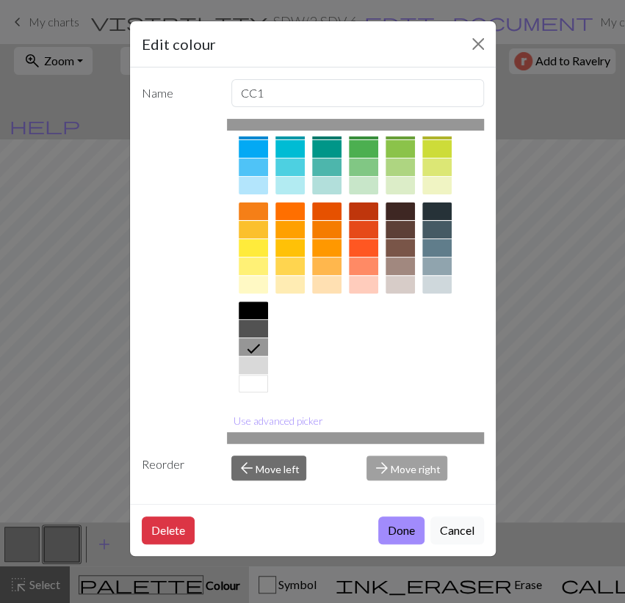
click at [259, 382] on div at bounding box center [253, 384] width 29 height 18
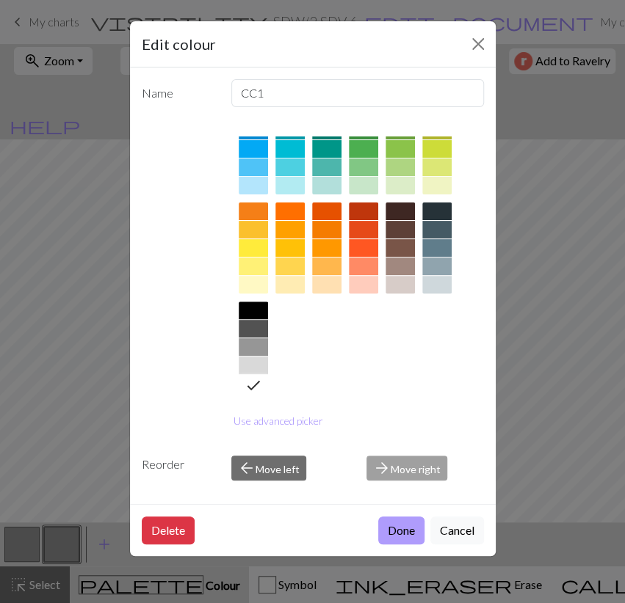
click at [391, 525] on button "Done" at bounding box center [401, 531] width 46 height 28
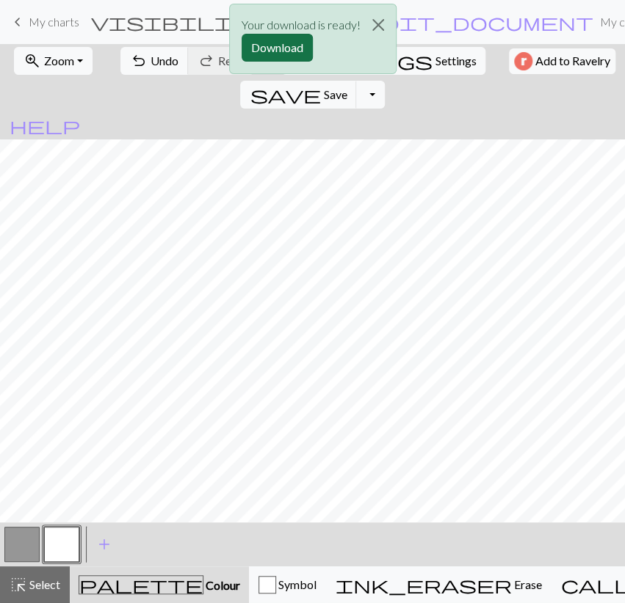
click at [299, 52] on button "Download" at bounding box center [276, 48] width 71 height 28
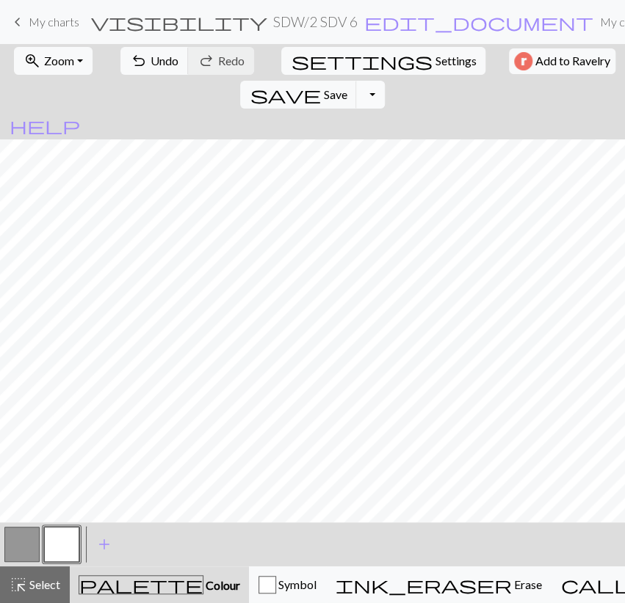
click at [384, 81] on button "Toggle Dropdown" at bounding box center [370, 95] width 28 height 28
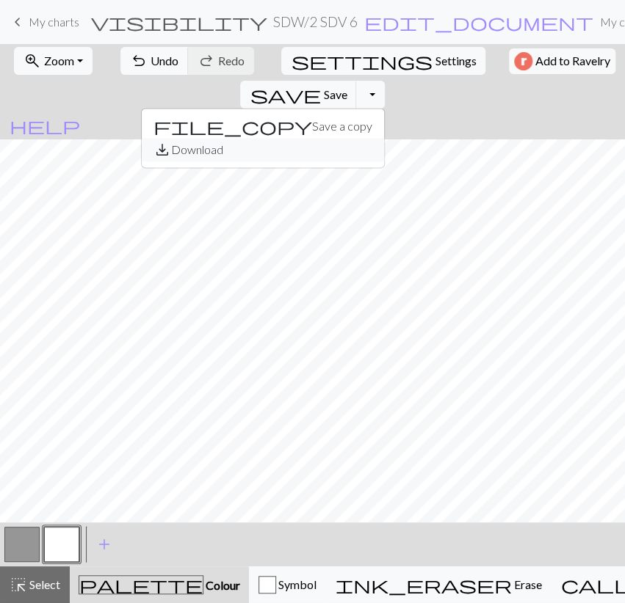
click at [384, 138] on button "save_alt Download" at bounding box center [263, 149] width 242 height 23
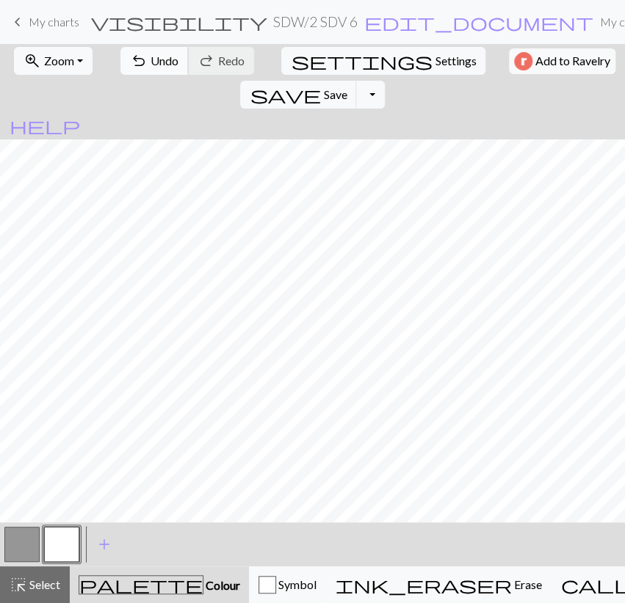
click at [156, 59] on span "Undo" at bounding box center [164, 61] width 28 height 14
click at [357, 81] on button "save Save Save" at bounding box center [298, 95] width 117 height 28
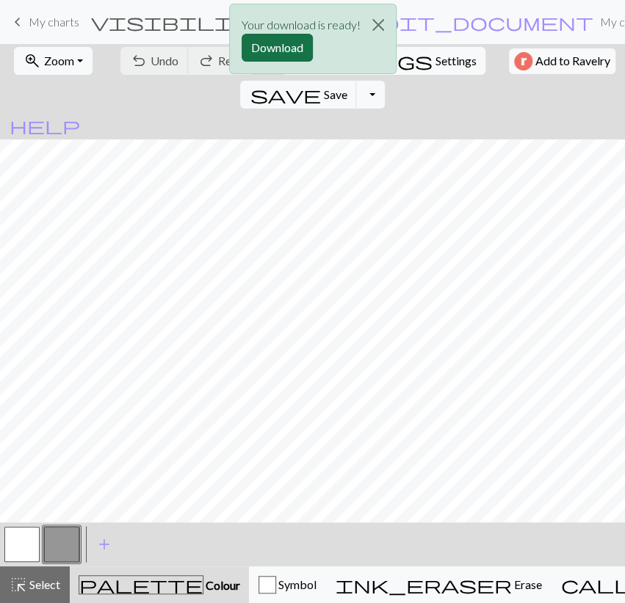
click at [266, 59] on button "Download" at bounding box center [276, 48] width 71 height 28
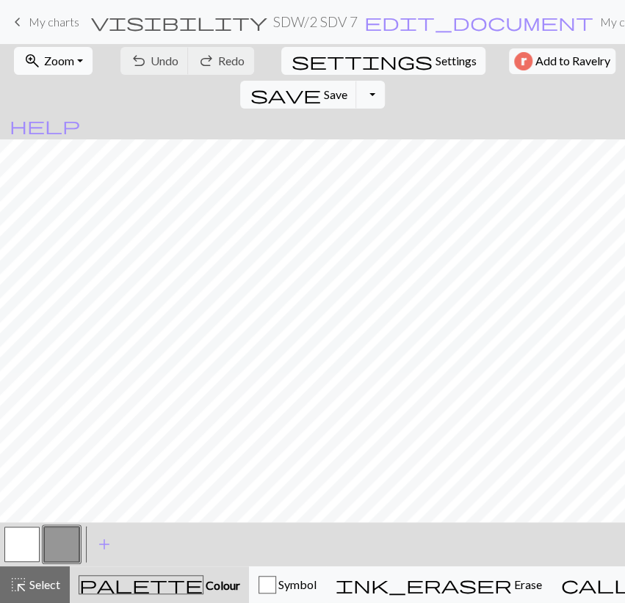
click at [79, 59] on button "zoom_in Zoom Zoom" at bounding box center [53, 61] width 79 height 28
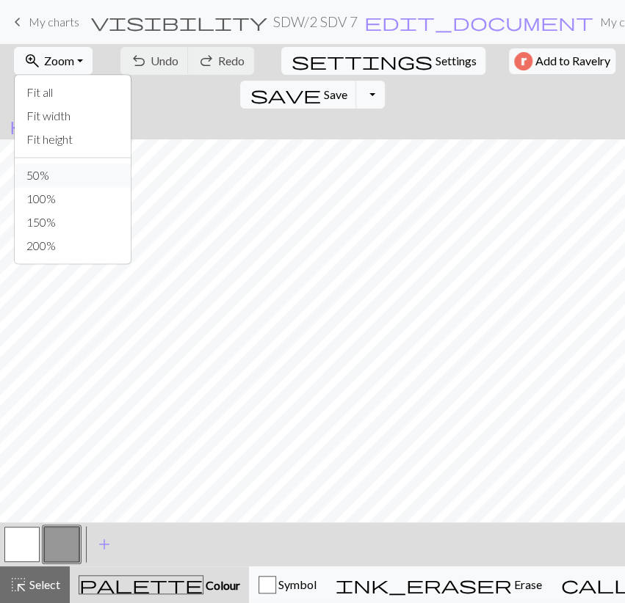
click at [73, 183] on button "50%" at bounding box center [73, 175] width 116 height 23
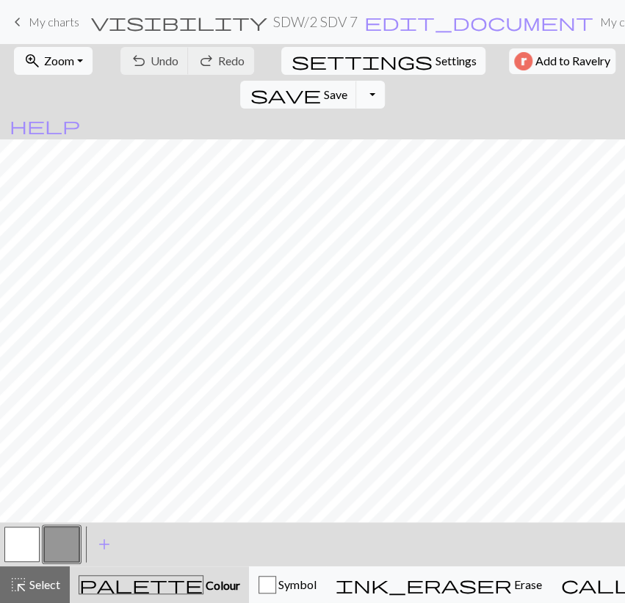
click at [384, 81] on button "Toggle Dropdown" at bounding box center [370, 95] width 28 height 28
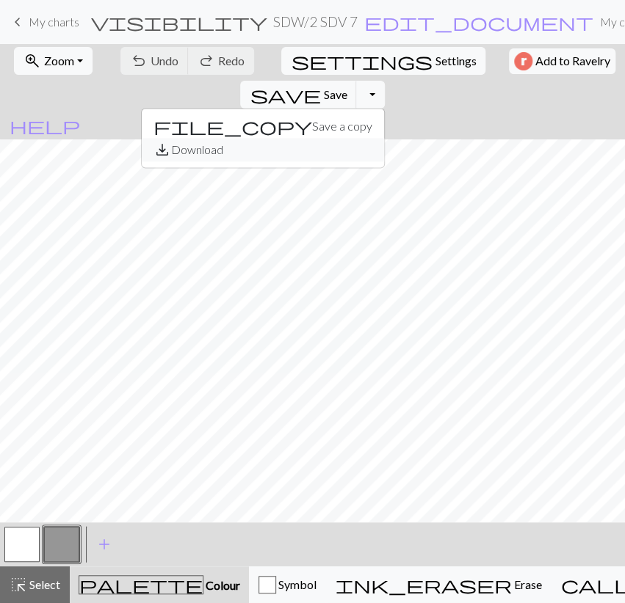
click at [384, 138] on button "save_alt Download" at bounding box center [263, 149] width 242 height 23
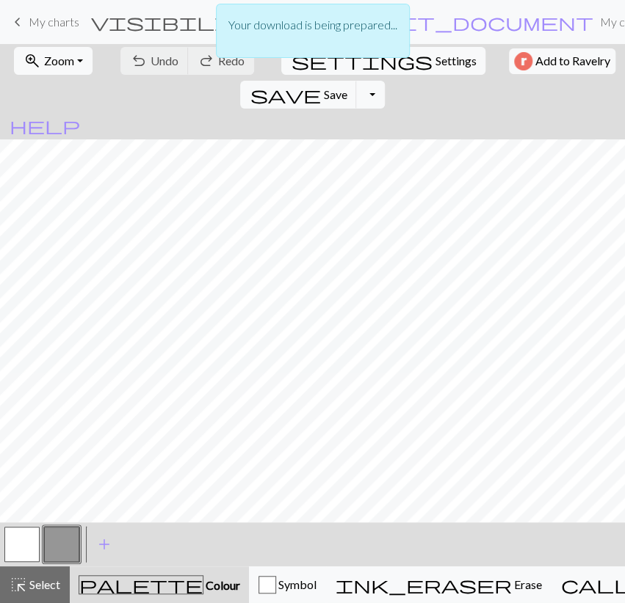
click at [27, 538] on button "button" at bounding box center [21, 544] width 35 height 35
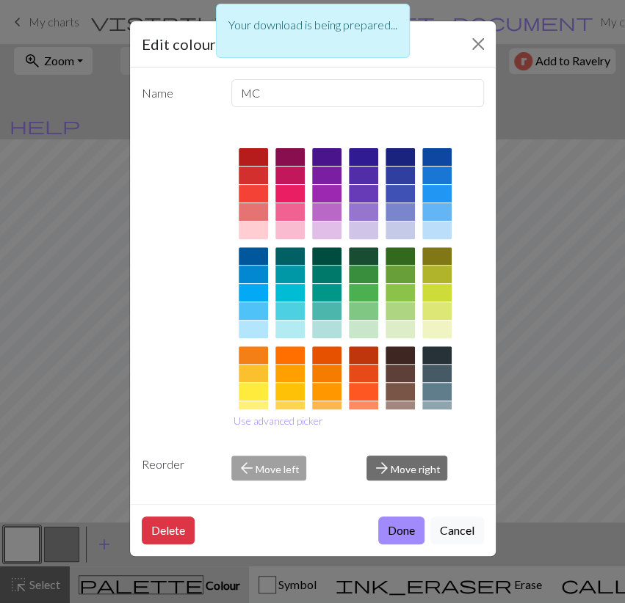
scroll to position [144, 0]
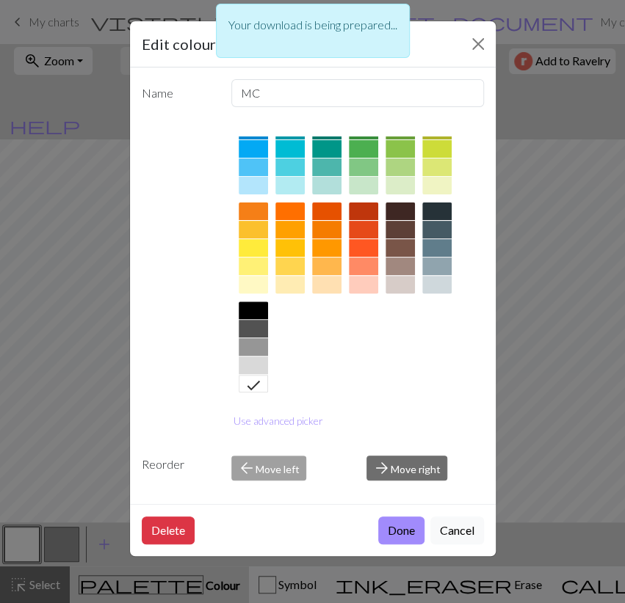
click at [258, 343] on div at bounding box center [253, 347] width 29 height 18
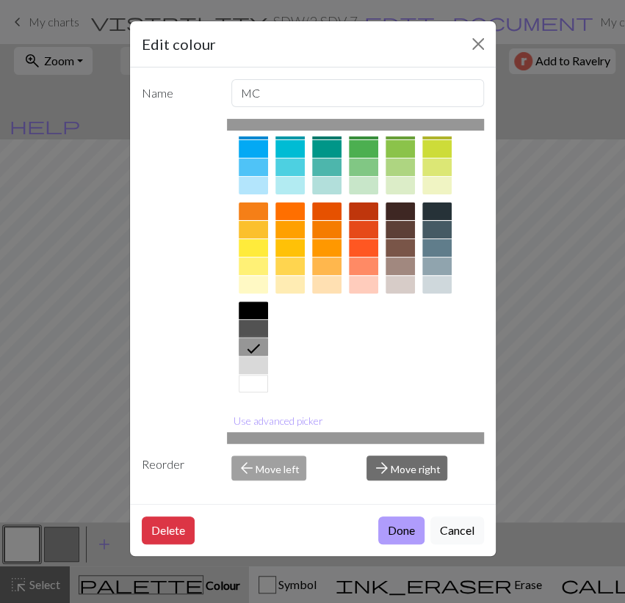
click at [410, 523] on button "Done" at bounding box center [401, 531] width 46 height 28
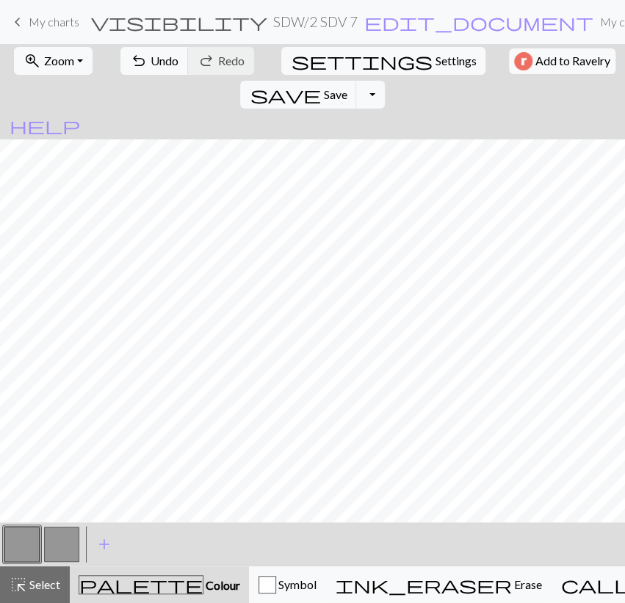
click at [51, 540] on button "button" at bounding box center [61, 544] width 35 height 35
click at [58, 543] on button "button" at bounding box center [61, 544] width 35 height 35
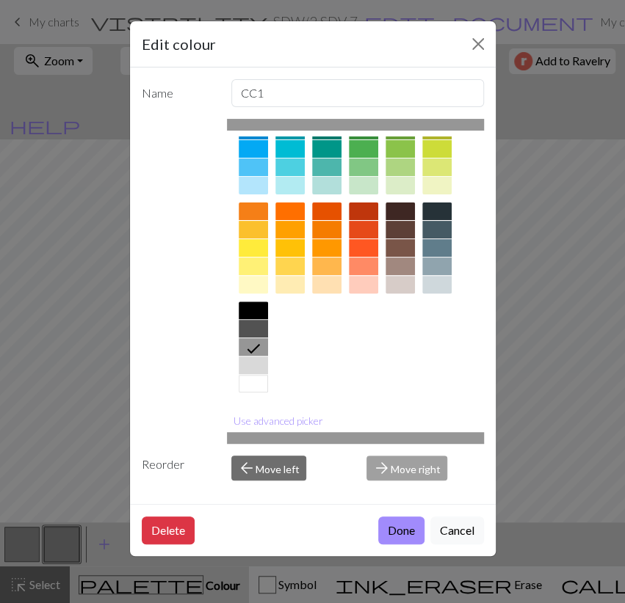
click at [261, 381] on div at bounding box center [253, 384] width 29 height 18
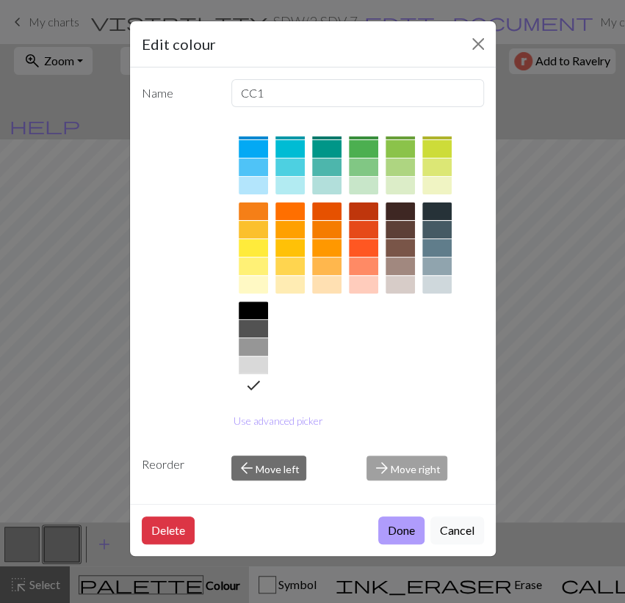
click at [403, 529] on button "Done" at bounding box center [401, 531] width 46 height 28
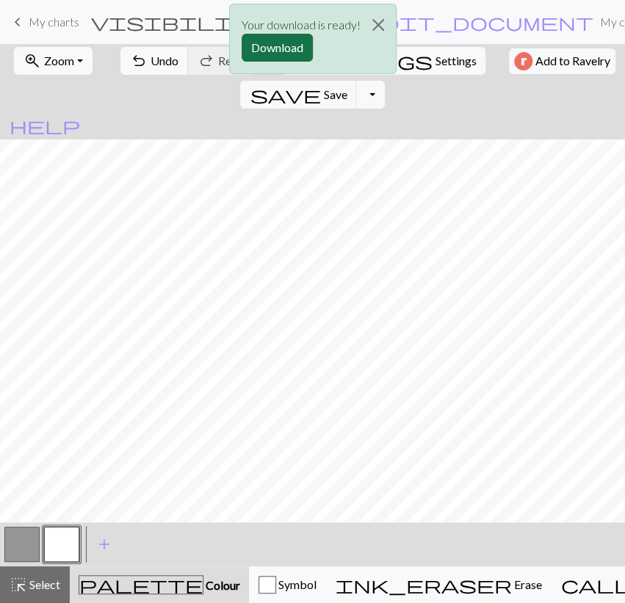
click at [281, 51] on button "Download" at bounding box center [276, 48] width 71 height 28
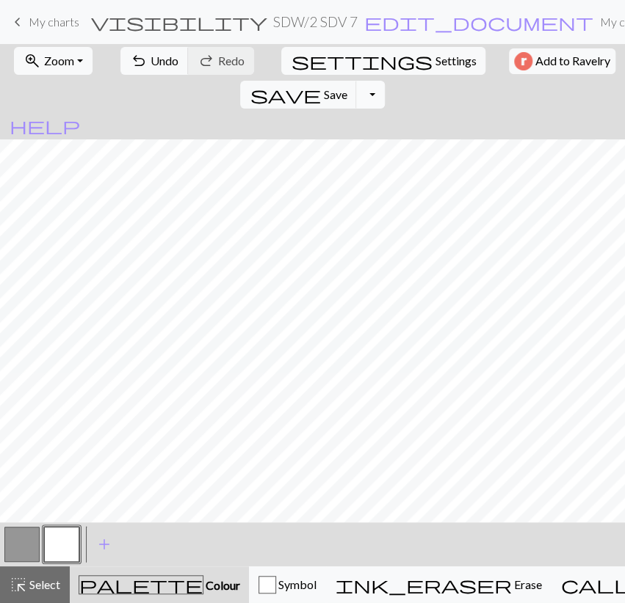
click at [384, 81] on button "Toggle Dropdown" at bounding box center [370, 95] width 28 height 28
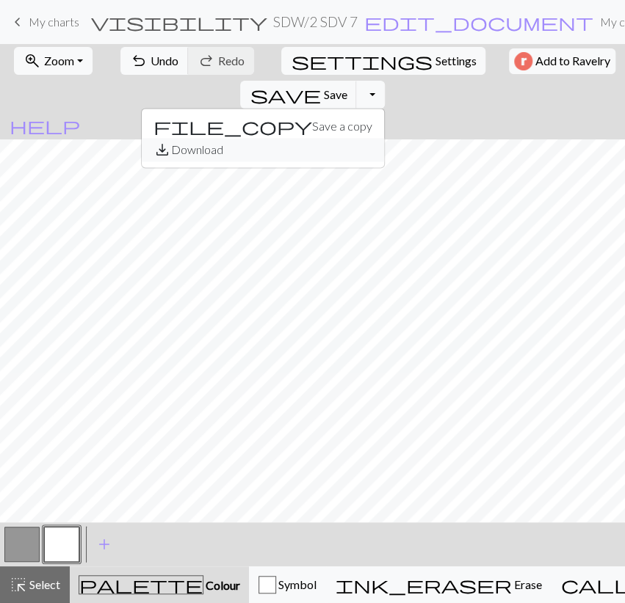
click at [384, 138] on button "save_alt Download" at bounding box center [263, 149] width 242 height 23
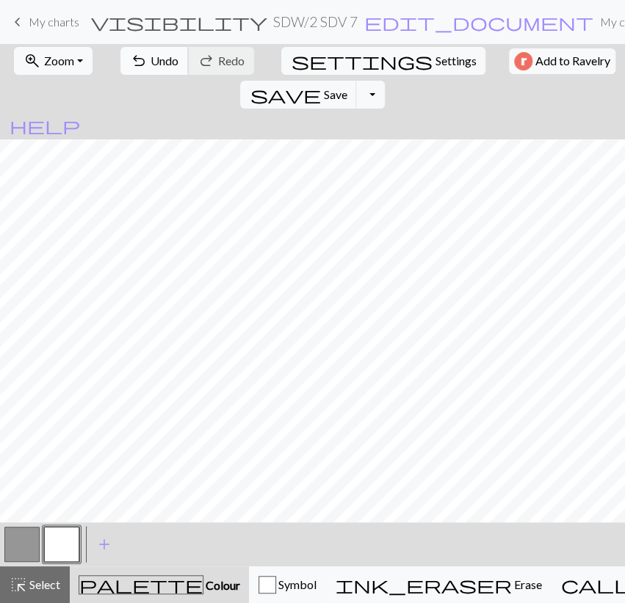
click at [153, 62] on span "Undo" at bounding box center [164, 61] width 28 height 14
click at [346, 87] on span "Save" at bounding box center [334, 94] width 23 height 14
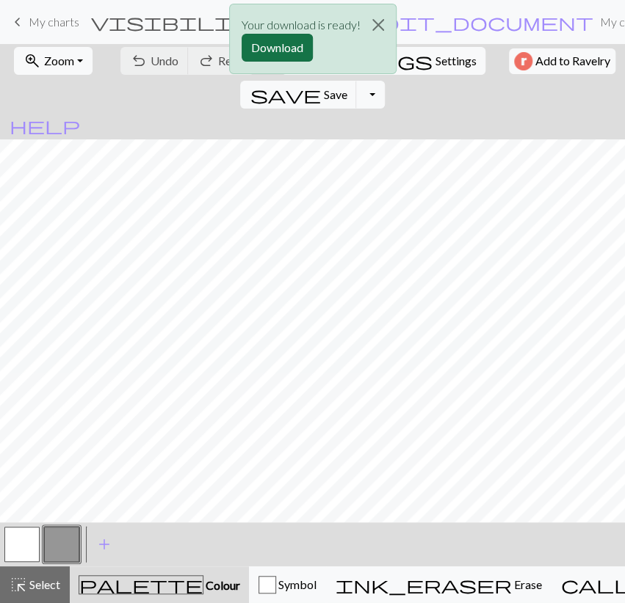
click at [288, 45] on button "Download" at bounding box center [276, 48] width 71 height 28
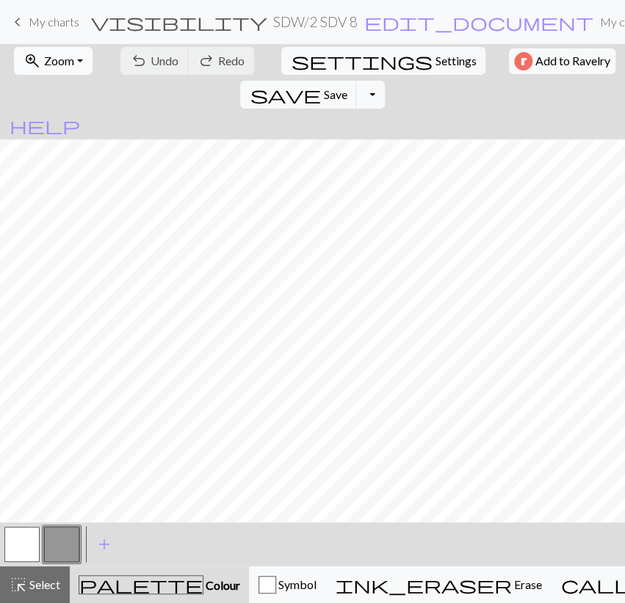
click at [62, 66] on span "Zoom" at bounding box center [59, 61] width 30 height 14
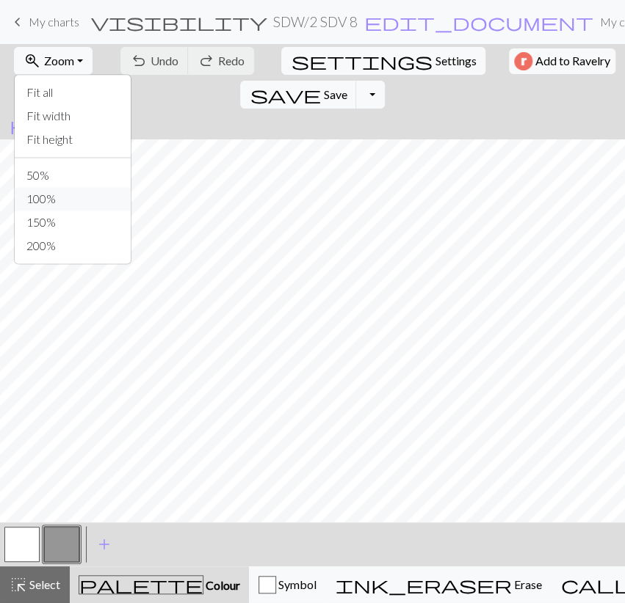
click at [70, 187] on button "100%" at bounding box center [73, 198] width 116 height 23
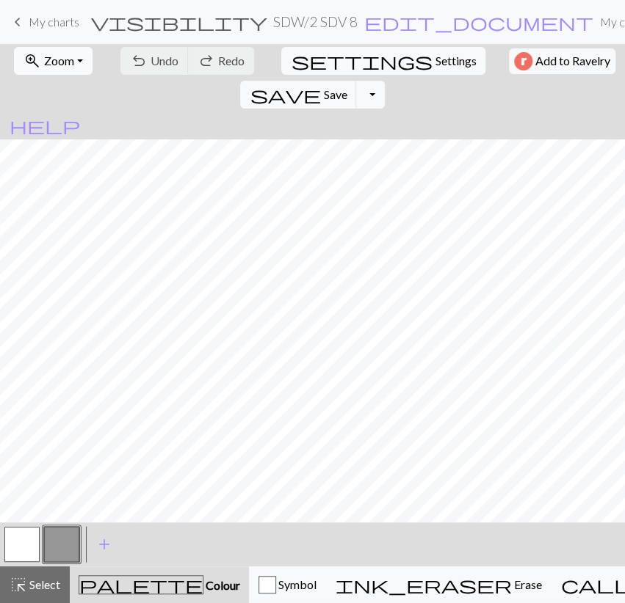
click at [68, 59] on span "Zoom" at bounding box center [59, 61] width 30 height 14
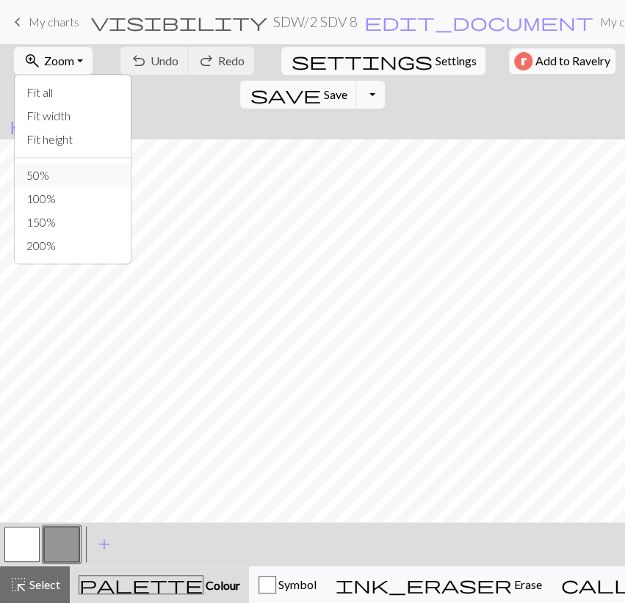
click at [73, 172] on button "50%" at bounding box center [73, 175] width 116 height 23
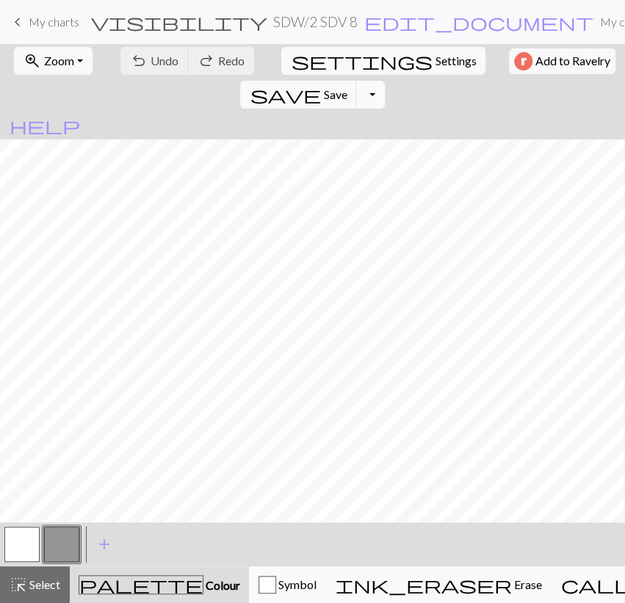
click at [384, 81] on button "Toggle Dropdown" at bounding box center [370, 95] width 28 height 28
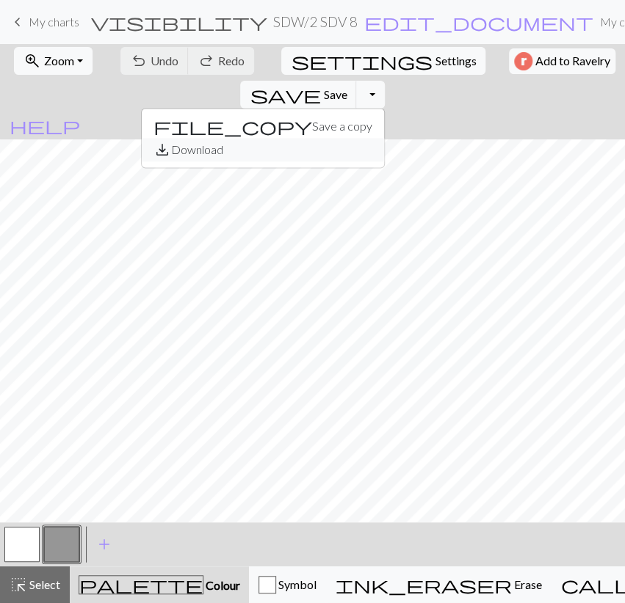
click at [384, 138] on button "save_alt Download" at bounding box center [263, 149] width 242 height 23
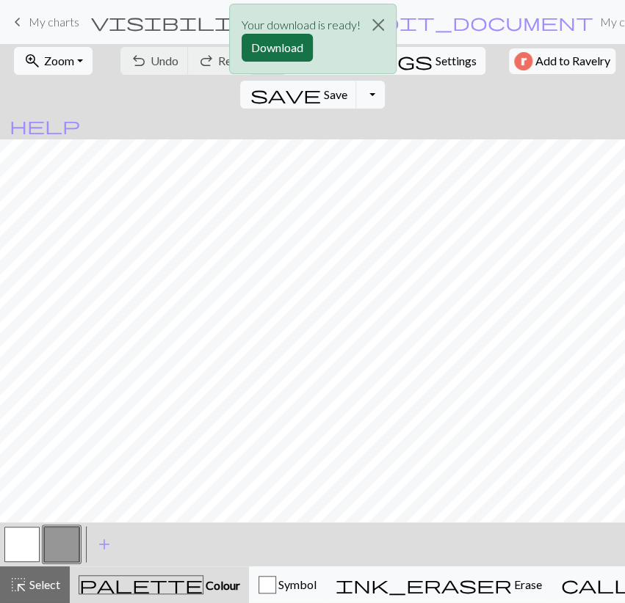
click at [281, 38] on button "Download" at bounding box center [276, 48] width 71 height 28
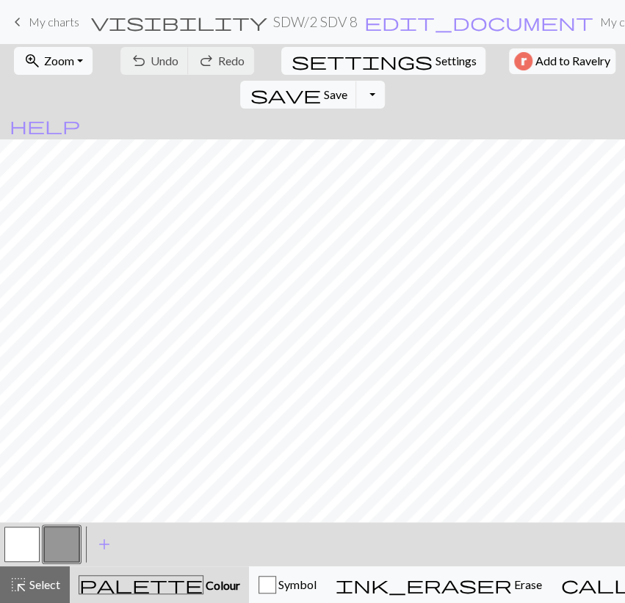
click at [168, 535] on div "< > add Add a colour" at bounding box center [312, 545] width 625 height 44
click at [16, 559] on button "button" at bounding box center [21, 544] width 35 height 35
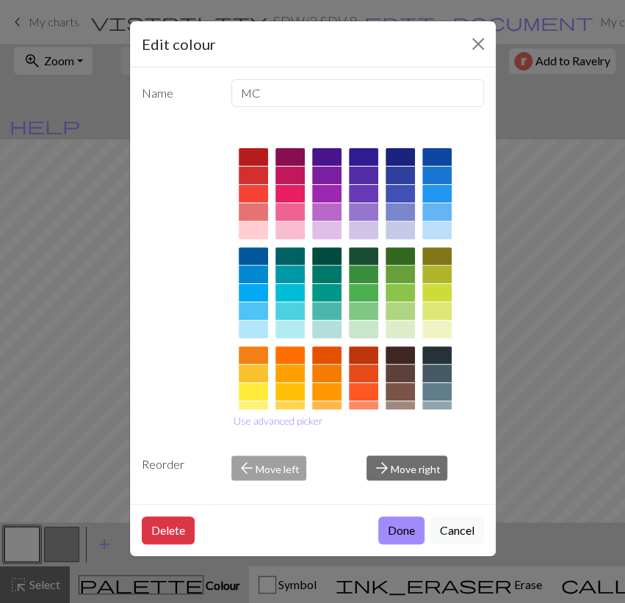
scroll to position [144, 0]
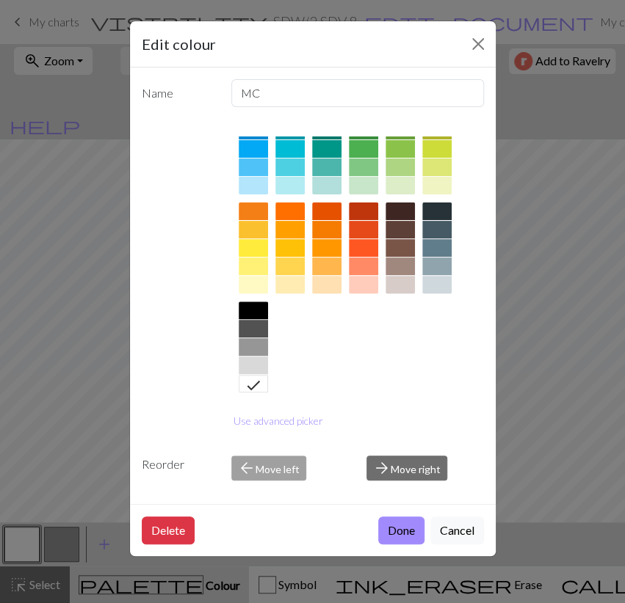
click at [256, 344] on div at bounding box center [253, 347] width 29 height 18
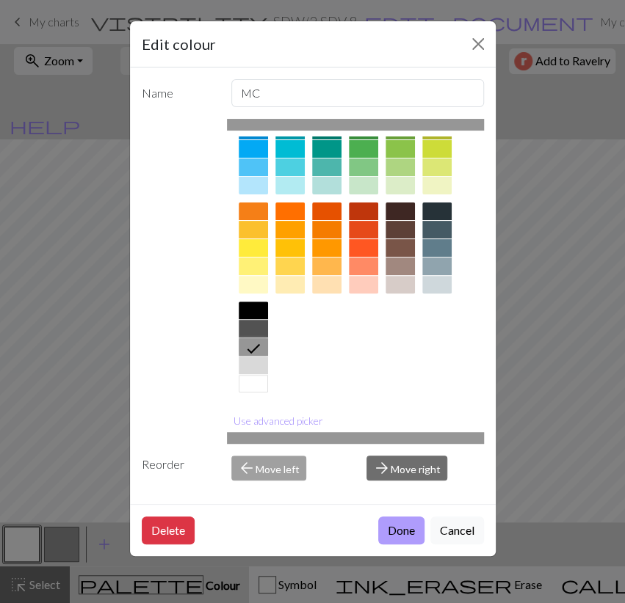
click at [412, 519] on button "Done" at bounding box center [401, 531] width 46 height 28
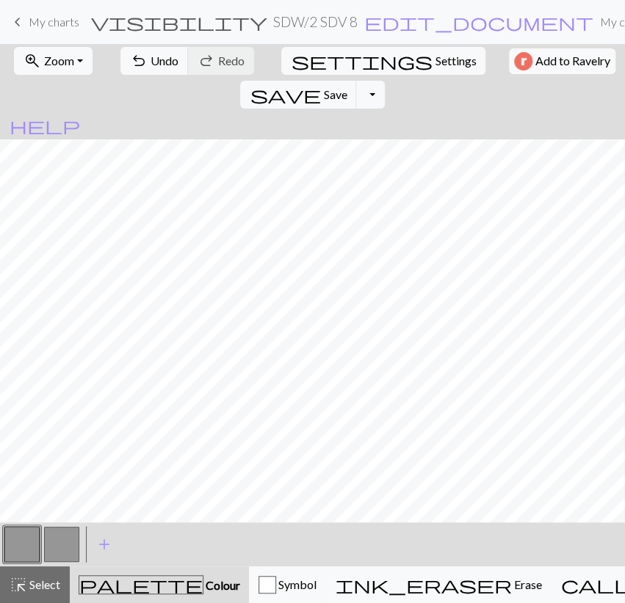
click at [60, 547] on button "button" at bounding box center [61, 544] width 35 height 35
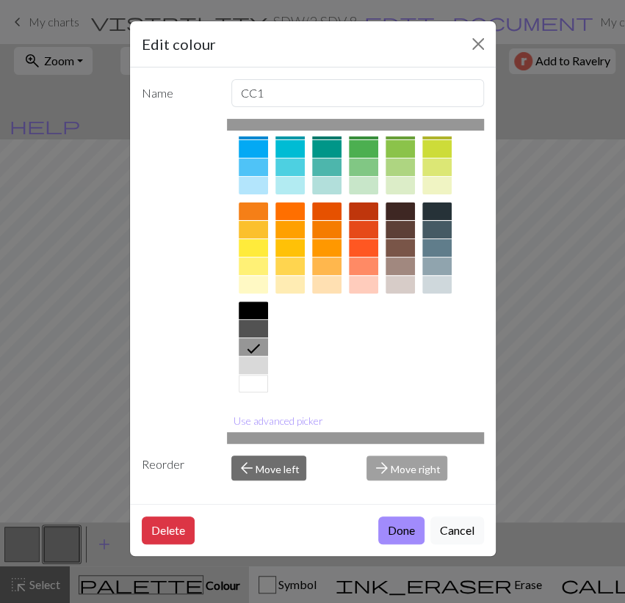
click at [253, 381] on div at bounding box center [253, 384] width 29 height 18
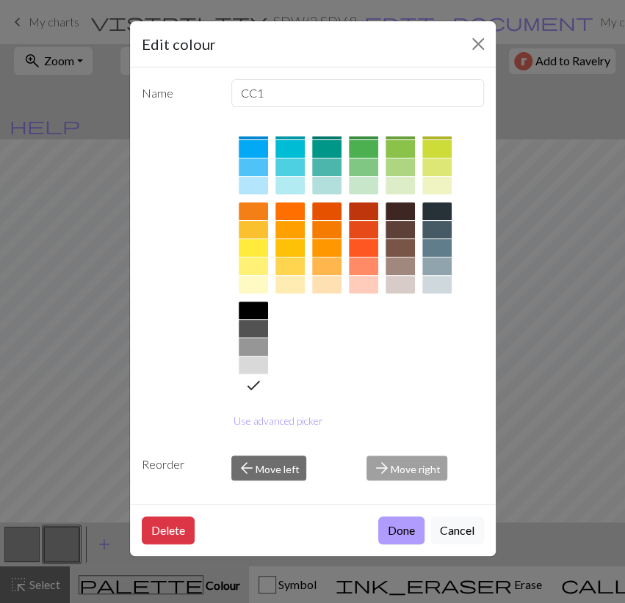
click at [399, 529] on button "Done" at bounding box center [401, 531] width 46 height 28
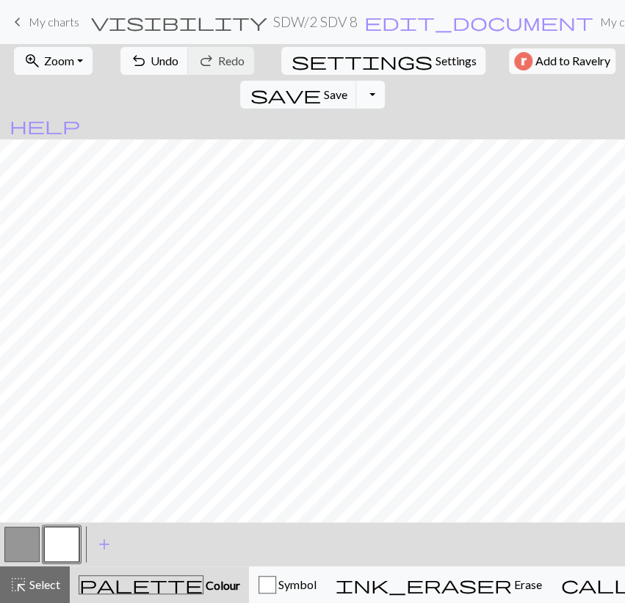
click at [384, 81] on button "Toggle Dropdown" at bounding box center [370, 95] width 28 height 28
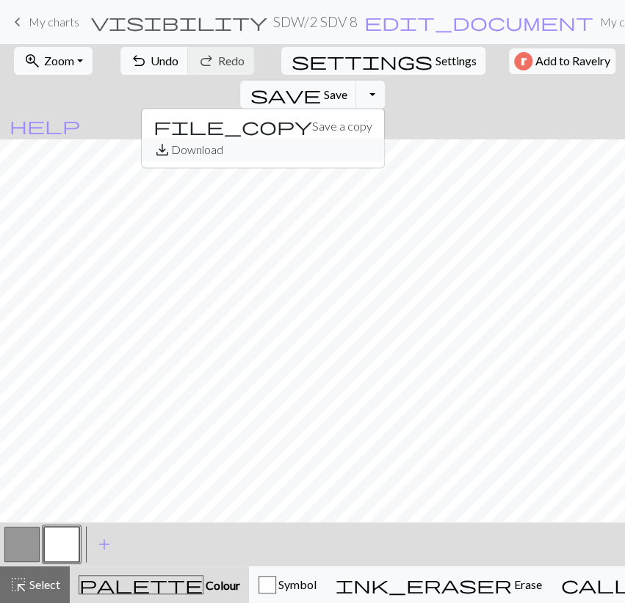
click at [384, 138] on button "save_alt Download" at bounding box center [263, 149] width 242 height 23
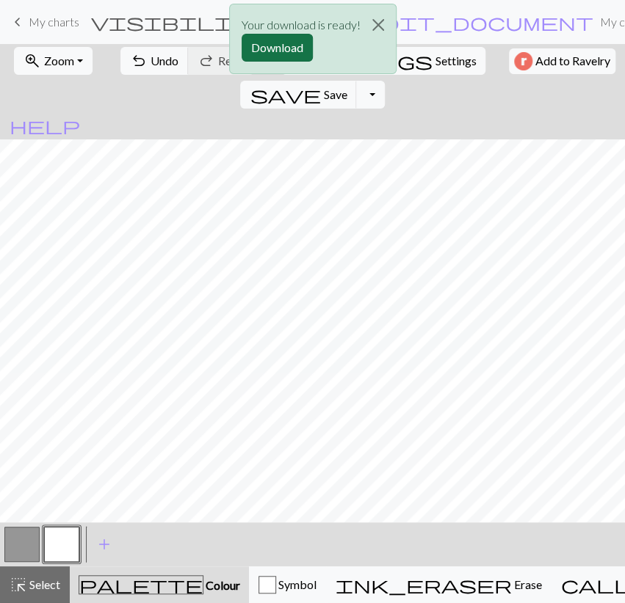
click at [284, 54] on button "Download" at bounding box center [276, 48] width 71 height 28
